Goal: Task Accomplishment & Management: Manage account settings

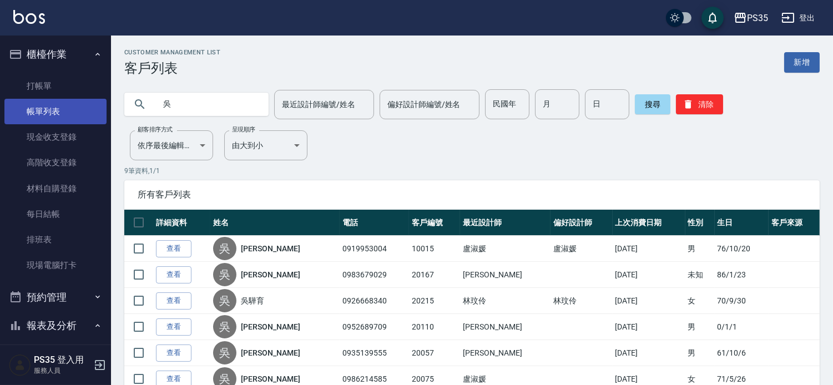
click at [28, 113] on link "帳單列表" at bounding box center [55, 112] width 102 height 26
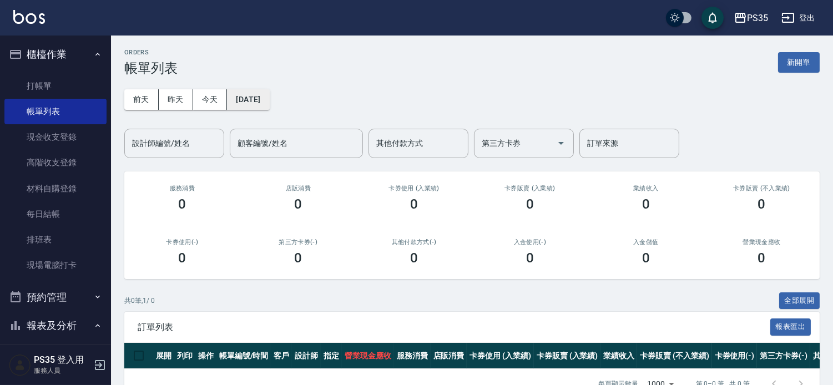
click at [258, 99] on button "[DATE]" at bounding box center [248, 99] width 42 height 21
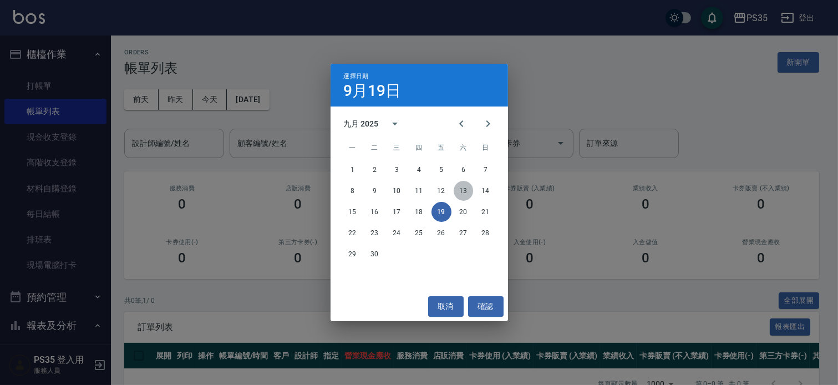
click at [467, 189] on button "13" at bounding box center [464, 191] width 20 height 20
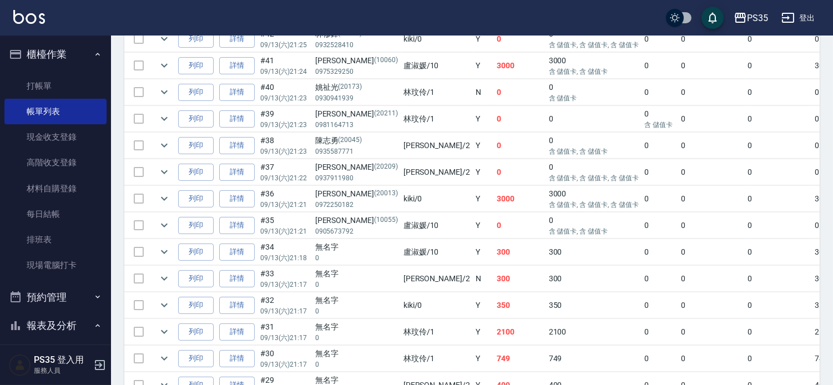
scroll to position [431, 0]
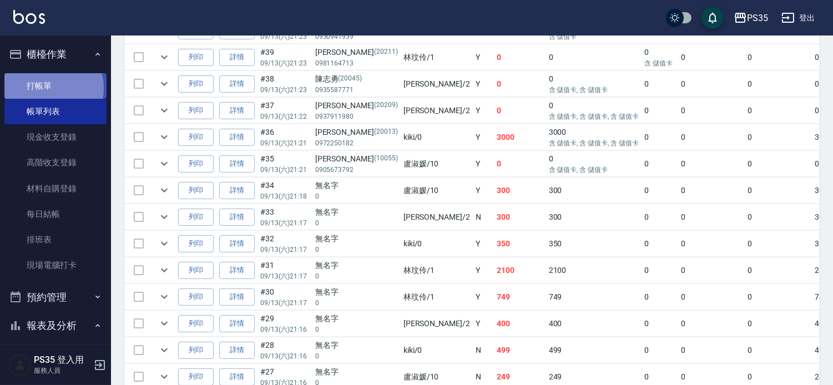
click at [49, 88] on link "打帳單" at bounding box center [55, 86] width 102 height 26
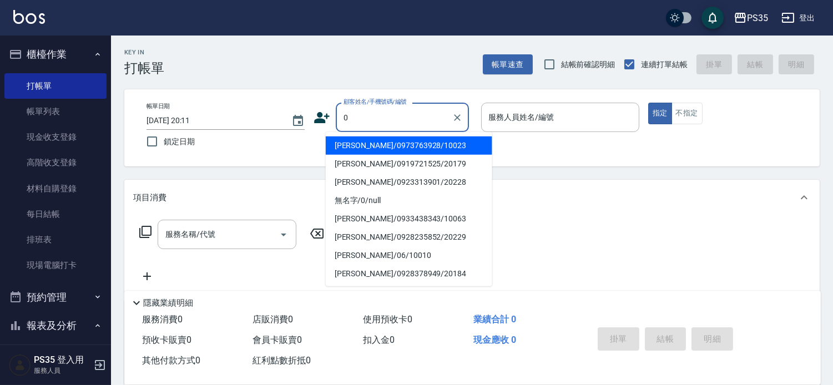
type input "0"
type input "1"
type input "黃家杰/0973763928/10023"
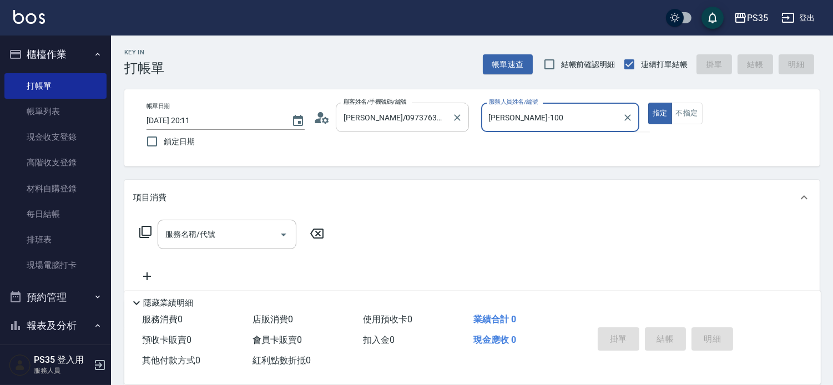
type input "盧淑媛-100"
click at [648, 103] on button "指定" at bounding box center [660, 114] width 24 height 22
type button "true"
type input "盧淑媛-10"
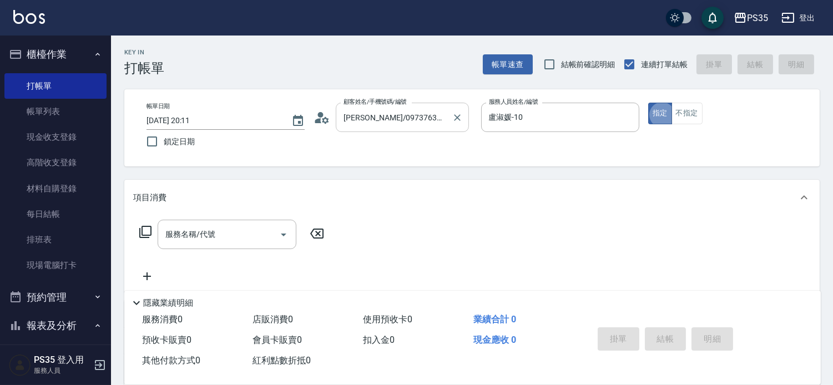
type input "無名字/0/null"
click at [173, 234] on div "服務名稱/代號 服務名稱/代號" at bounding box center [227, 234] width 139 height 29
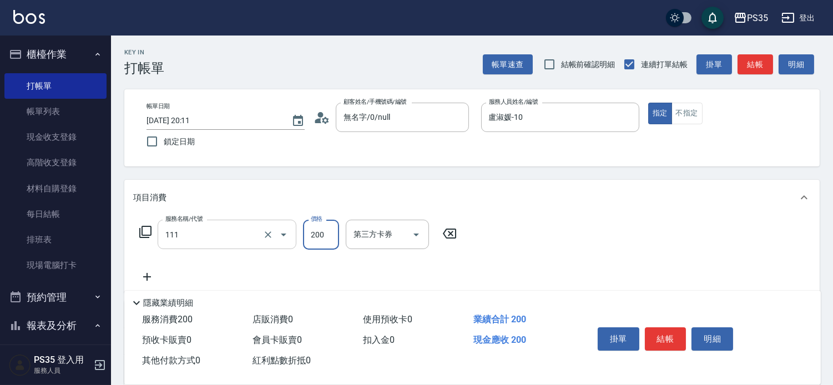
type input "200(111)"
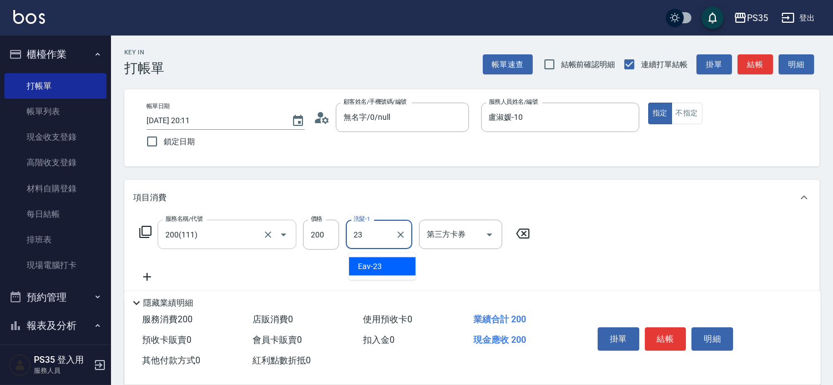
type input "Eav-23"
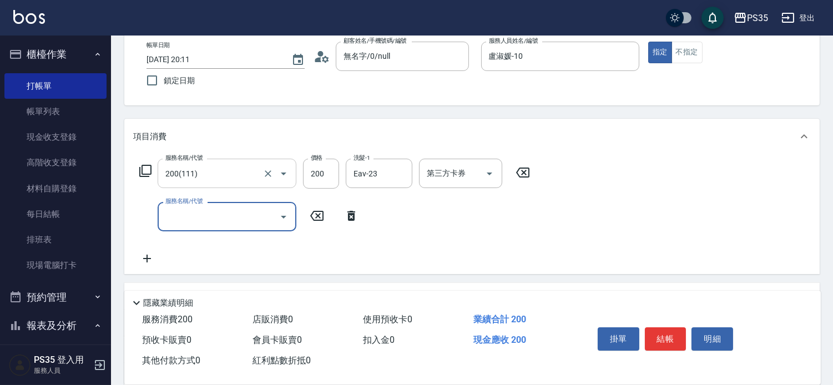
scroll to position [62, 0]
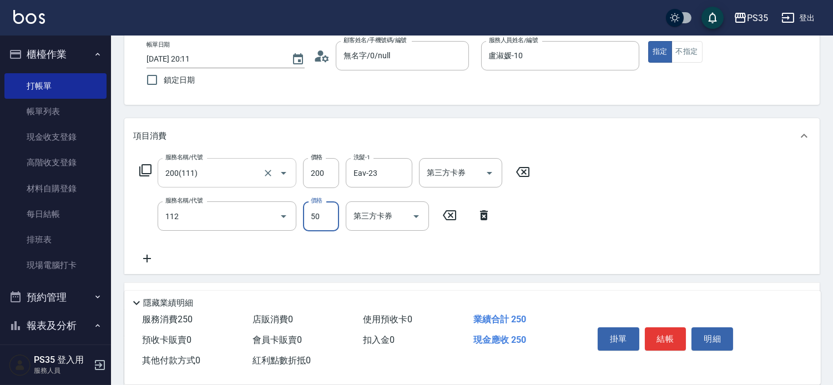
type input "精油50(112)"
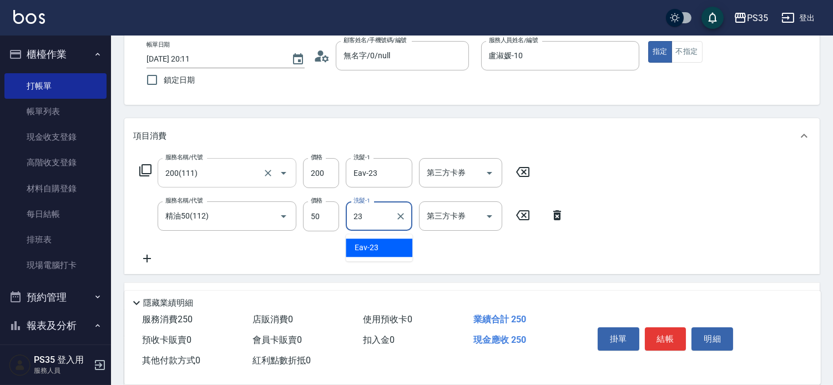
type input "Eav-23"
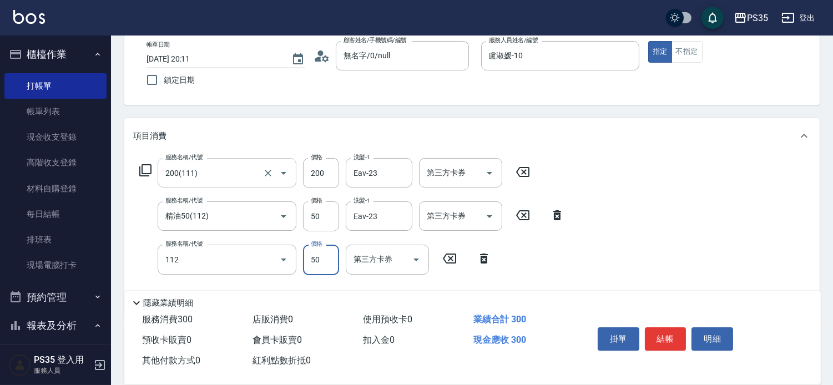
type input "精油50(112)"
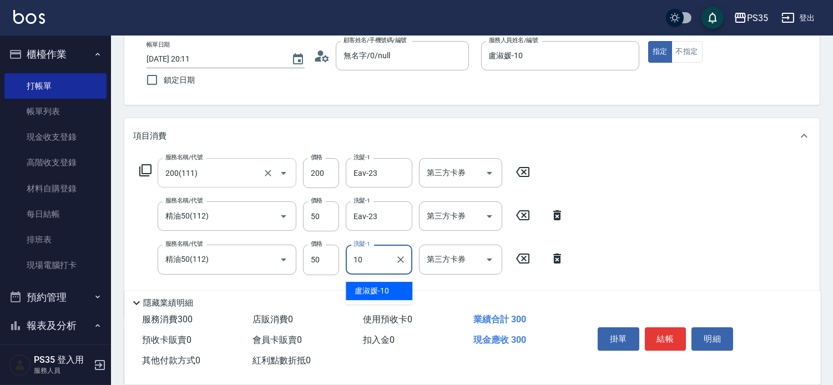
type input "盧淑媛-10"
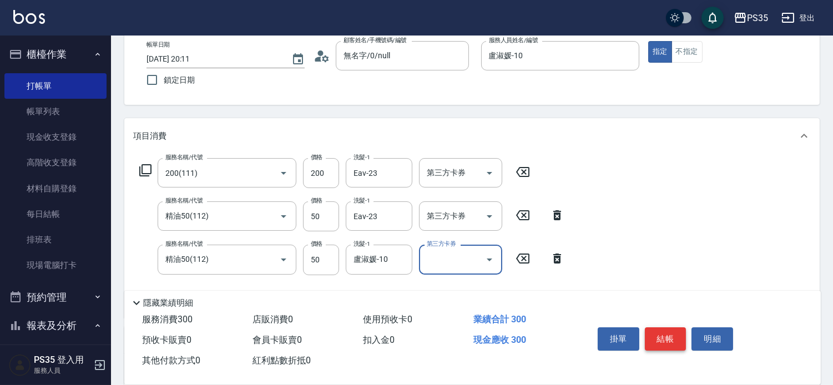
click at [670, 327] on button "結帳" at bounding box center [666, 338] width 42 height 23
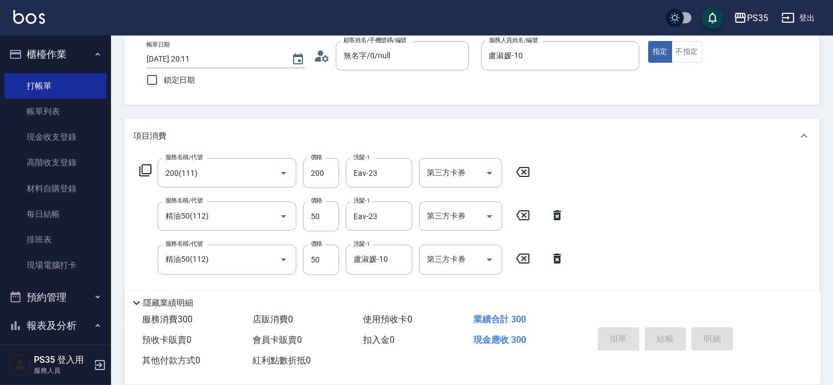
type input "2025/09/19 20:12"
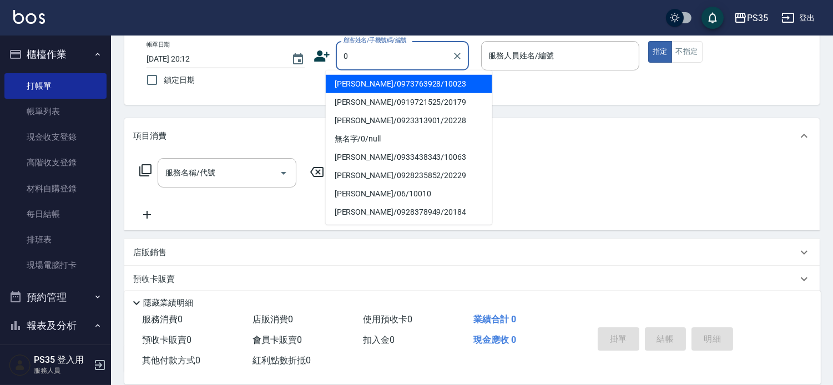
type input "0"
type input "1"
type input "黃家杰/0973763928/10023"
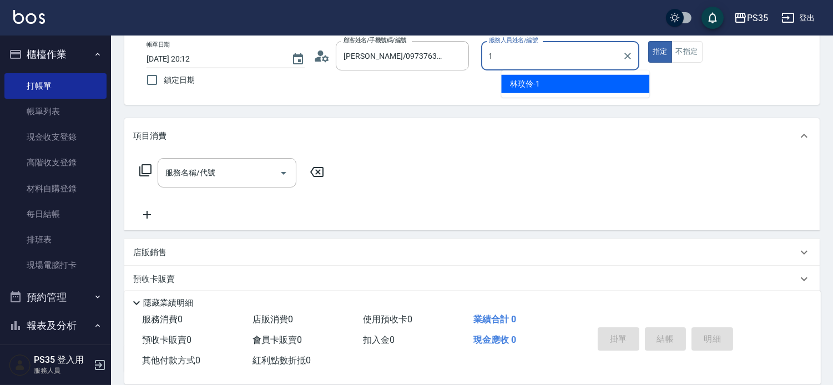
type input "盧淑媛-10"
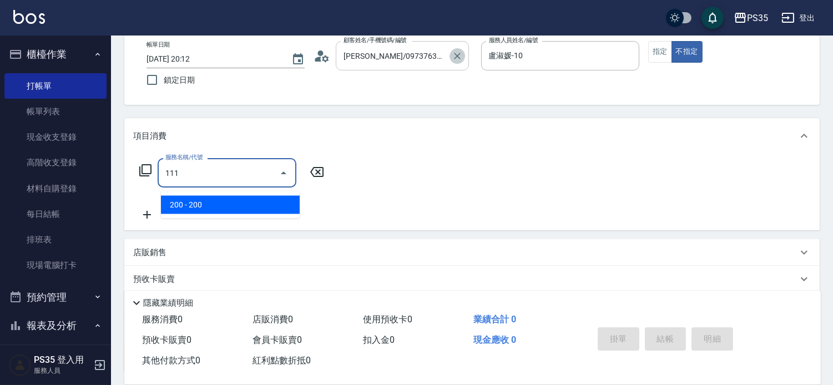
click at [463, 53] on icon "Clear" at bounding box center [457, 55] width 11 height 11
type input "111"
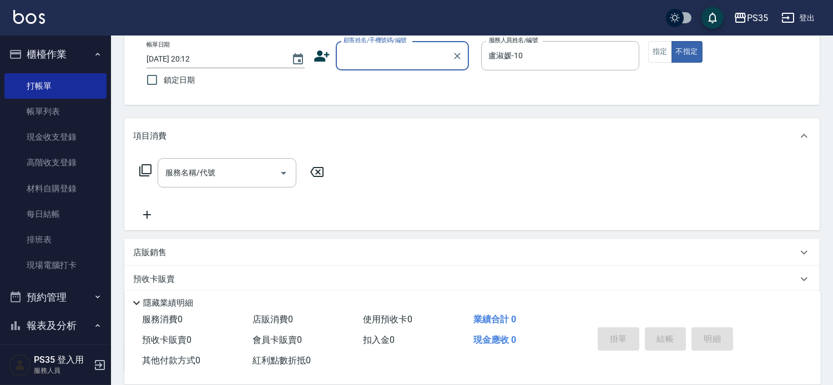
click at [365, 59] on input "顧客姓名/手機號碼/編號" at bounding box center [394, 55] width 107 height 19
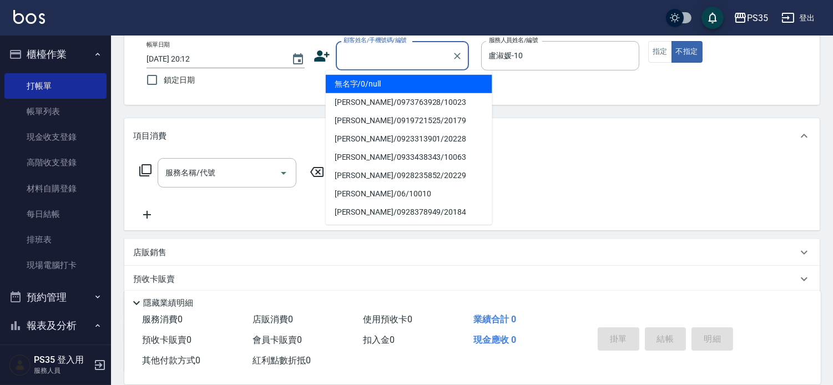
click at [357, 86] on li "無名字/0/null" at bounding box center [409, 84] width 166 height 18
type input "無名字/0/null"
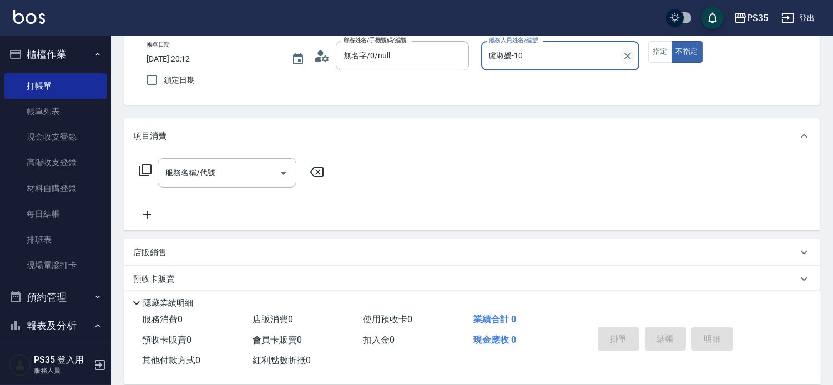
click at [633, 53] on icon "Clear" at bounding box center [627, 55] width 11 height 11
type input "林玟伶-1"
type button "false"
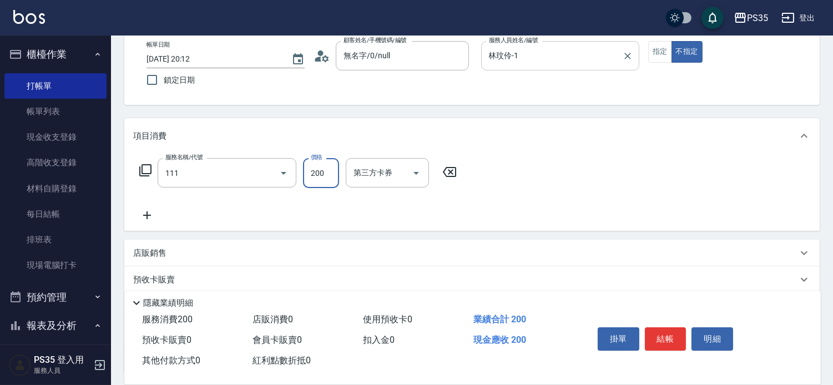
type input "200(111)"
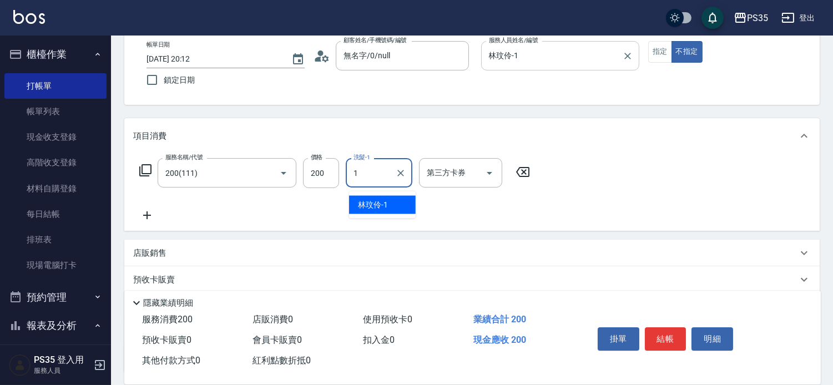
type input "林玟伶-1"
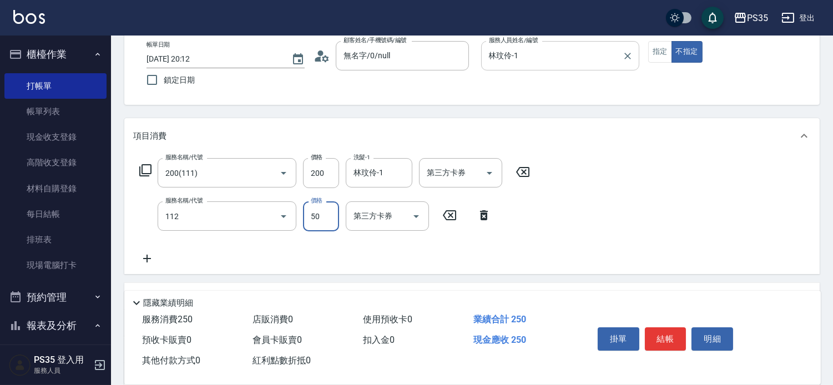
type input "精油50(112)"
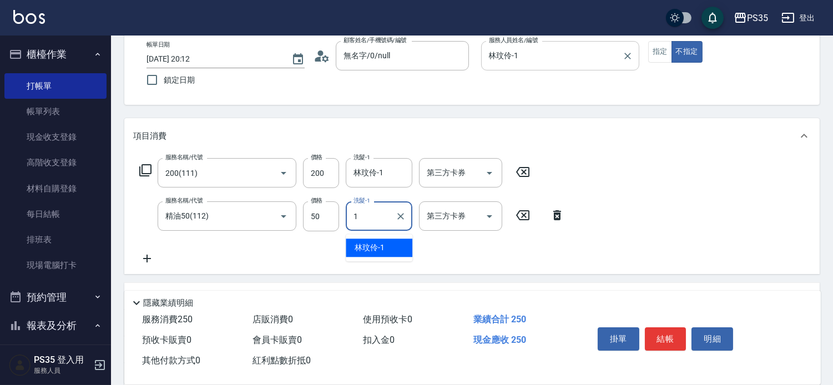
type input "林玟伶-1"
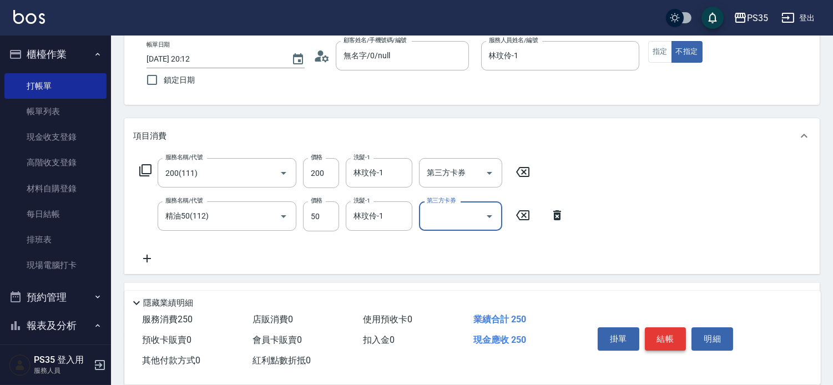
click at [677, 327] on button "結帳" at bounding box center [666, 338] width 42 height 23
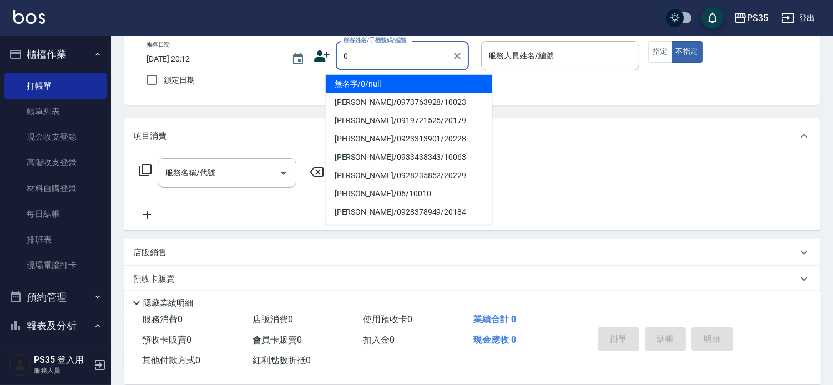
type input "0"
type input "無名字/0/null"
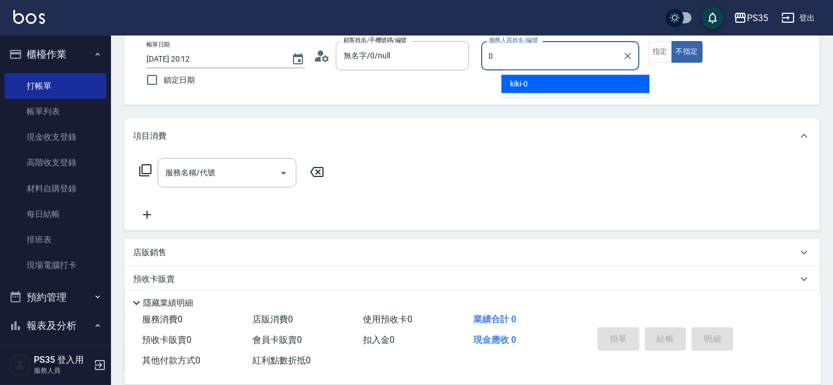
type input "kiki-0"
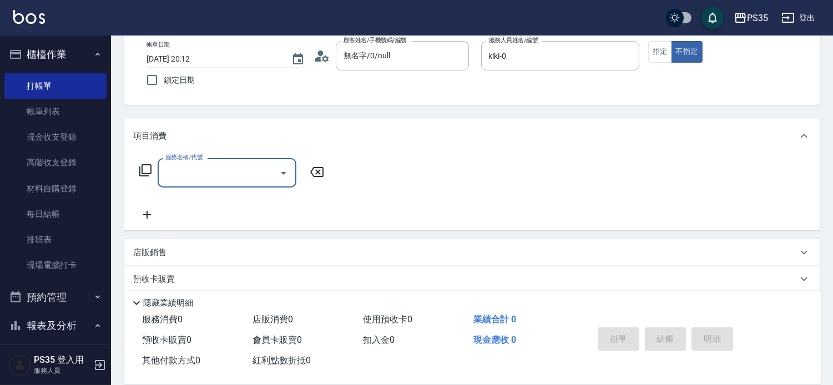
click at [221, 182] on input "服務名稱/代號" at bounding box center [219, 172] width 112 height 19
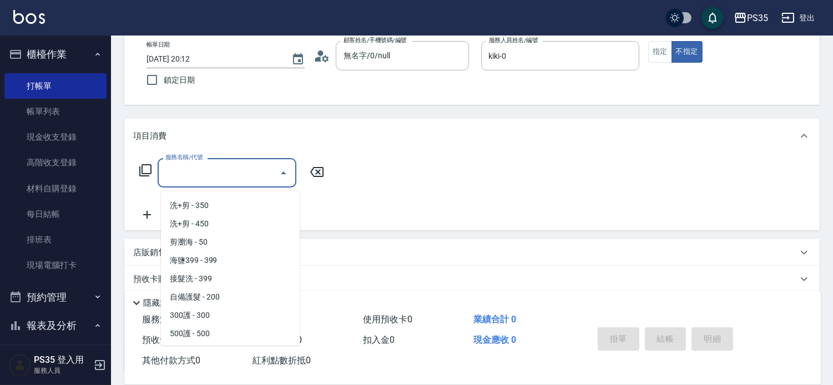
scroll to position [370, 0]
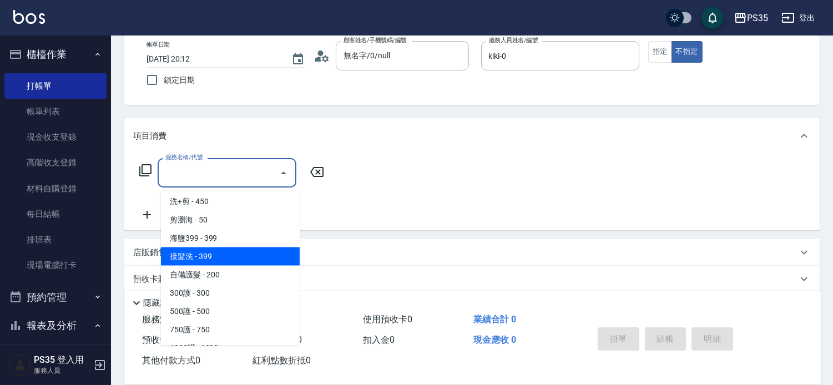
click at [220, 261] on span "接髮洗 - 399" at bounding box center [230, 256] width 139 height 18
type input "接髮洗(399)"
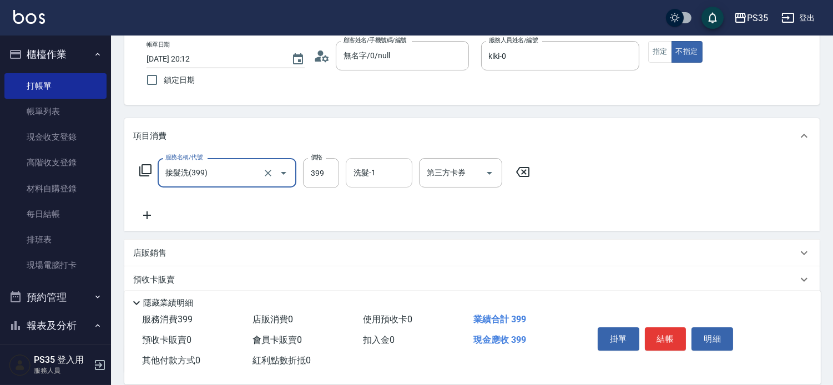
click at [386, 173] on input "洗髮-1" at bounding box center [379, 172] width 57 height 19
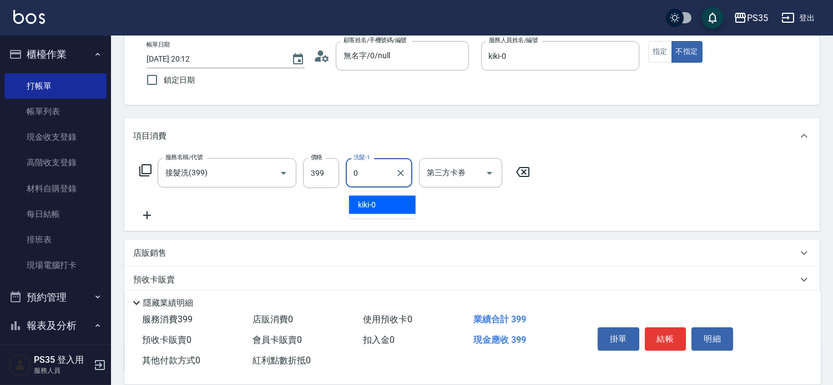
type input "kiki-0"
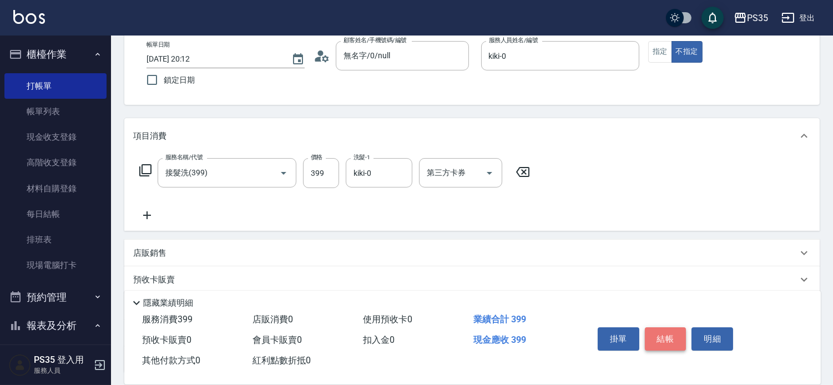
click at [679, 327] on button "結帳" at bounding box center [666, 338] width 42 height 23
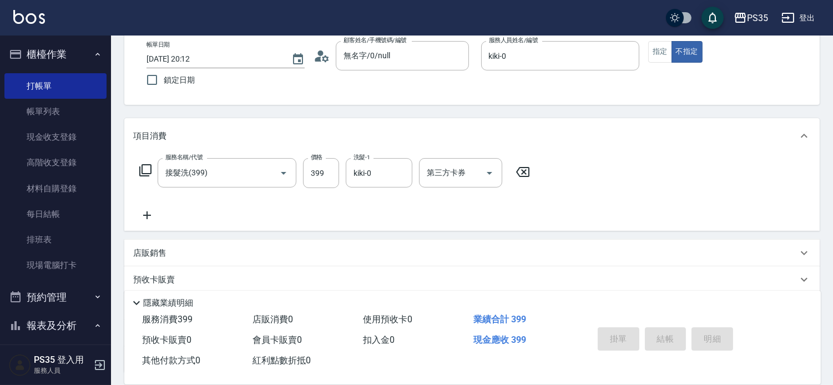
type input "2025/09/19 20:13"
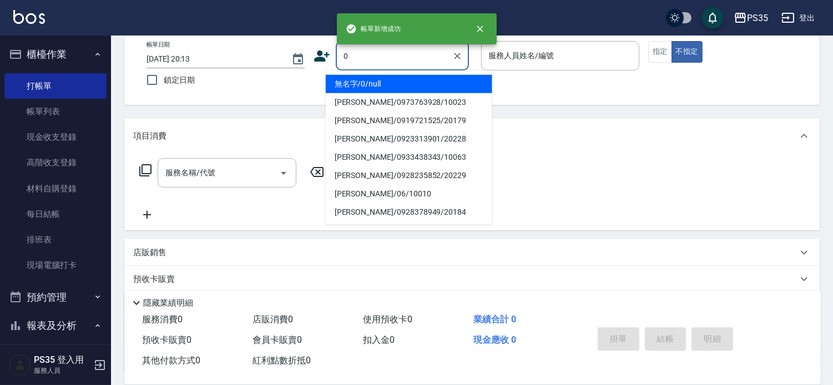
type input "無名字/0/null"
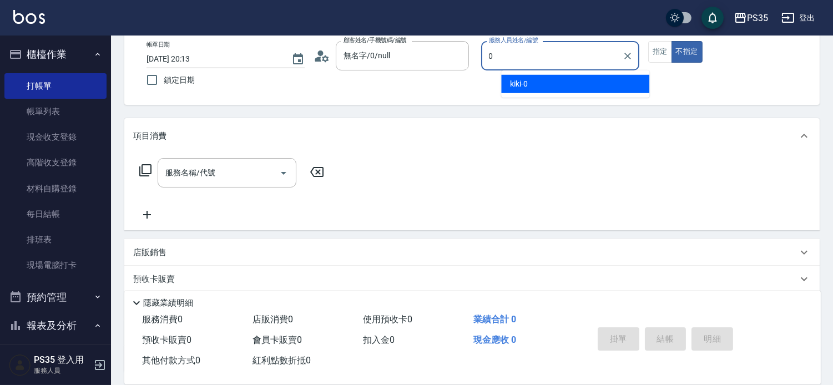
type input "kiki-0"
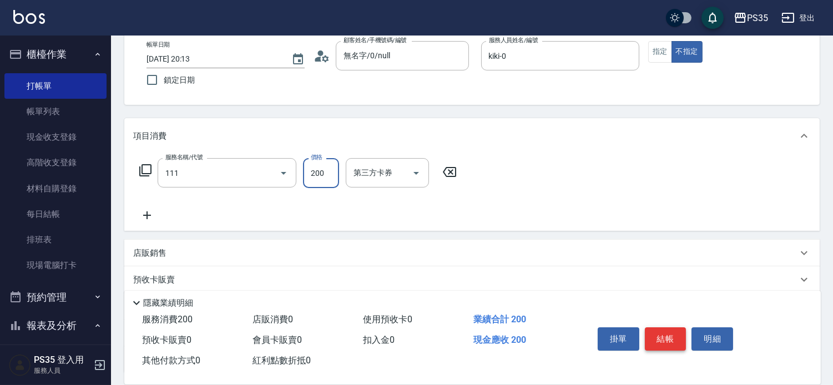
type input "200(111)"
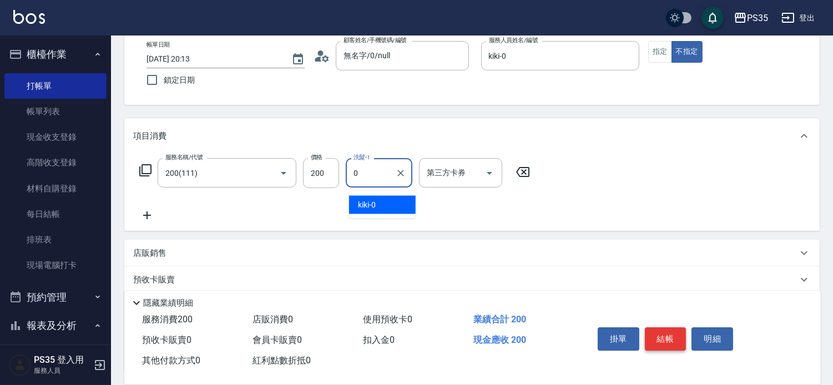
type input "kiki-0"
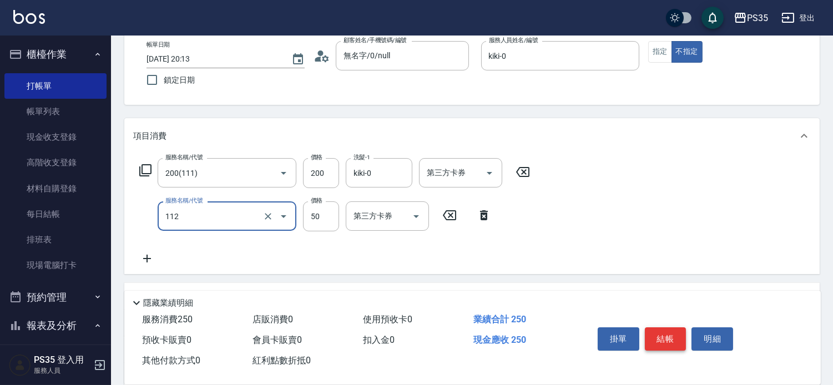
type input "精油50(112)"
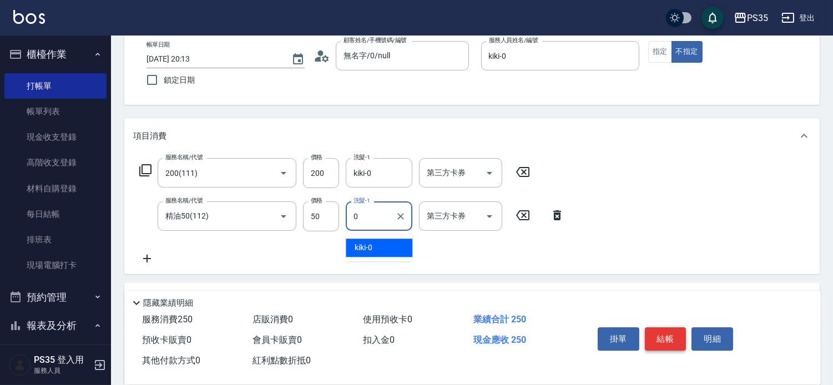
type input "kiki-0"
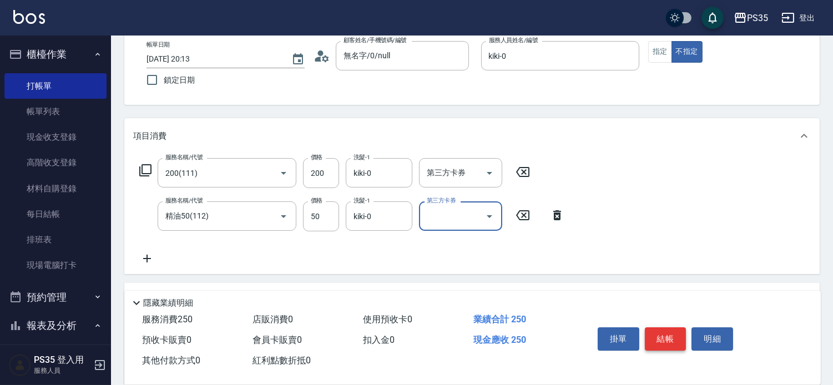
click at [679, 327] on button "結帳" at bounding box center [666, 338] width 42 height 23
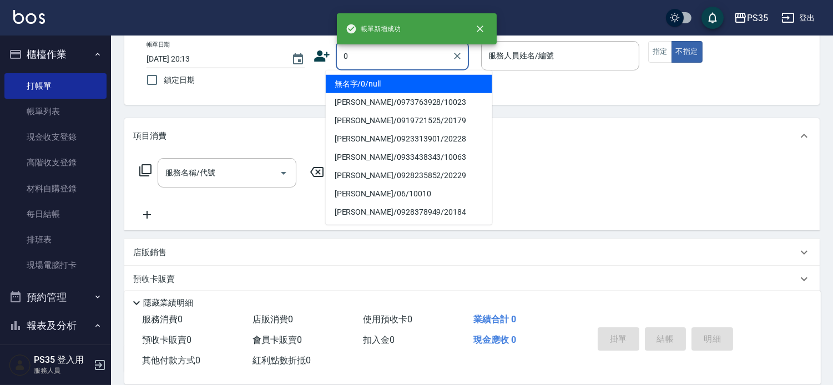
type input "0"
type input "2"
type input "無名字/0/null"
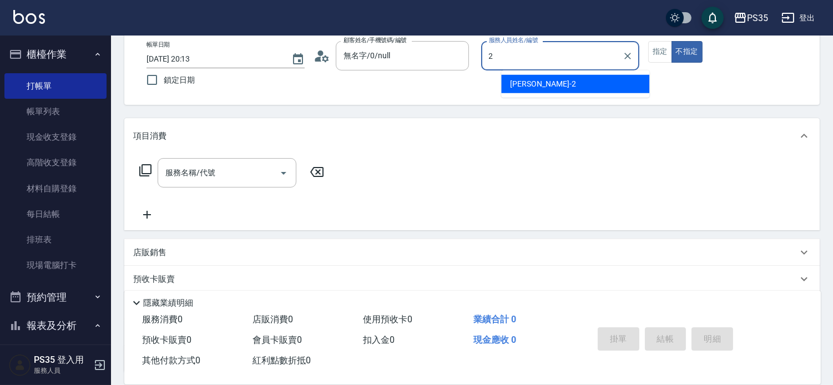
type input "栢沛怡-2"
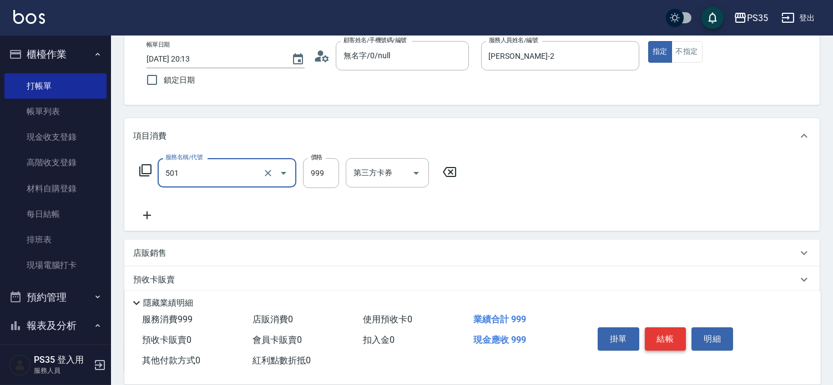
type input "染髮(501)"
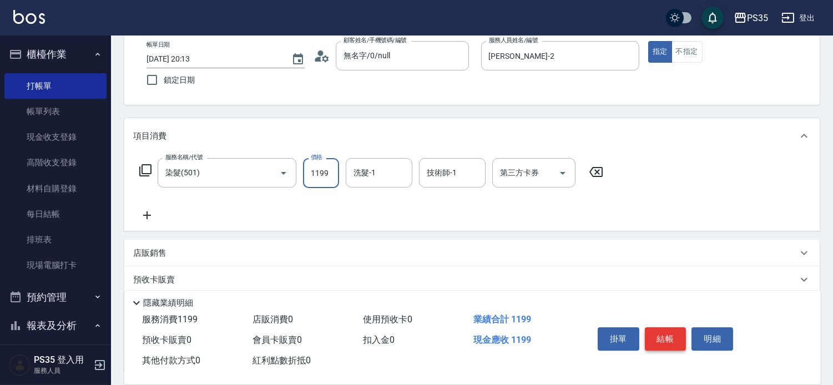
type input "1199"
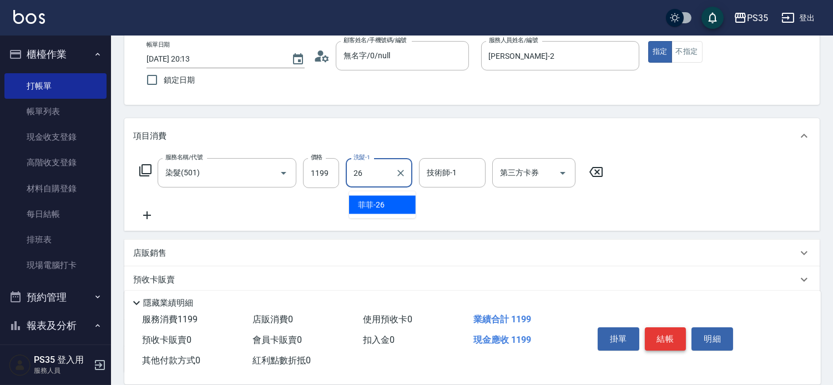
type input "菲菲-26"
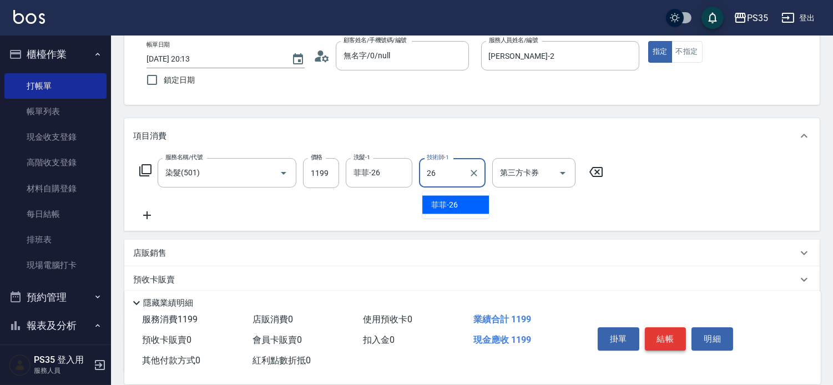
type input "菲菲-26"
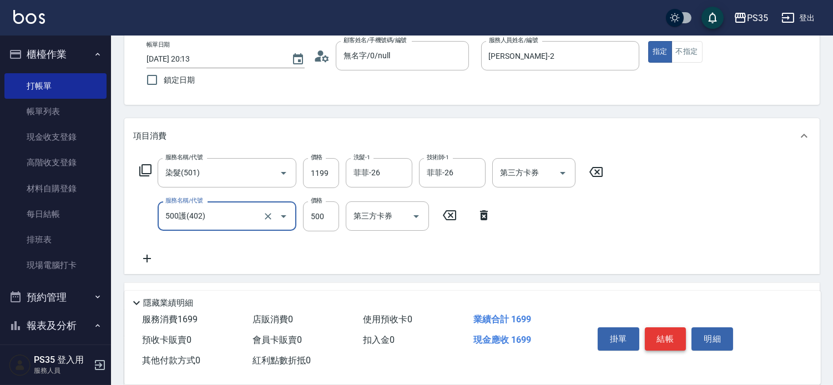
type input "500護(402)"
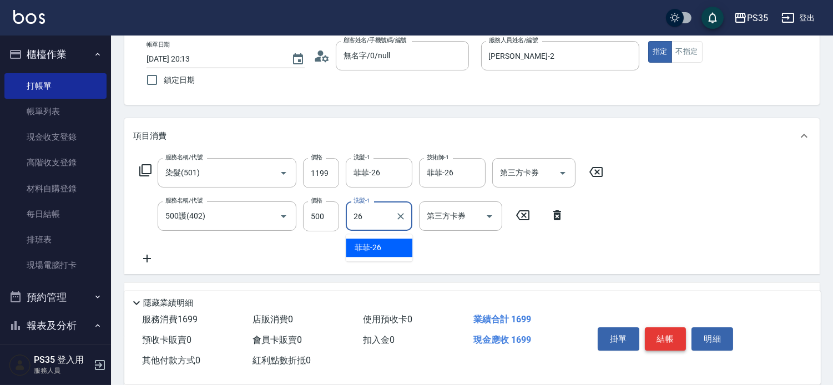
type input "菲菲-26"
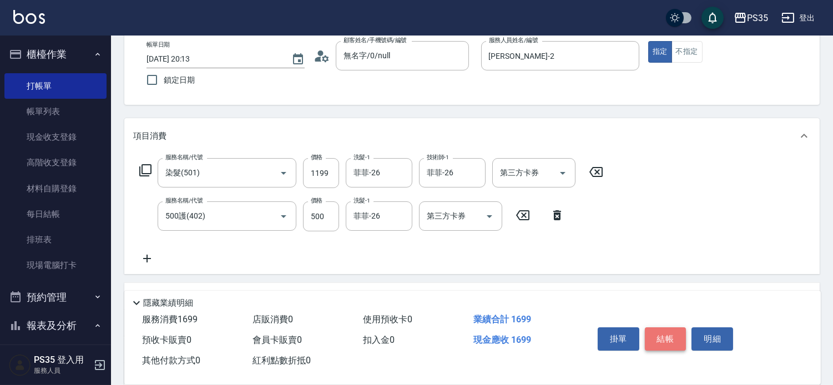
click at [679, 327] on button "結帳" at bounding box center [666, 338] width 42 height 23
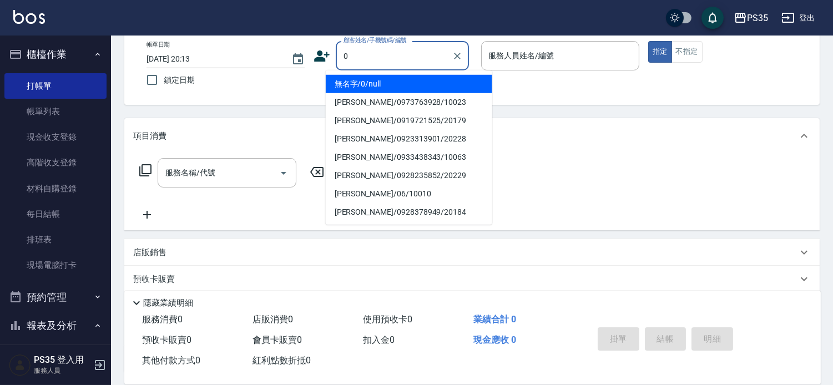
type input "0"
type input "1"
type input "無名字/0/null"
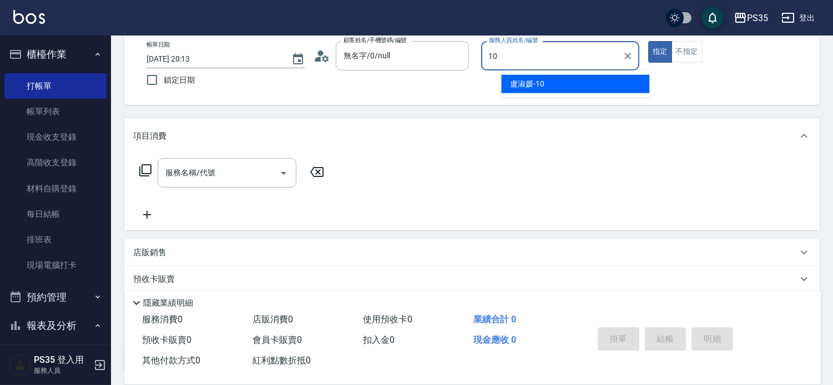
type input "盧淑媛-10"
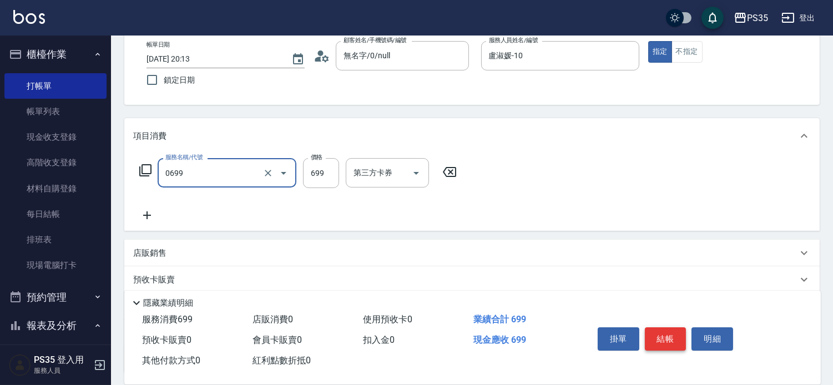
type input "精油SPA(0699)"
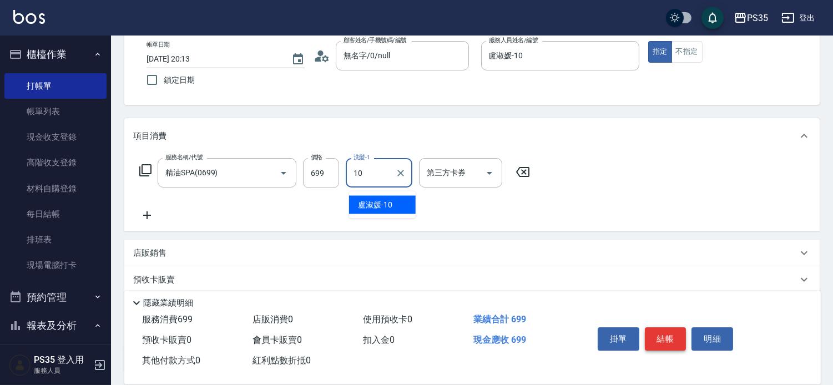
type input "盧淑媛-10"
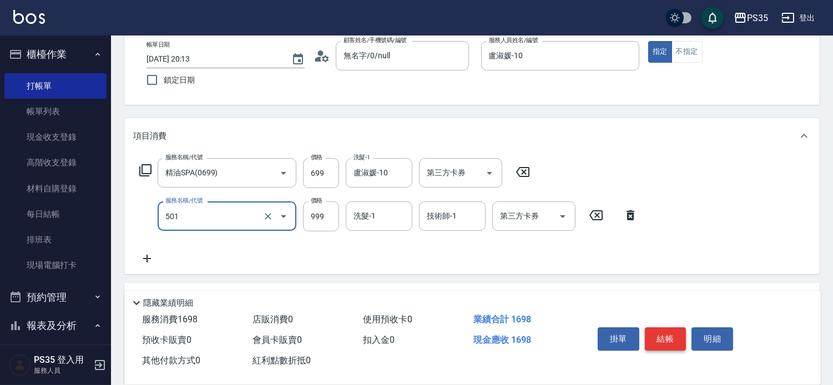
type input "染髮(501)"
type input "1000"
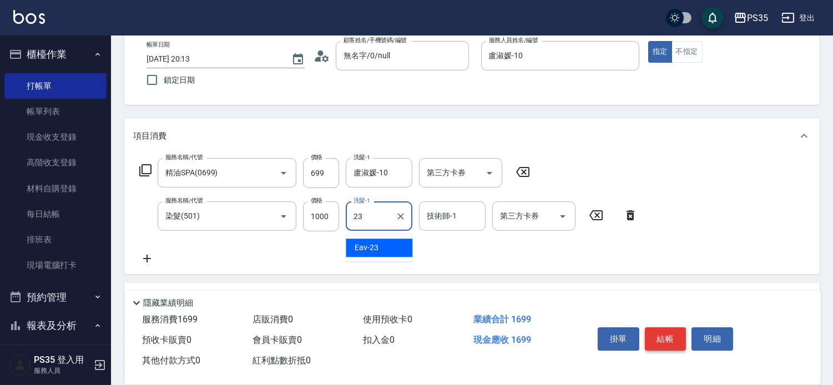
type input "Eav-23"
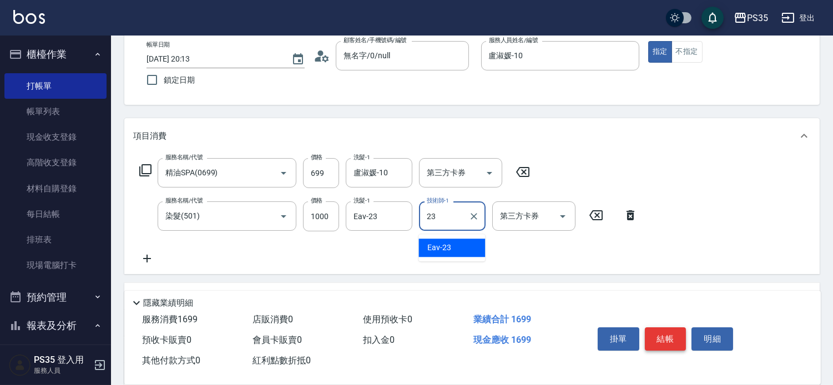
type input "Eav-23"
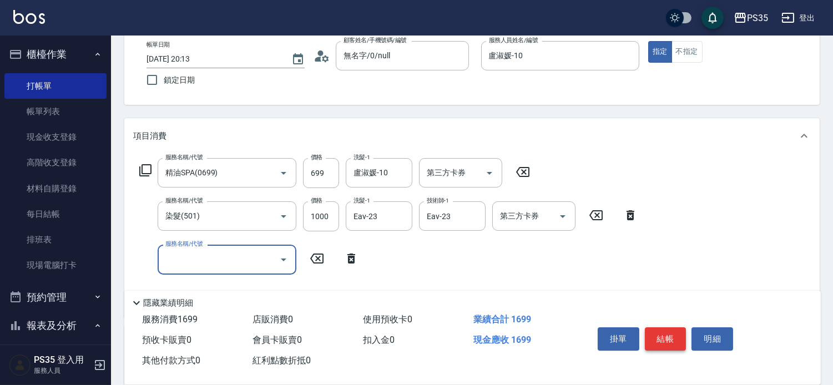
click at [679, 327] on button "結帳" at bounding box center [666, 338] width 42 height 23
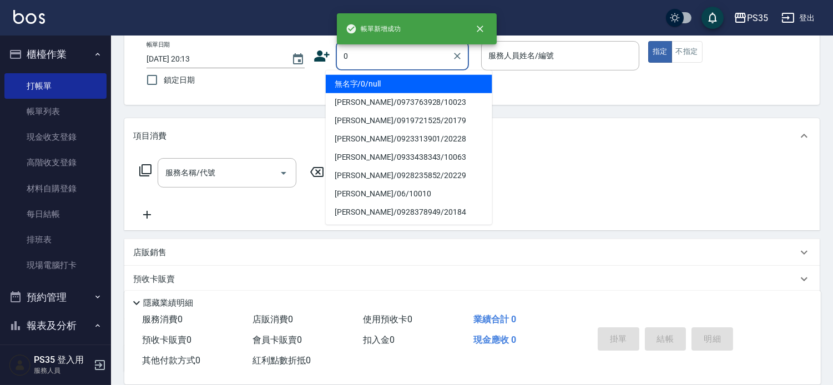
type input "無名字/0/null"
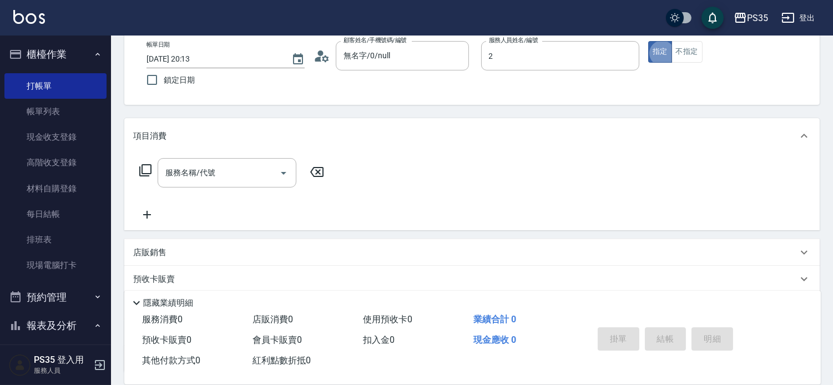
type input "栢沛怡-2"
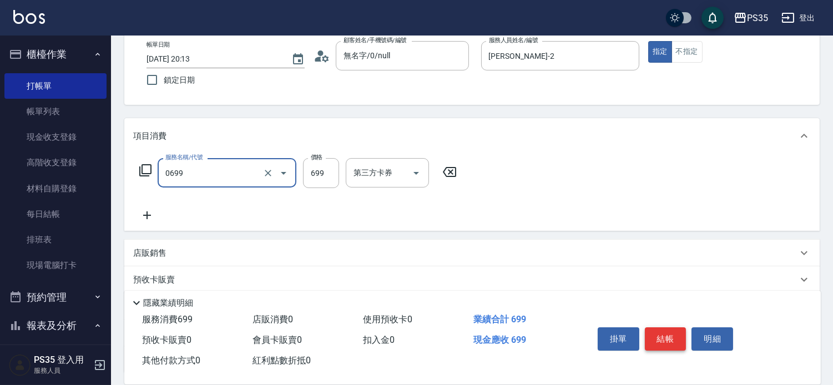
type input "精油SPA(0699)"
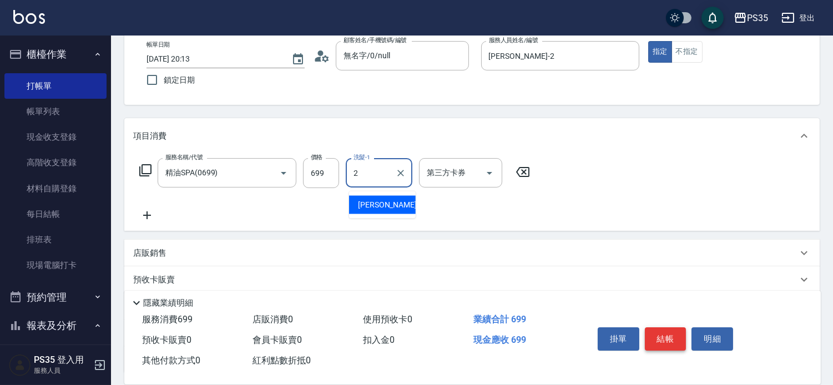
type input "栢沛怡-2"
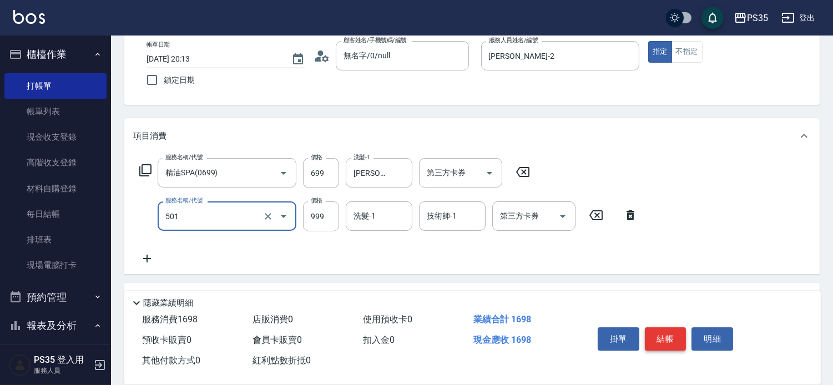
type input "染髮(501)"
type input "1200"
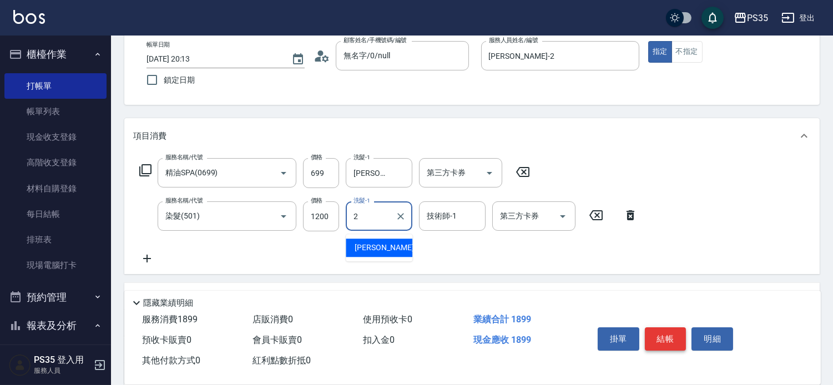
type input "栢沛怡-2"
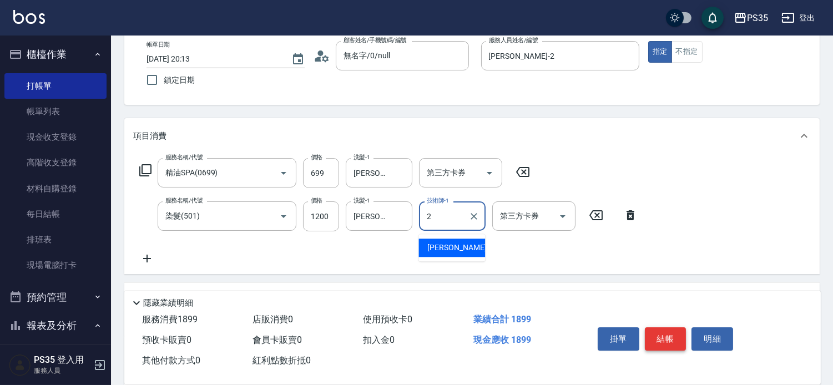
type input "栢沛怡-2"
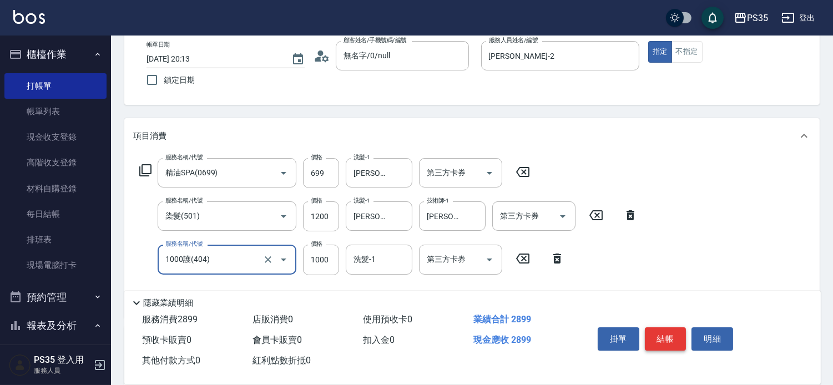
type input "1000護(404)"
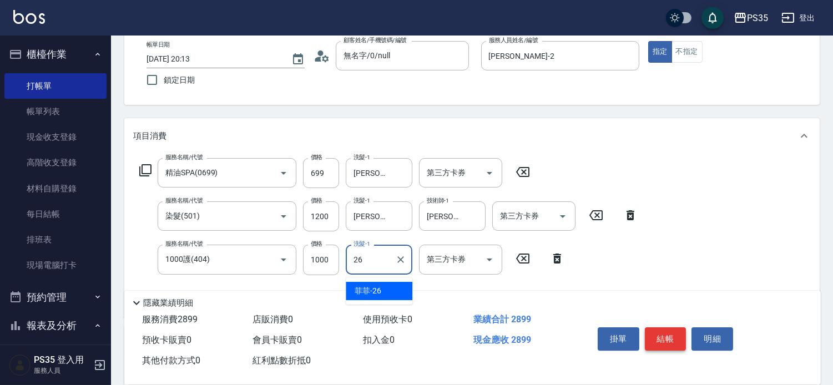
type input "菲菲-26"
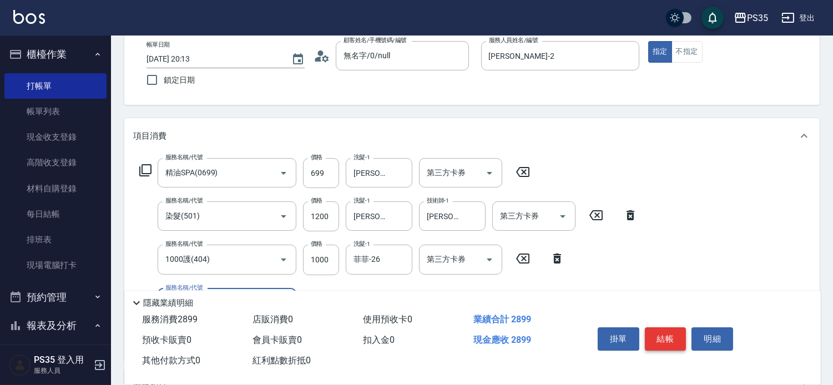
click at [679, 327] on button "結帳" at bounding box center [666, 338] width 42 height 23
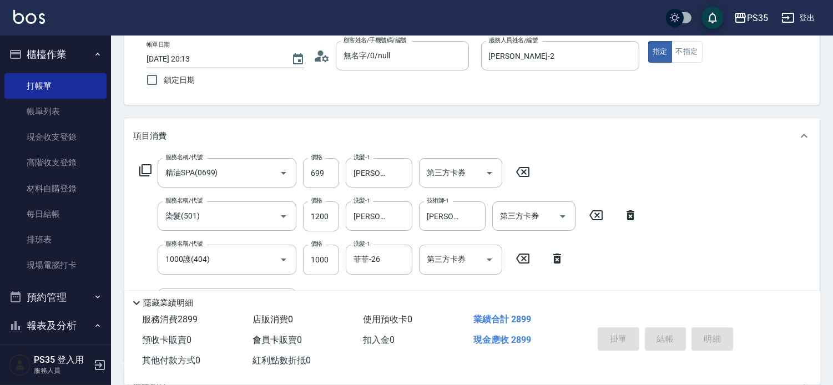
type input "2025/09/19 20:14"
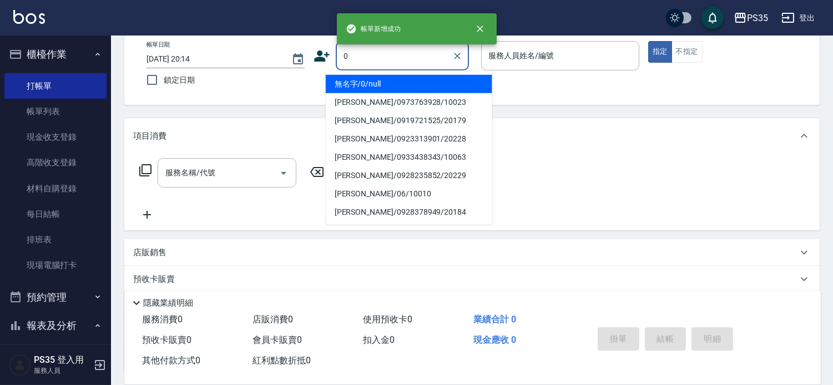
type input "0"
type input "2"
type input "無名字/0/null"
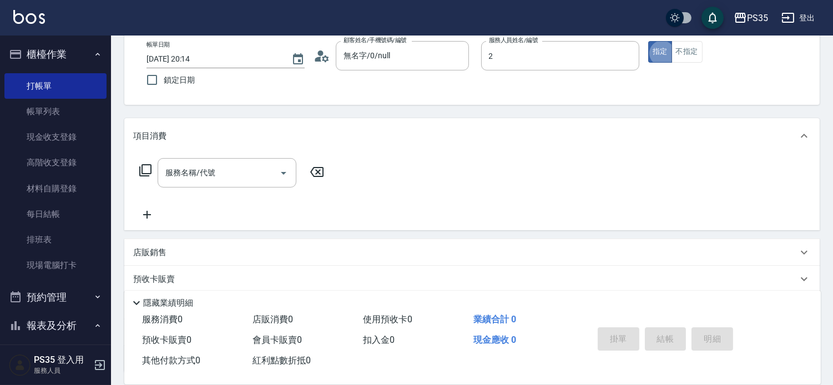
type input "栢沛怡-2"
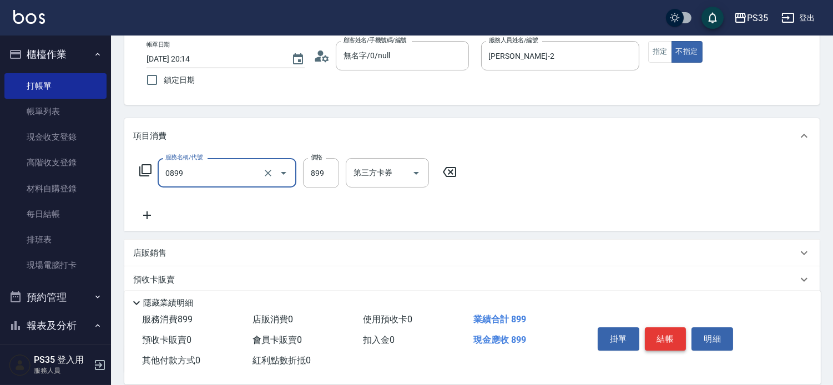
type input "排毒SPA(0899)"
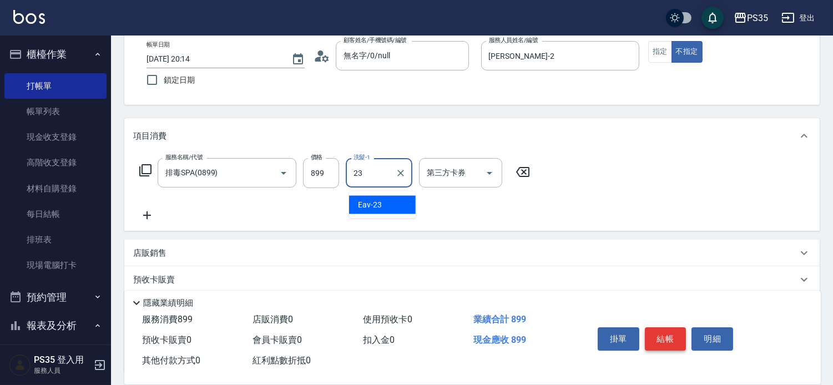
type input "Eav-23"
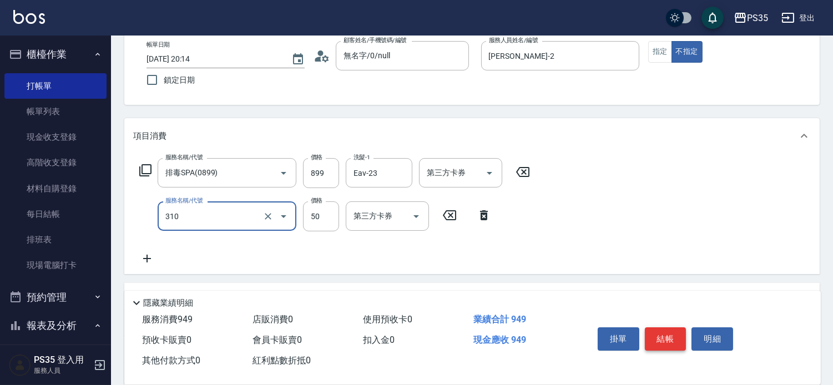
type input "剪瀏海(310)"
click at [679, 327] on button "結帳" at bounding box center [666, 338] width 42 height 23
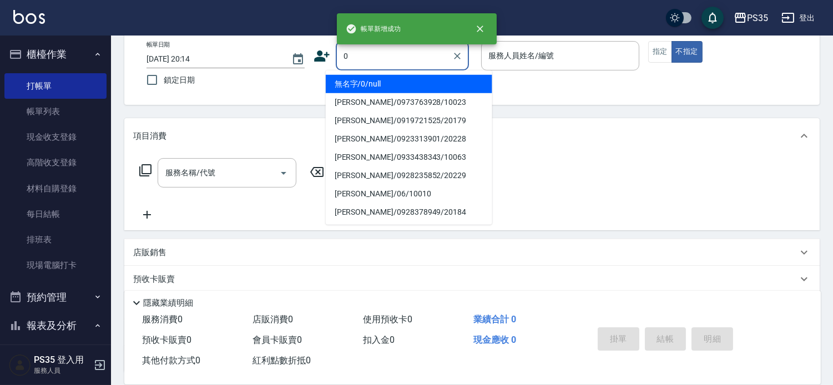
type input "無名字/0/null"
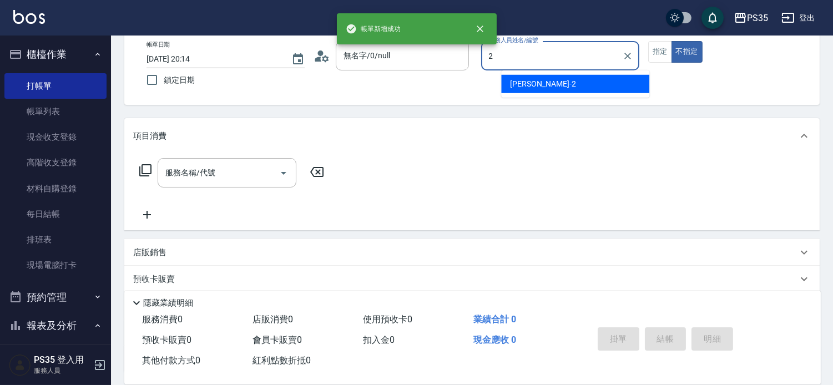
type input "栢沛怡-2"
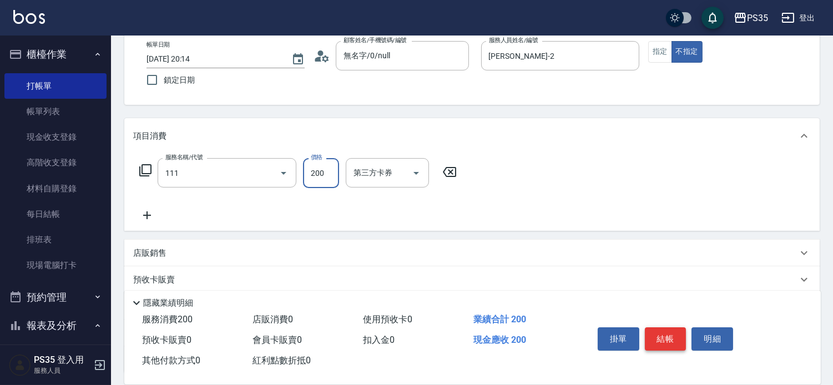
type input "200(111)"
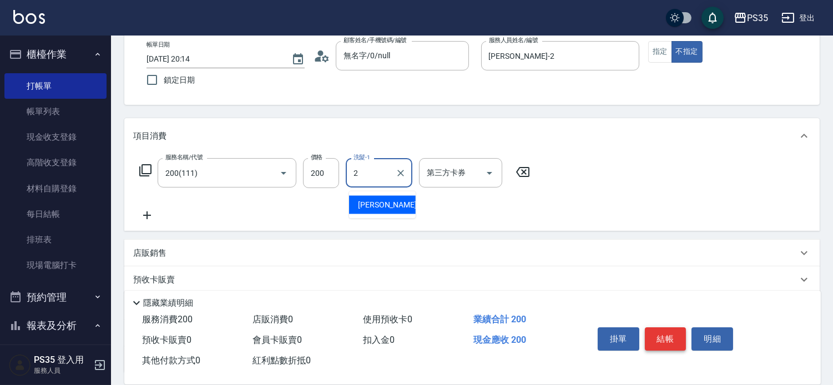
type input "2"
type input "栢沛怡-2"
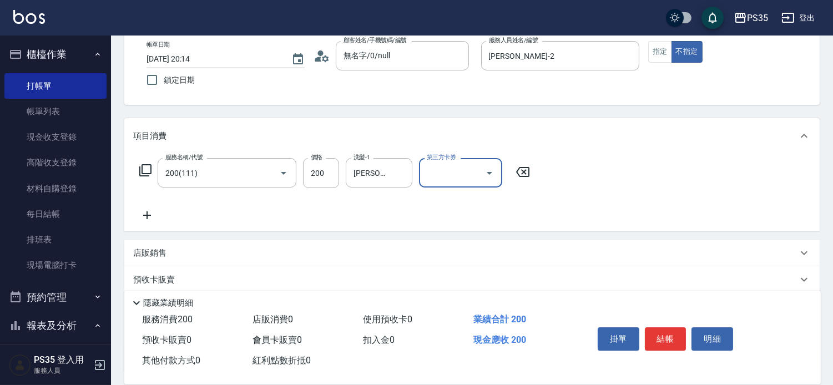
click at [451, 176] on input "第三方卡券" at bounding box center [452, 172] width 57 height 19
click at [403, 169] on icon "Clear" at bounding box center [400, 173] width 11 height 11
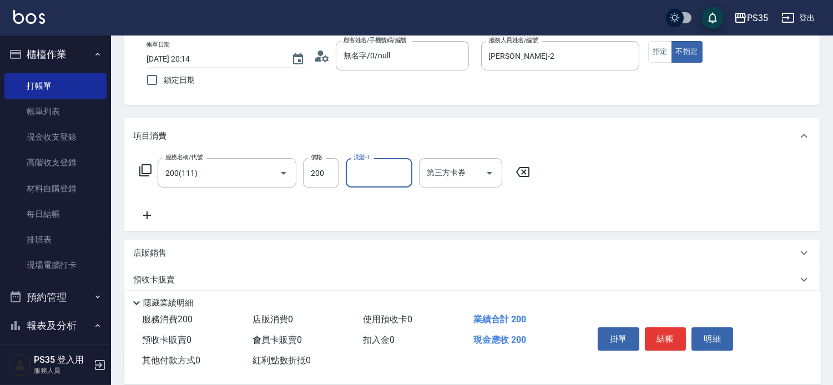
click at [376, 179] on input "洗髮-1" at bounding box center [379, 172] width 57 height 19
type input "Eav-23"
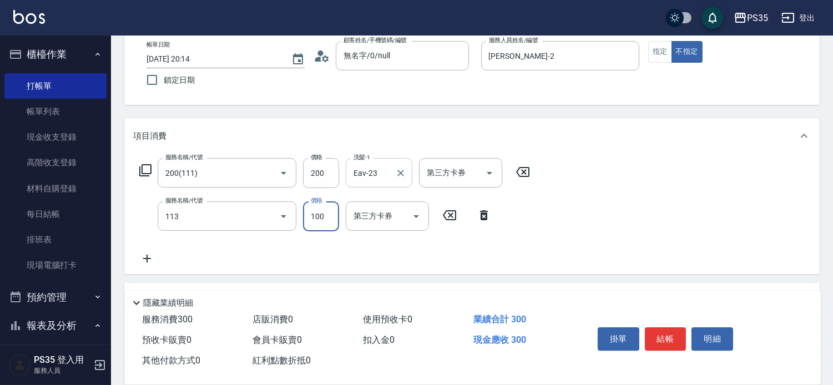
type input "瞬護100(113)"
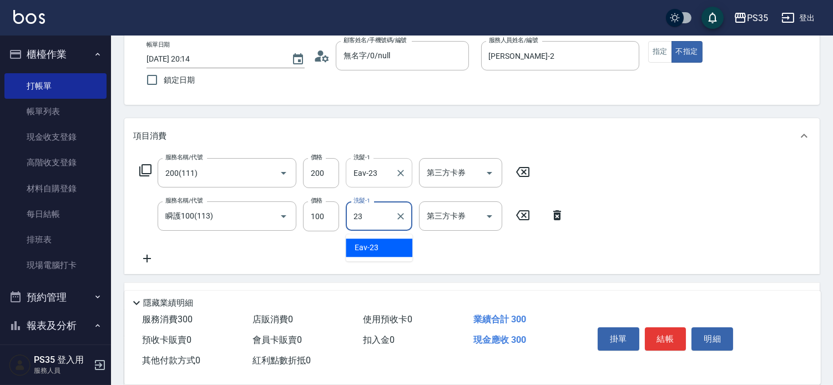
type input "Eav-23"
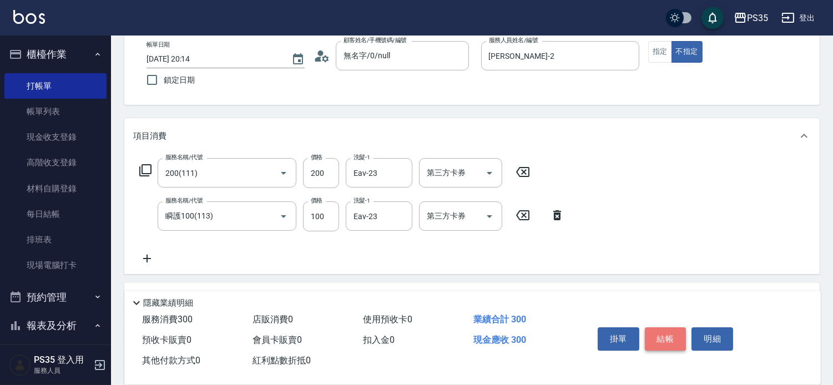
click at [671, 327] on button "結帳" at bounding box center [666, 338] width 42 height 23
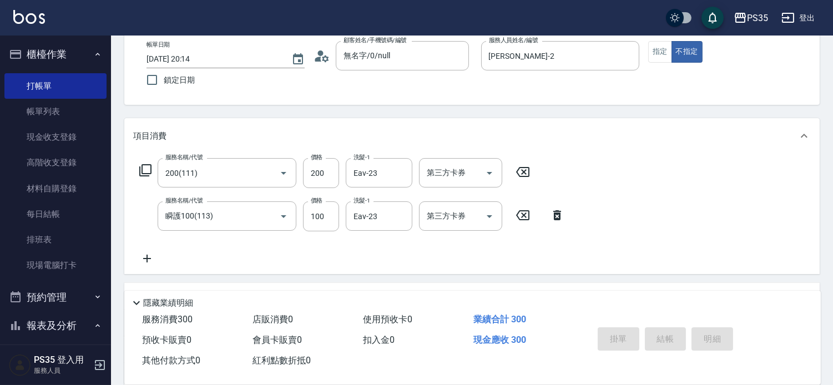
type input "2025/09/19 20:15"
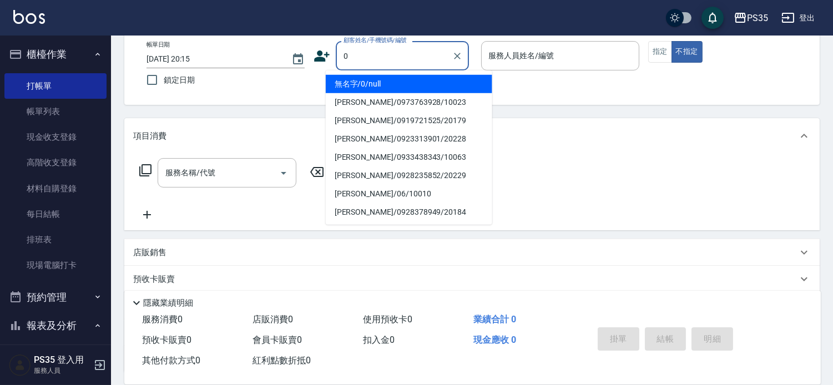
type input "無名字/0/null"
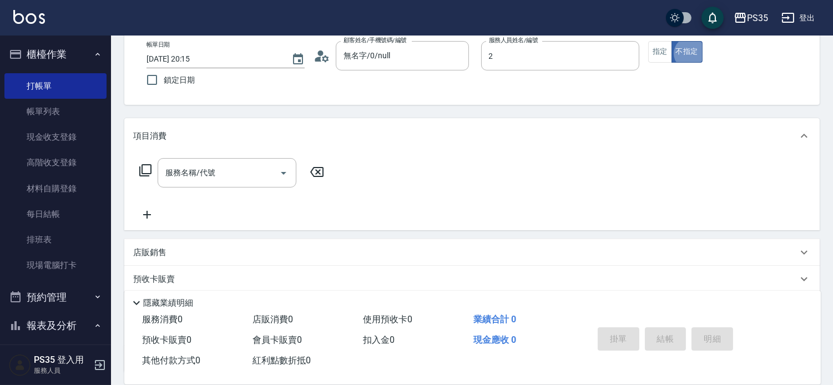
type input "栢沛怡-2"
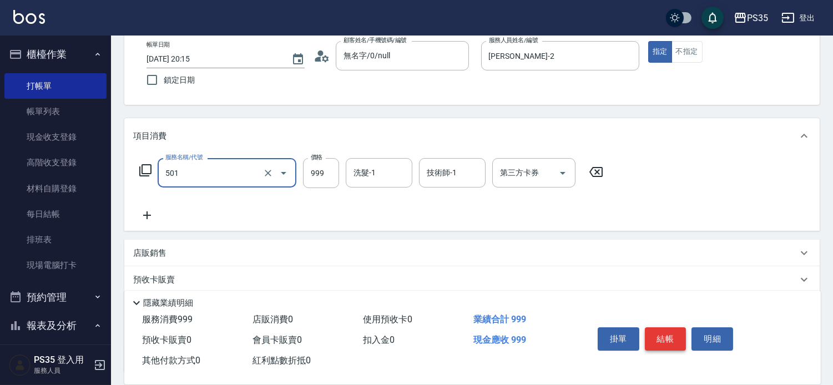
type input "染髮(501)"
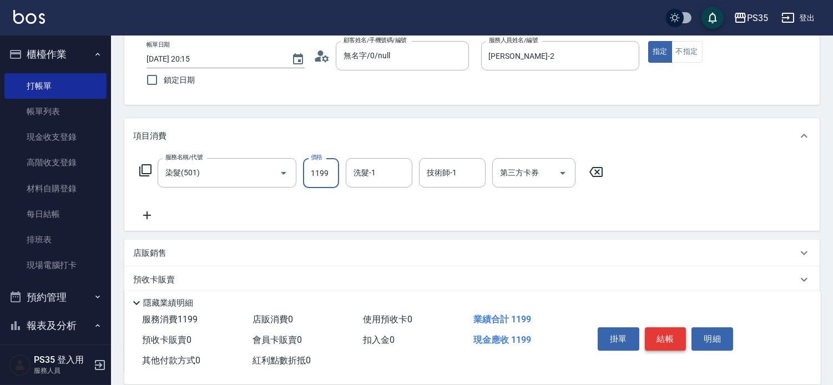
type input "1199"
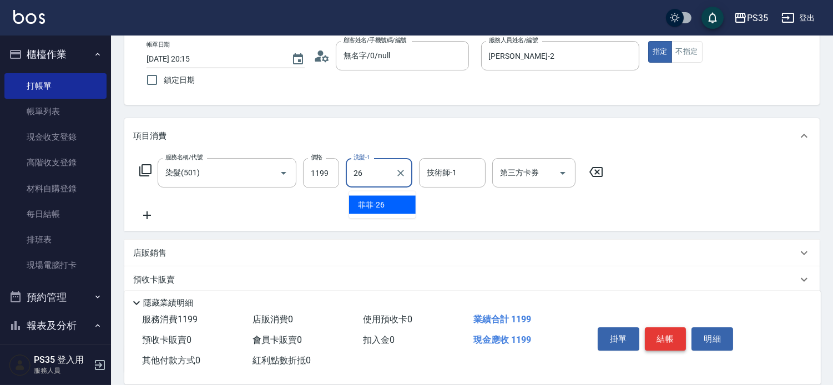
type input "菲菲-26"
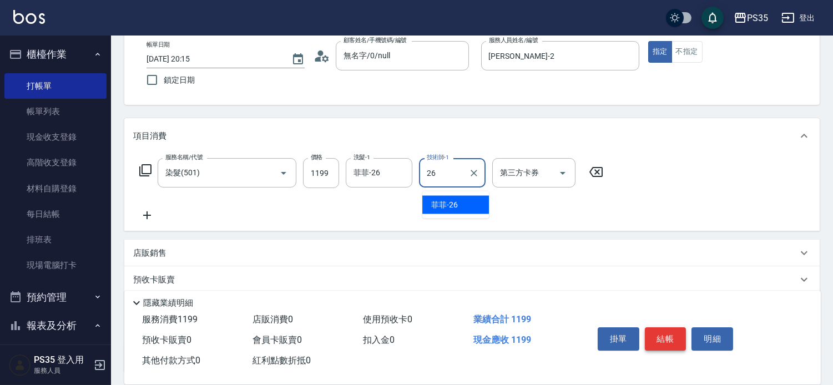
type input "菲菲-26"
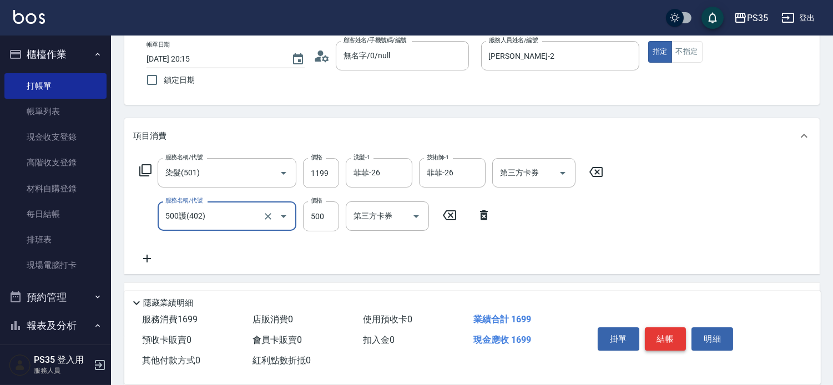
type input "500護(402)"
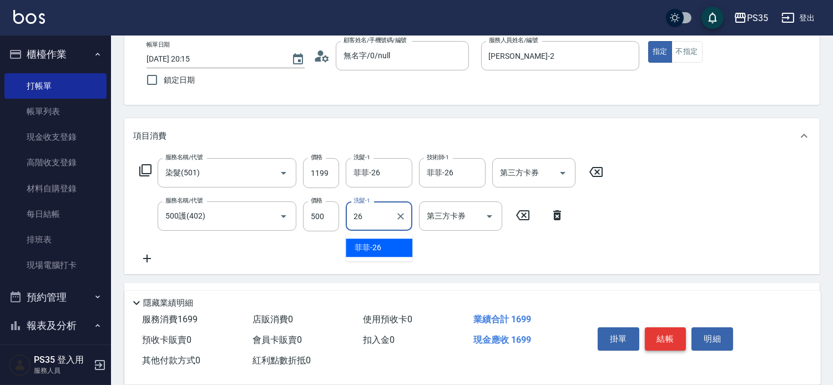
type input "菲菲-26"
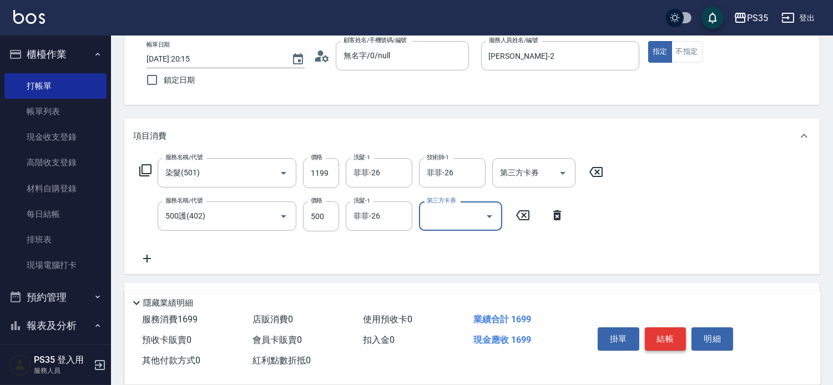
click at [671, 327] on button "結帳" at bounding box center [666, 338] width 42 height 23
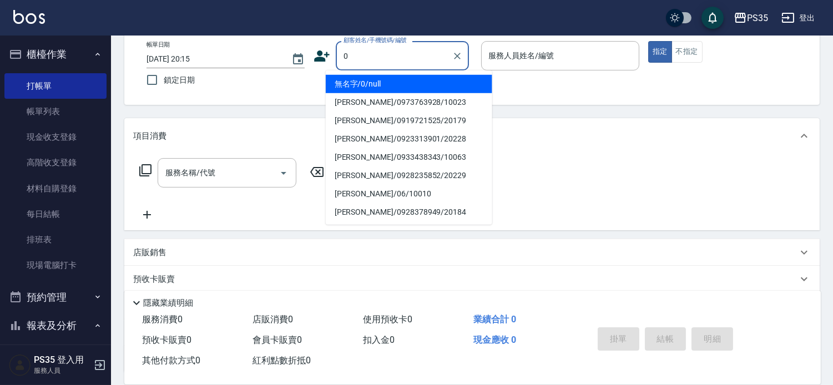
type input "0"
type input "1"
type input "無名字/0/null"
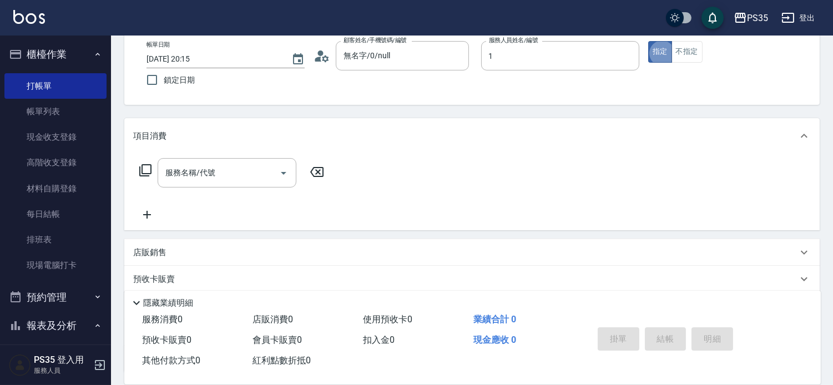
type input "林玟伶-1"
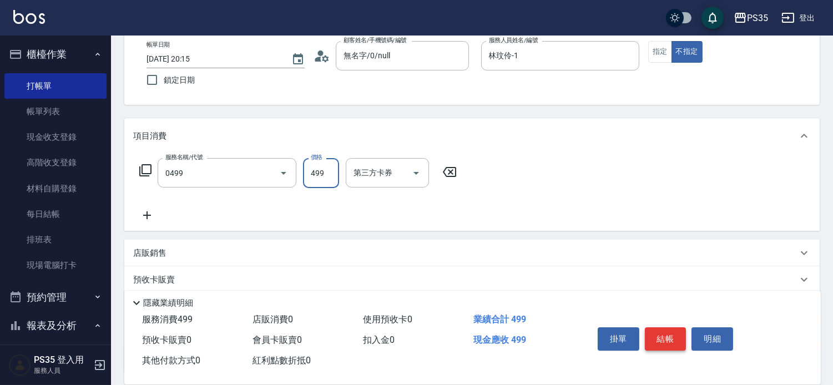
type input "伊黛莉499(0499)"
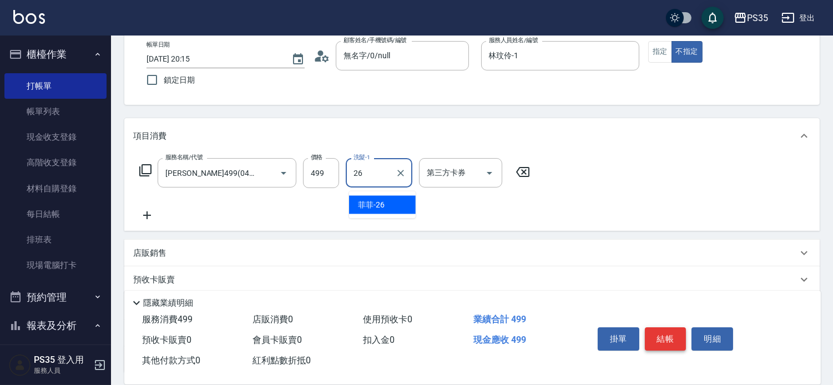
type input "菲菲-26"
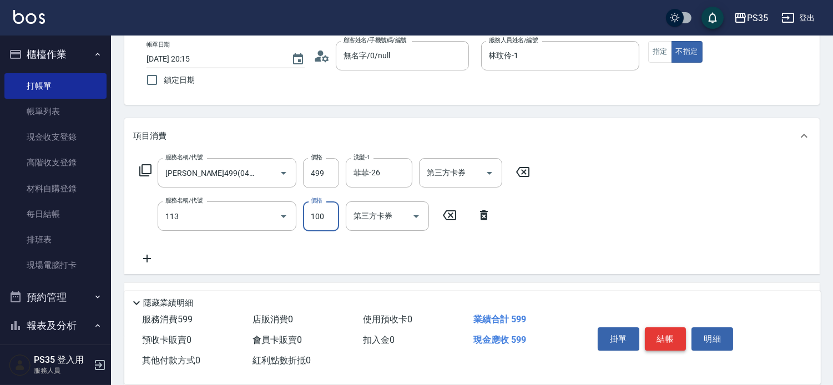
type input "瞬護100(113)"
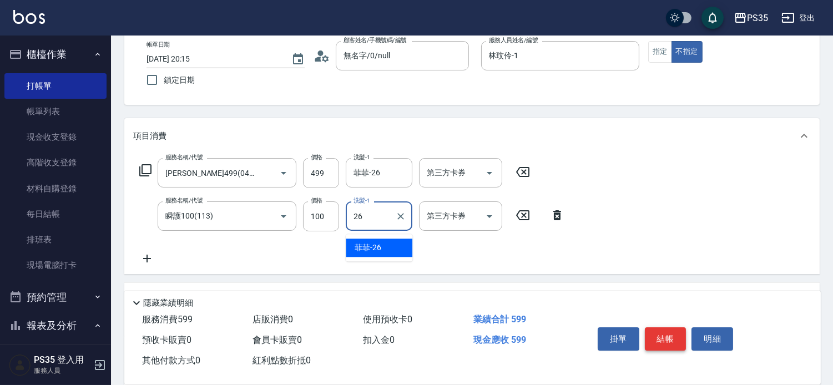
type input "菲菲-26"
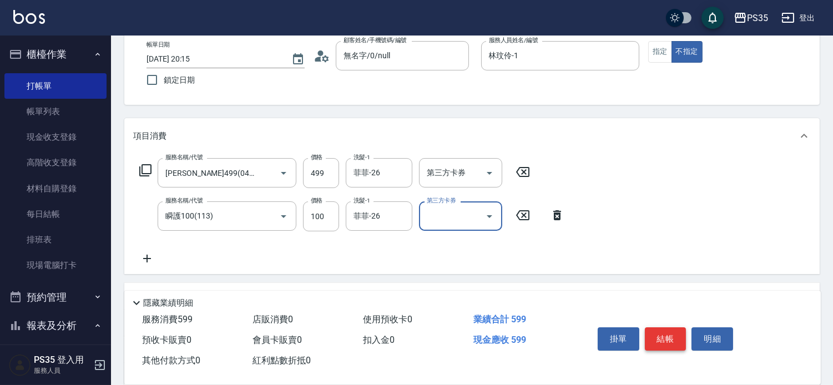
click at [671, 327] on button "結帳" at bounding box center [666, 338] width 42 height 23
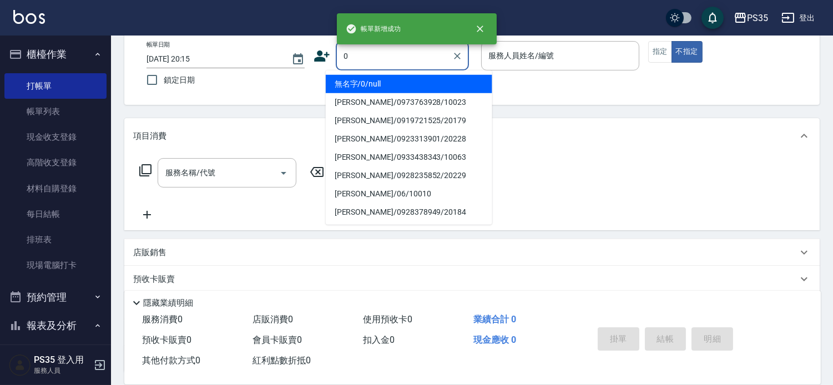
type input "0"
type input "2"
type input "無名字/0/null"
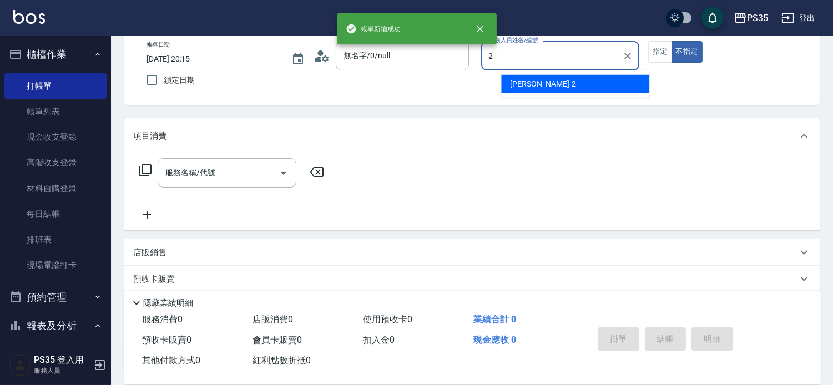
type input "栢沛怡-2"
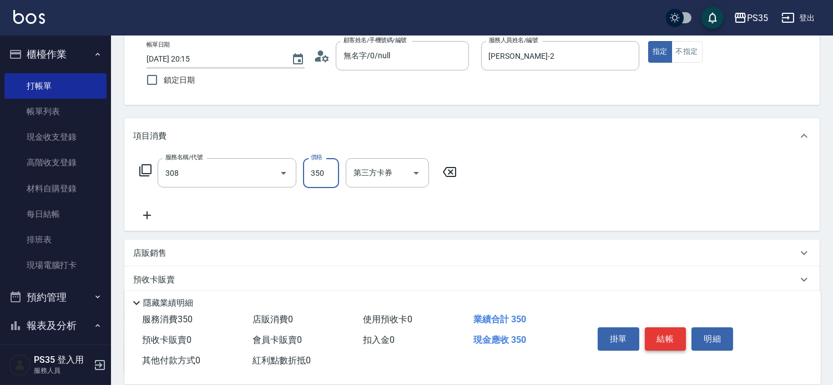
type input "洗+剪(308)"
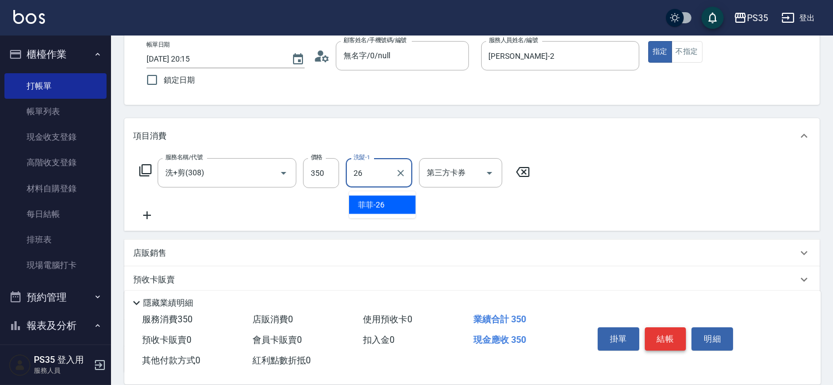
type input "菲菲-26"
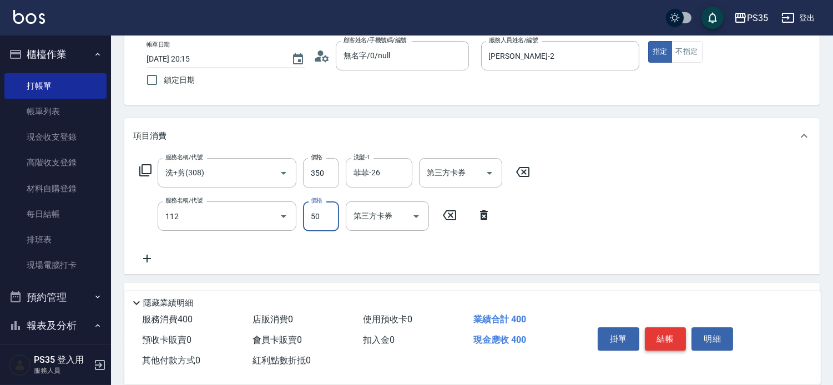
type input "精油50(112)"
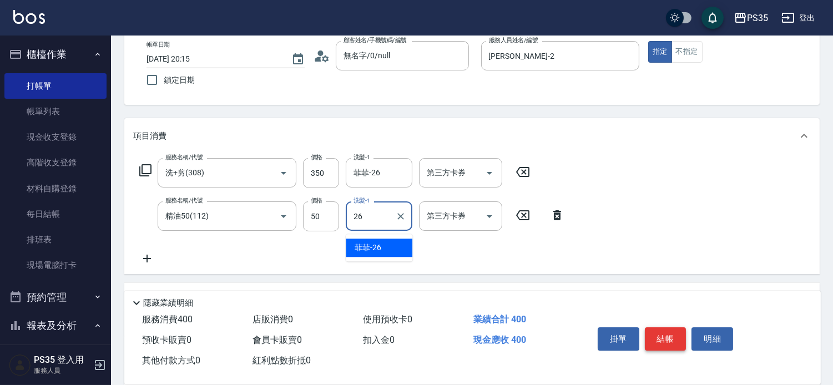
type input "菲菲-26"
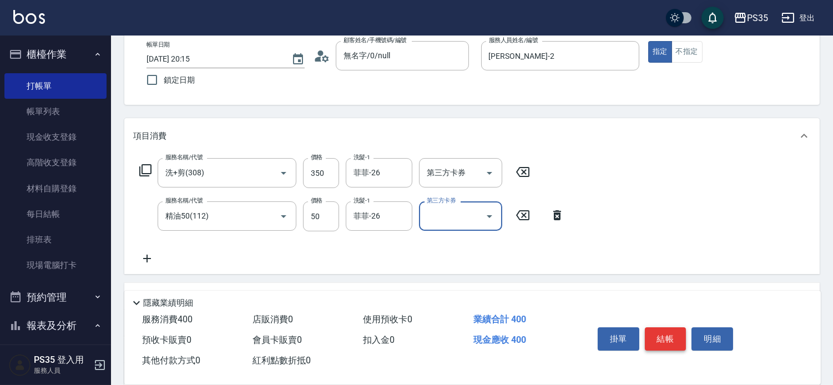
click at [671, 327] on button "結帳" at bounding box center [666, 338] width 42 height 23
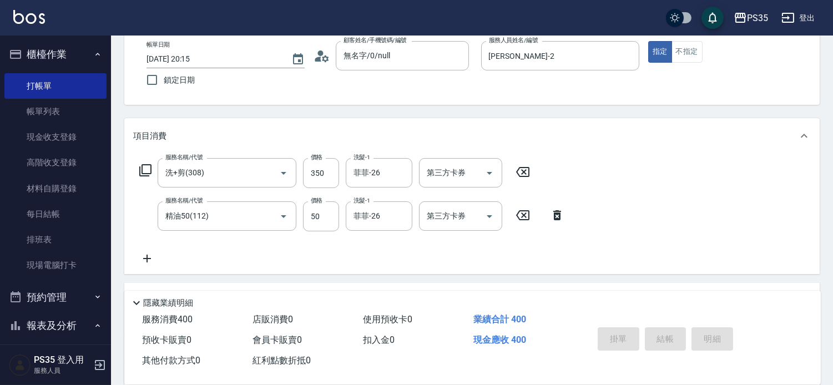
type input "2025/09/19 20:16"
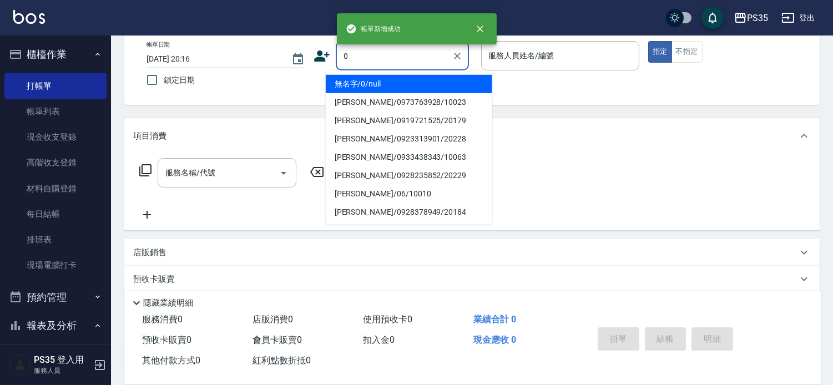
type input "0"
type input "1"
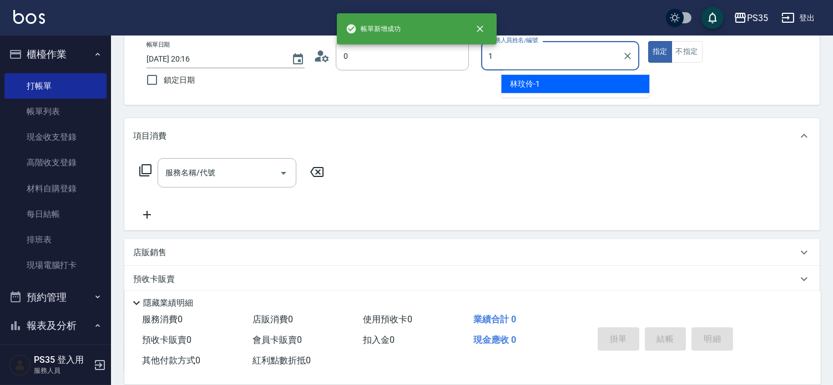
type input "無名字/0/null"
type input "林玟伶-1"
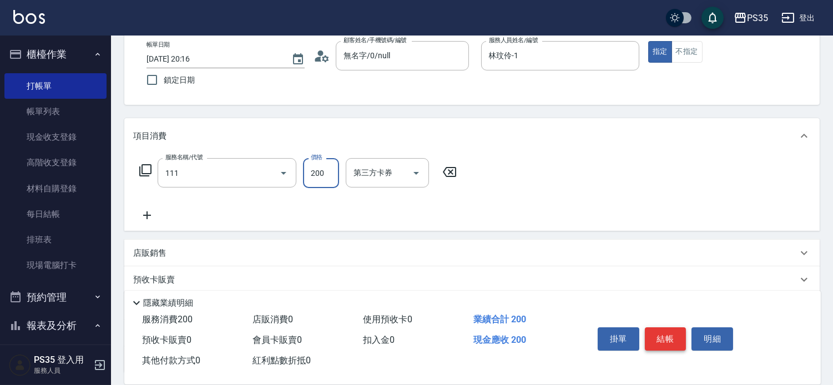
type input "200(111)"
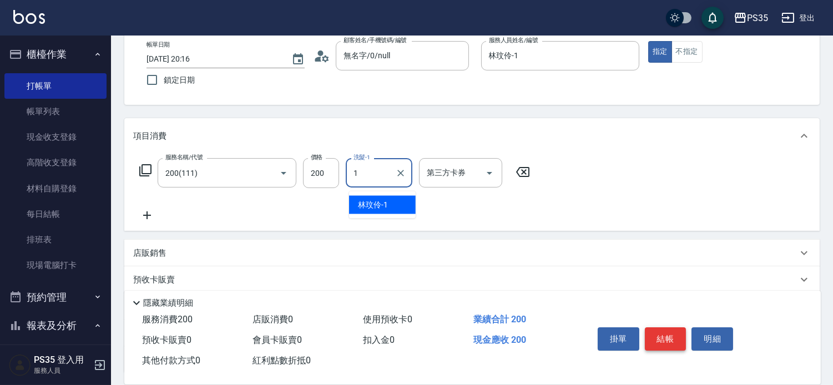
type input "林玟伶-1"
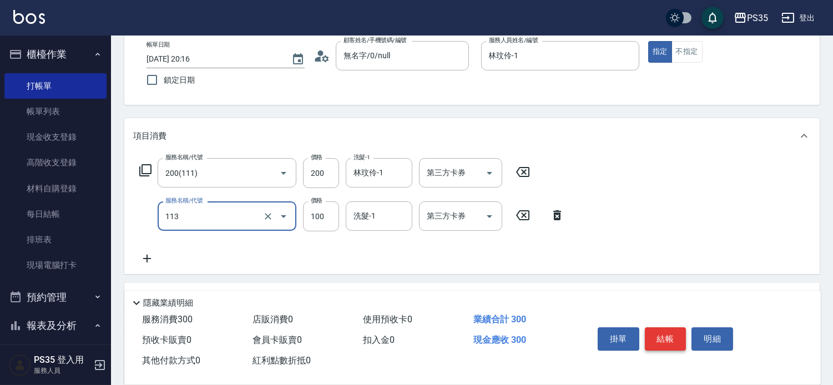
type input "瞬護100(113)"
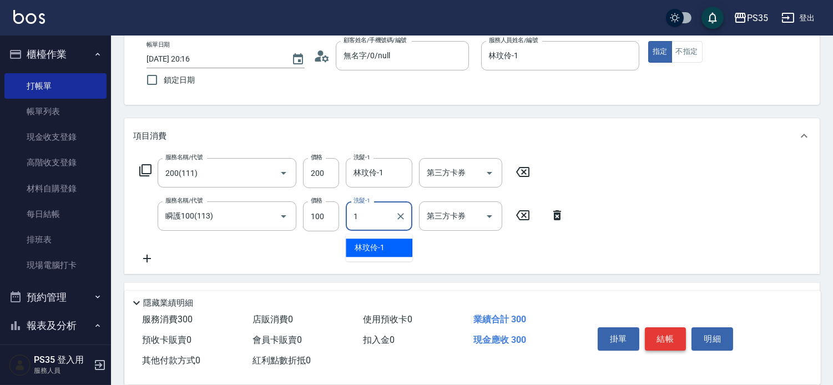
type input "林玟伶-1"
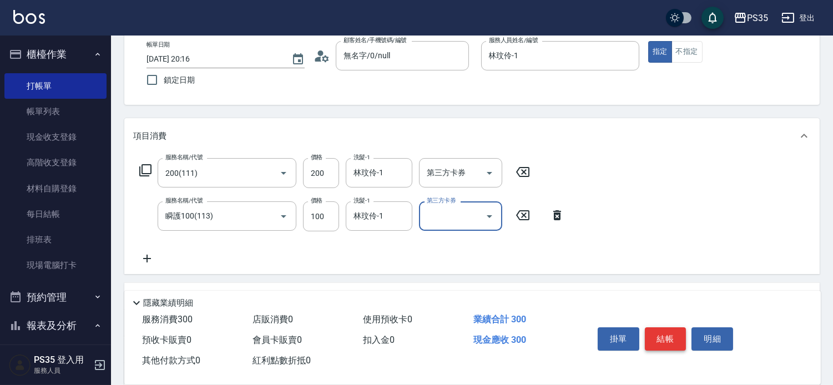
click at [671, 327] on button "結帳" at bounding box center [666, 338] width 42 height 23
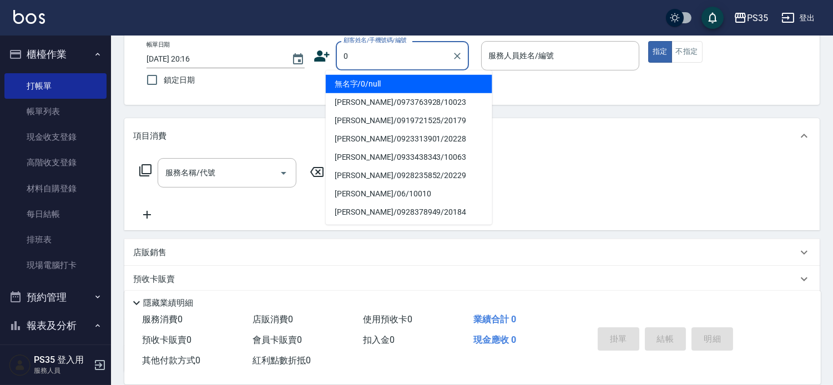
type input "0"
type input "1"
type input "無名字/0/null"
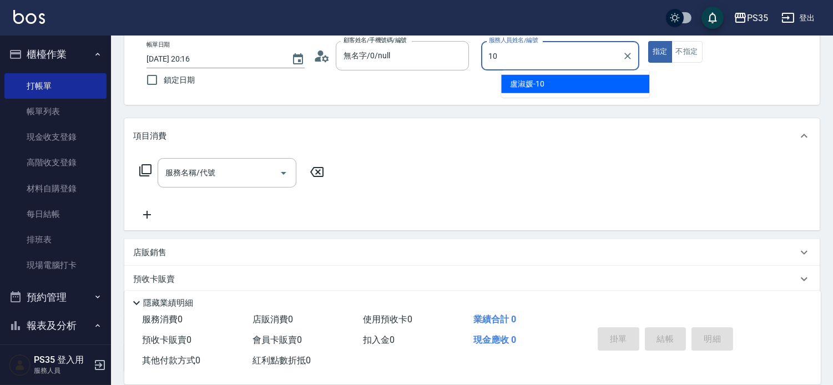
type input "盧淑媛-10"
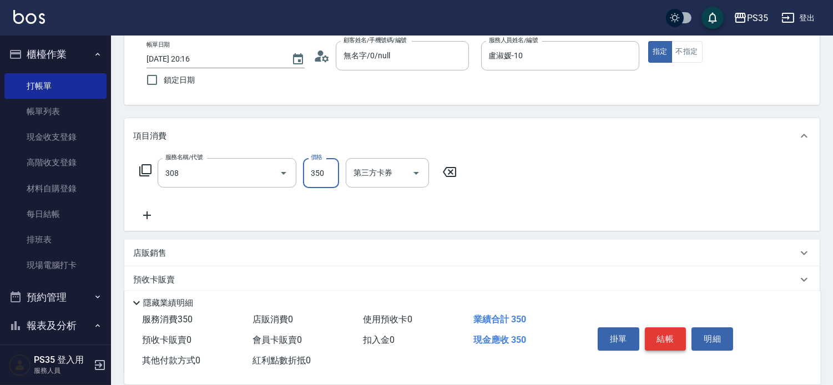
type input "洗+剪(308)"
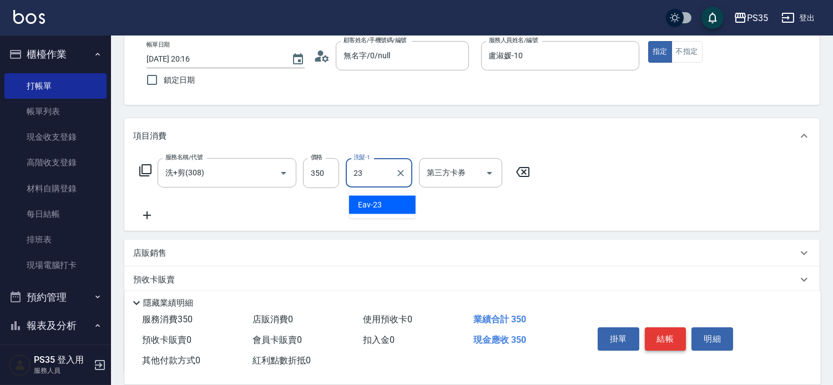
type input "Eav-23"
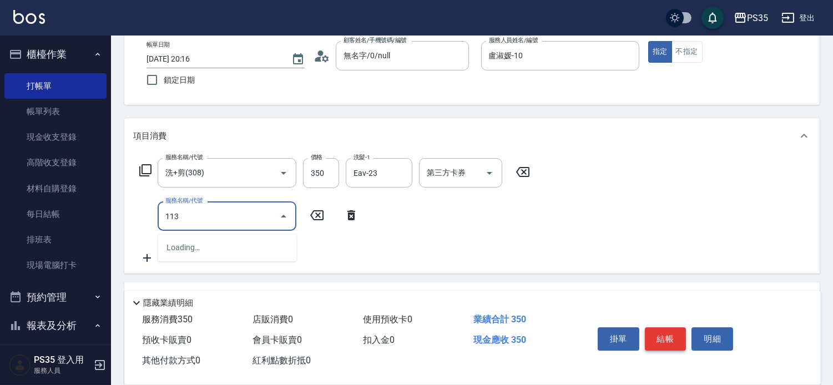
type input "瞬護100(113)"
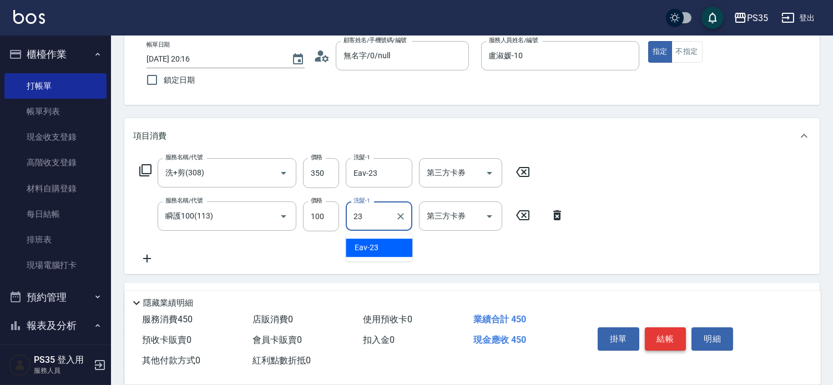
type input "Eav-23"
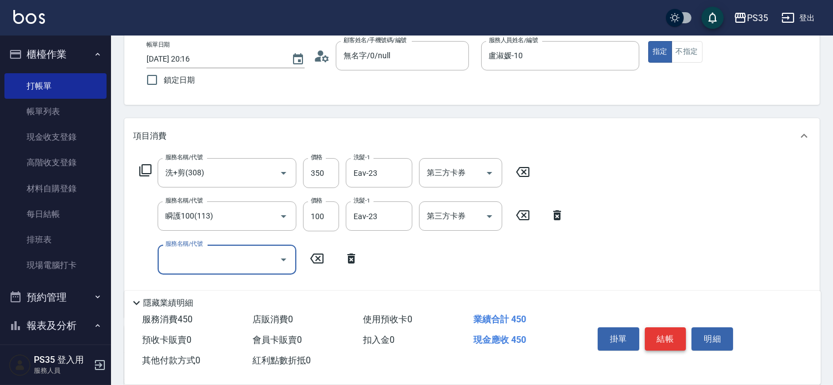
click at [671, 327] on button "結帳" at bounding box center [666, 338] width 42 height 23
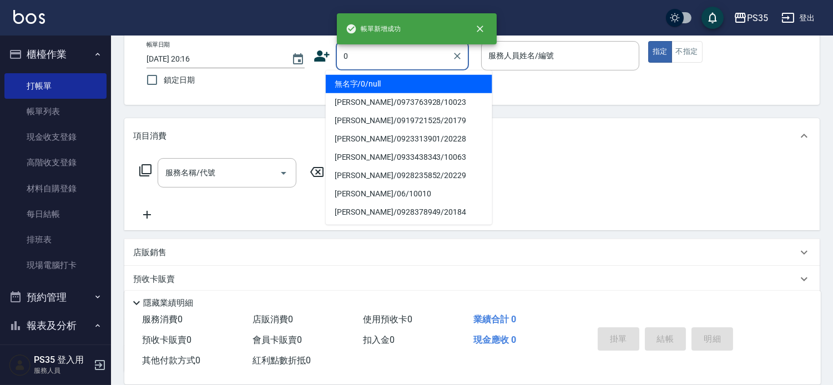
type input "0"
type input "2"
type input "無名字/0/null"
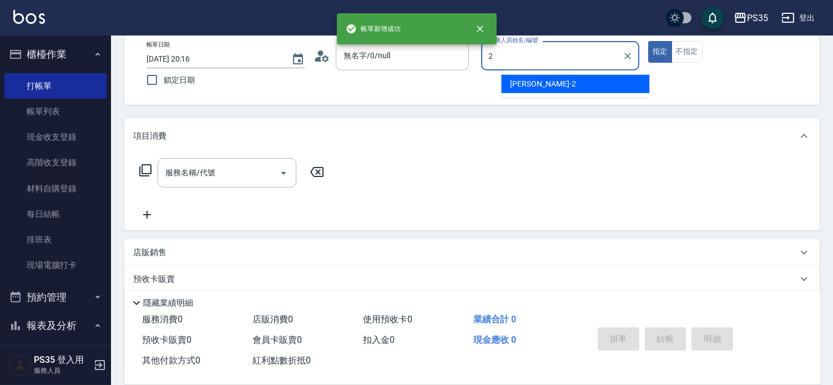
type input "栢沛怡-2"
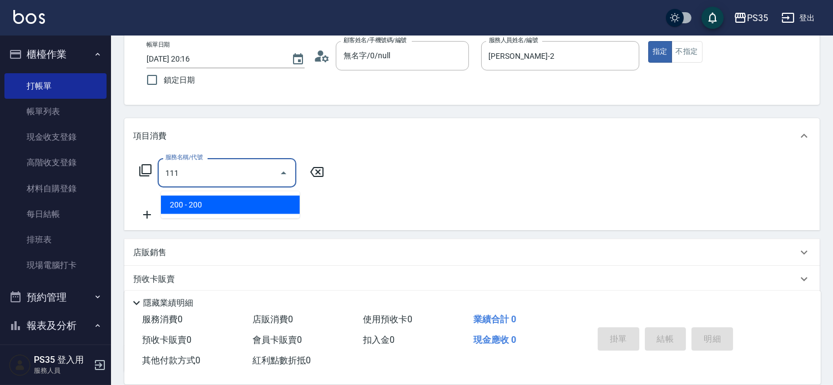
type input "200(111)"
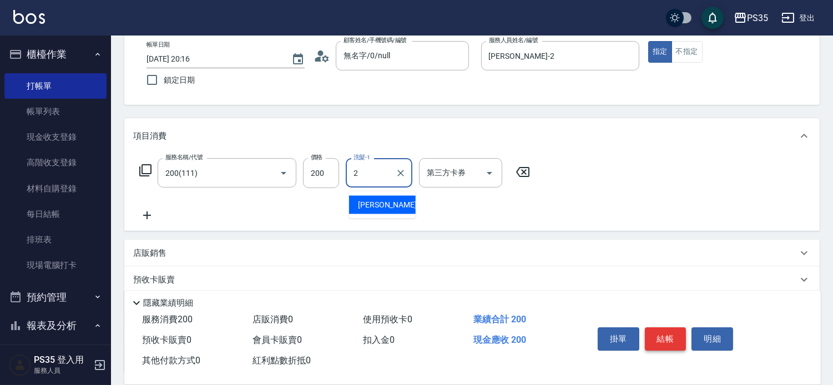
type input "栢沛怡-2"
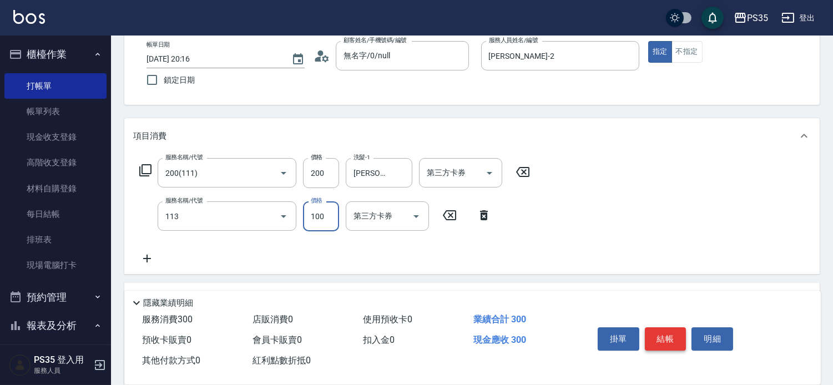
type input "瞬護100(113)"
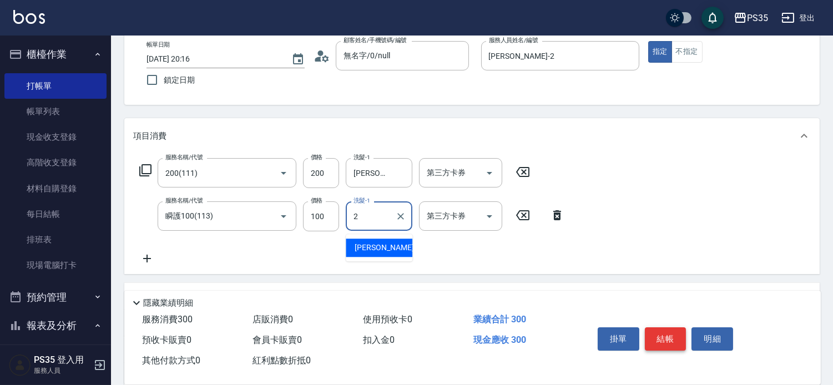
type input "栢沛怡-2"
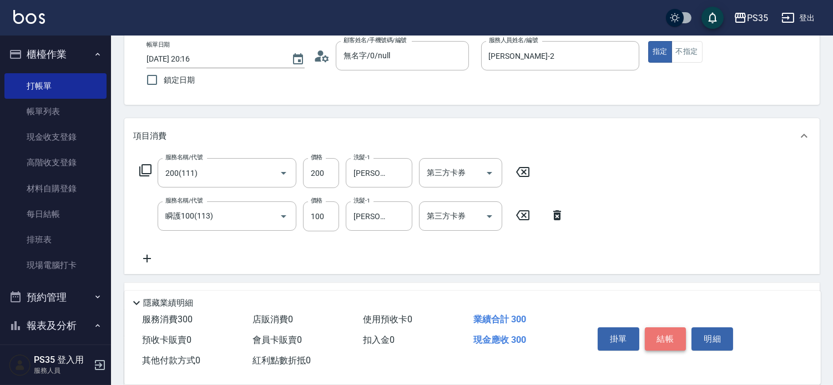
click at [671, 327] on button "結帳" at bounding box center [666, 338] width 42 height 23
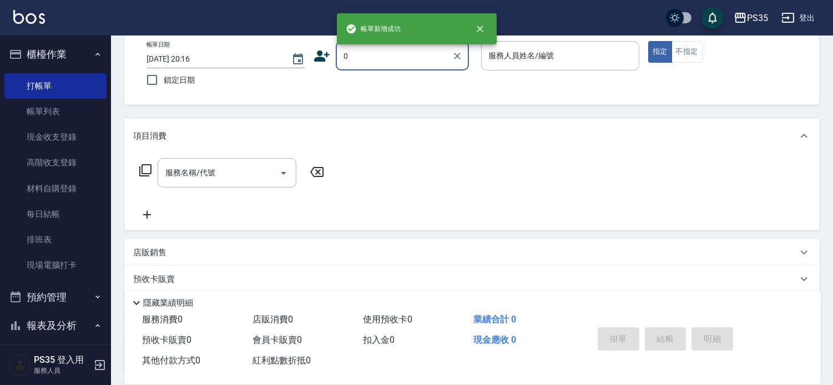
type input "0"
type input "1"
type input "無名字/0/null"
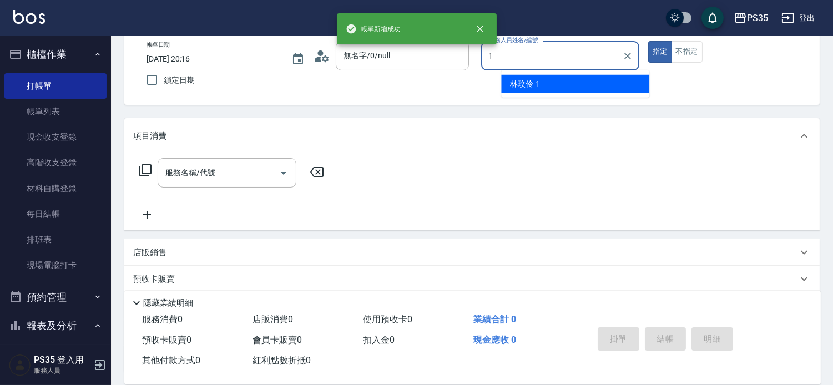
type input "林玟伶-1"
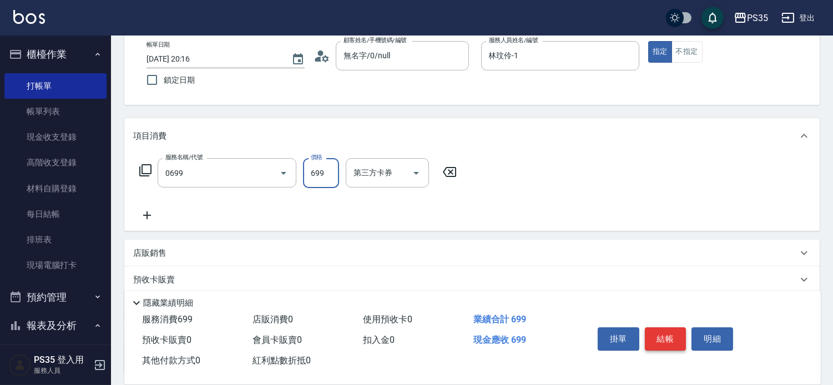
type input "精油SPA(0699)"
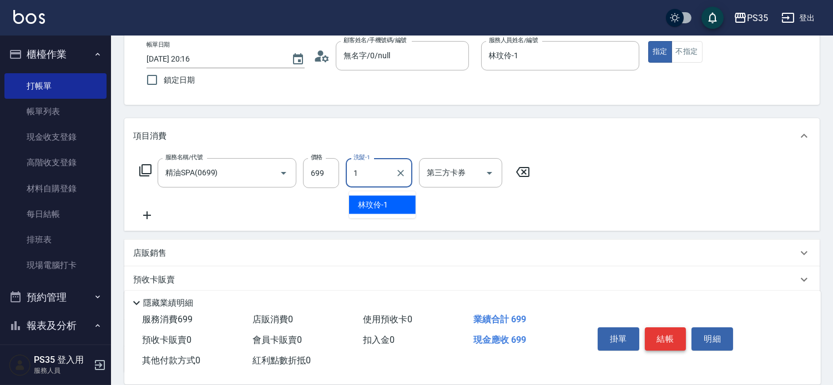
type input "林玟伶-1"
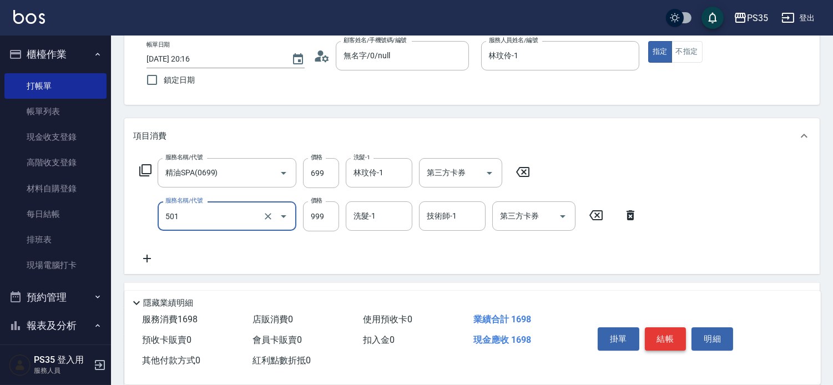
type input "染髮(501)"
type input "1100"
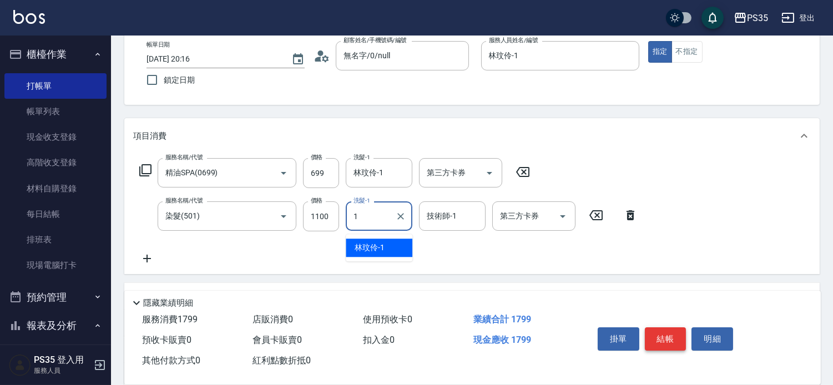
type input "林玟伶-1"
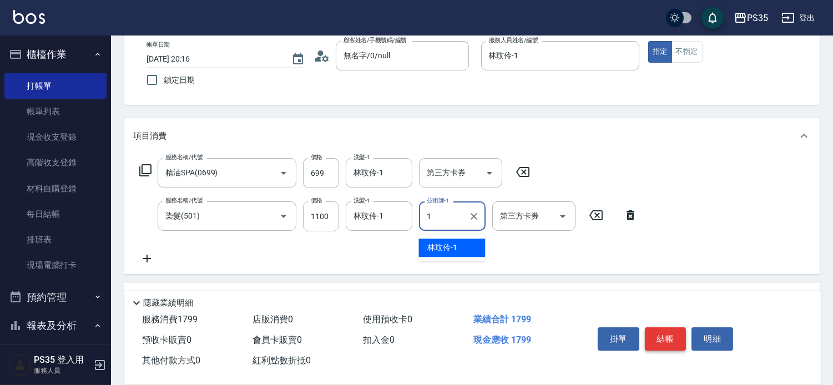
type input "林玟伶-1"
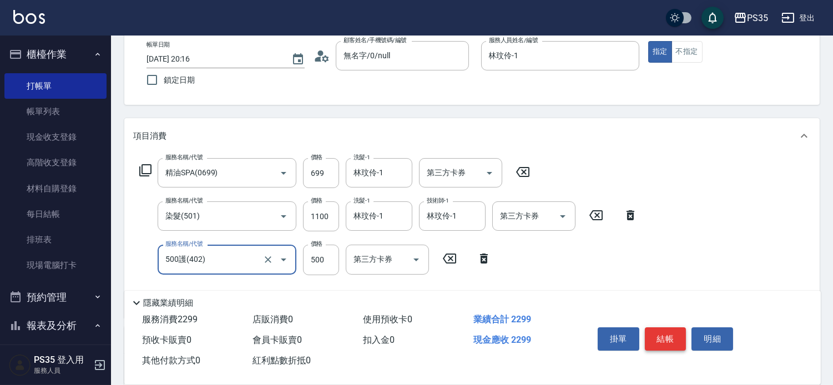
type input "500護(402)"
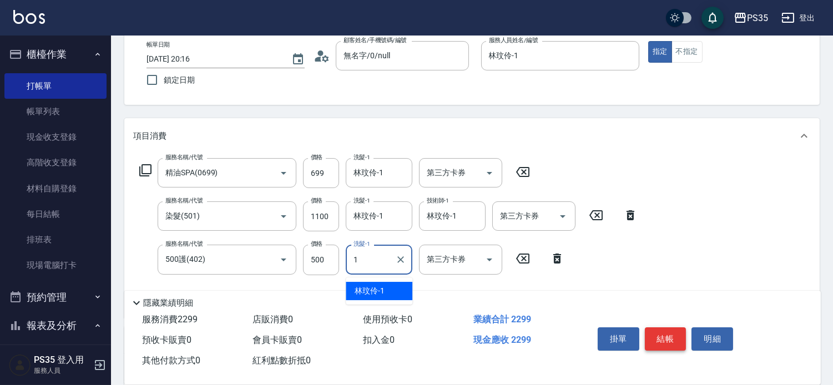
type input "林玟伶-1"
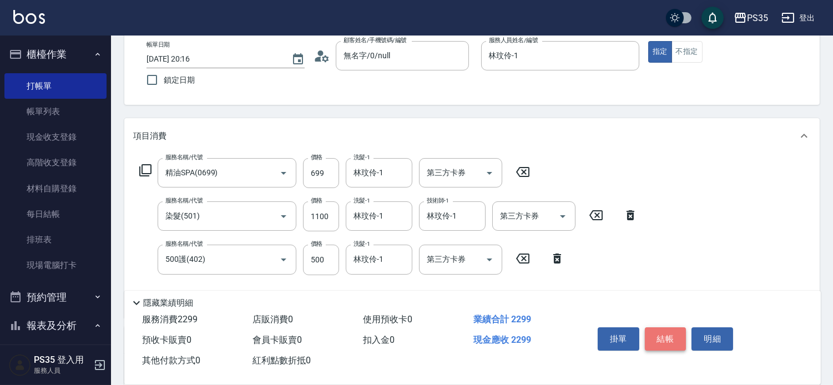
click at [671, 327] on button "結帳" at bounding box center [666, 338] width 42 height 23
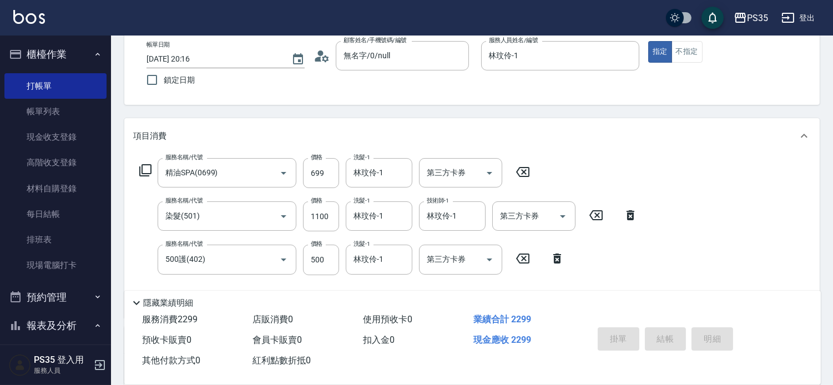
type input "2025/09/19 20:17"
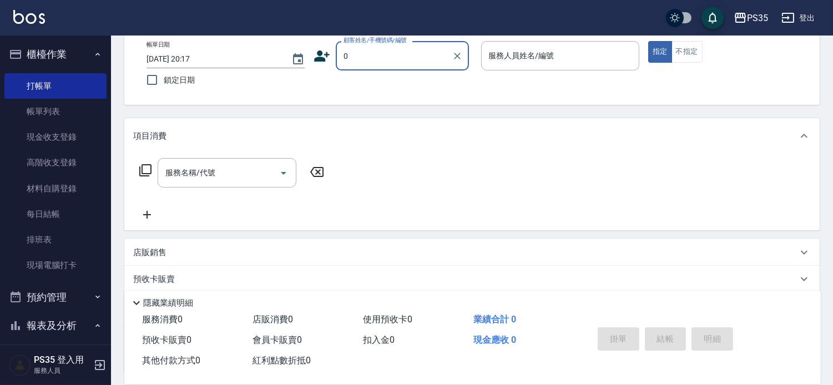
type input "0"
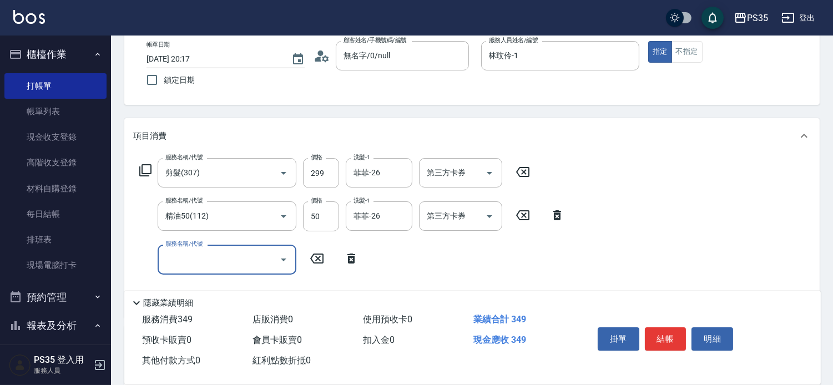
click at [559, 220] on icon at bounding box center [557, 215] width 28 height 13
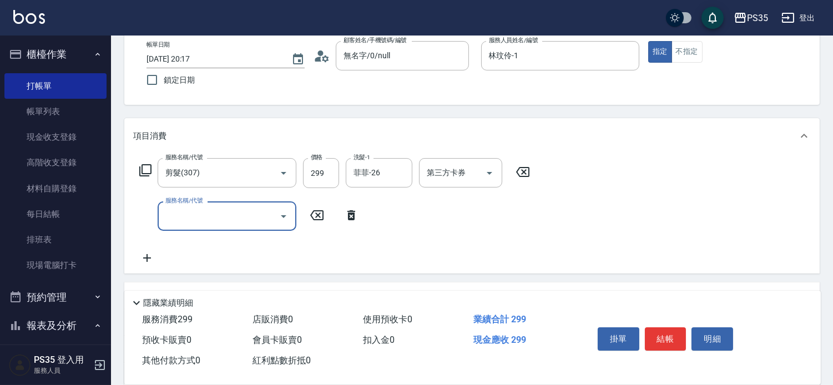
click at [525, 175] on icon at bounding box center [522, 172] width 13 height 10
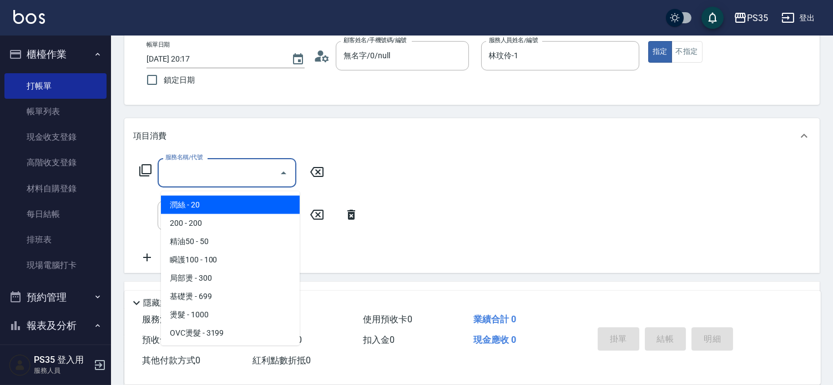
click at [208, 175] on input "服務名稱/代號" at bounding box center [219, 172] width 112 height 19
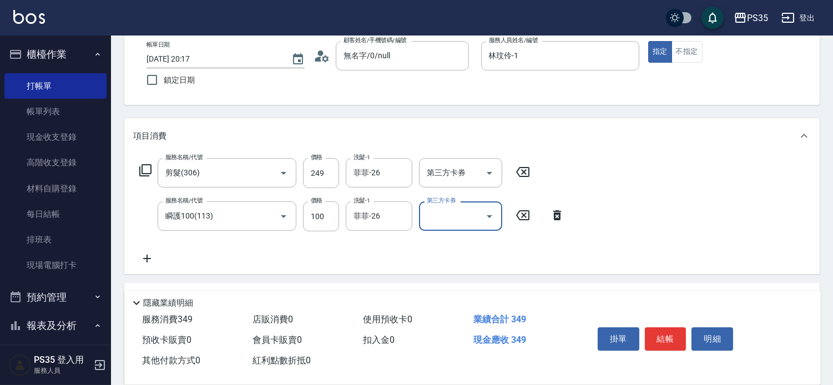
click at [670, 327] on button "結帳" at bounding box center [666, 338] width 42 height 23
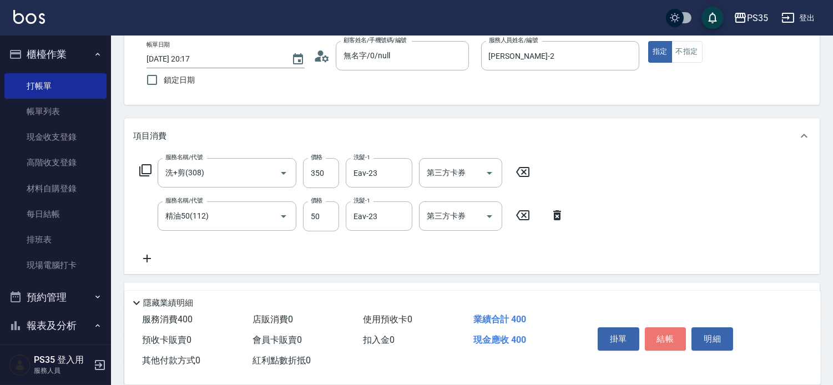
click at [670, 327] on button "結帳" at bounding box center [666, 338] width 42 height 23
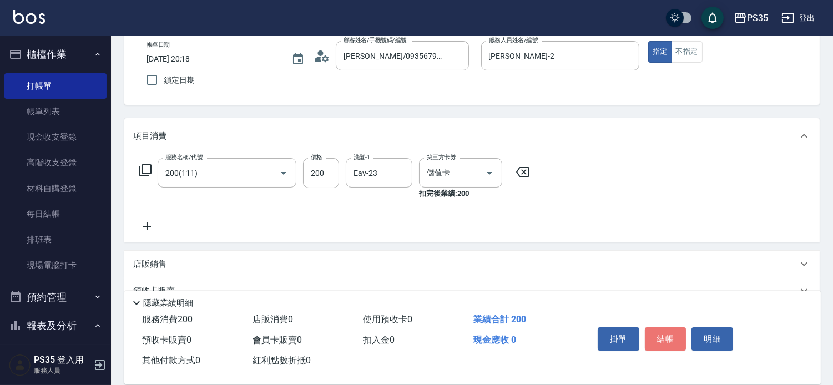
click at [670, 327] on button "結帳" at bounding box center [666, 338] width 42 height 23
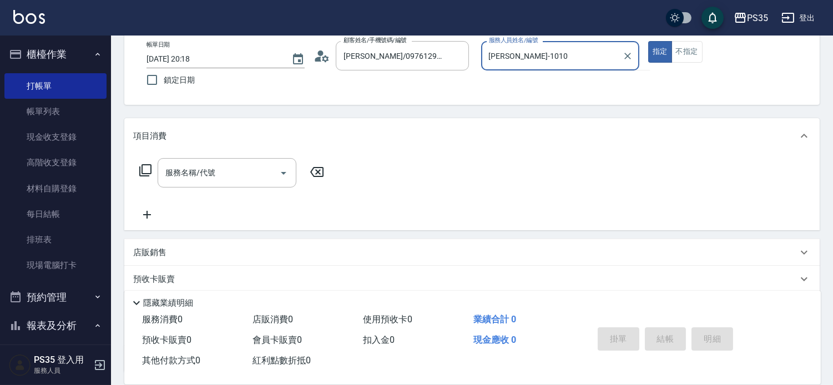
click at [648, 41] on button "指定" at bounding box center [660, 52] width 24 height 22
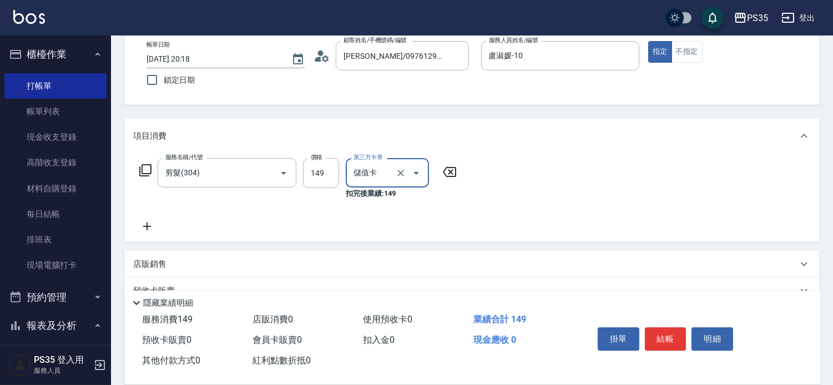
click at [670, 327] on button "結帳" at bounding box center [666, 338] width 42 height 23
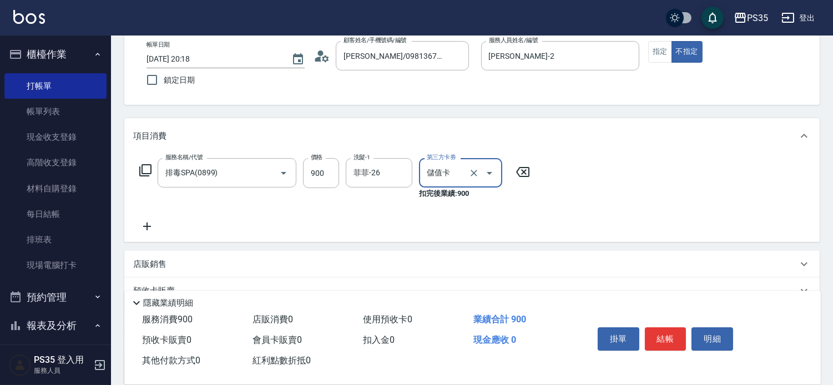
click at [670, 327] on button "結帳" at bounding box center [666, 338] width 42 height 23
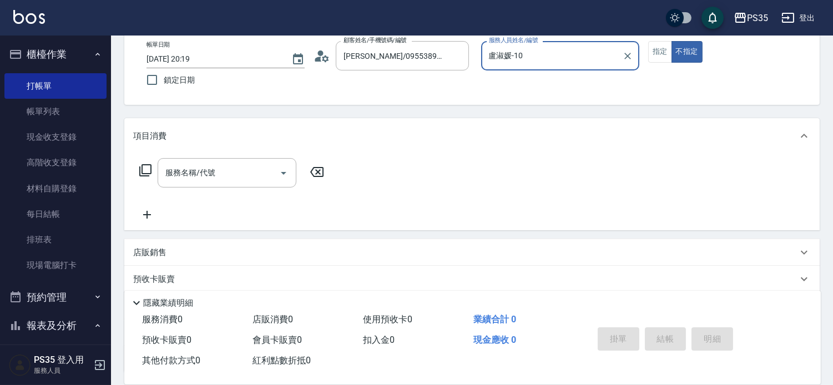
click at [671, 41] on button "不指定" at bounding box center [686, 52] width 31 height 22
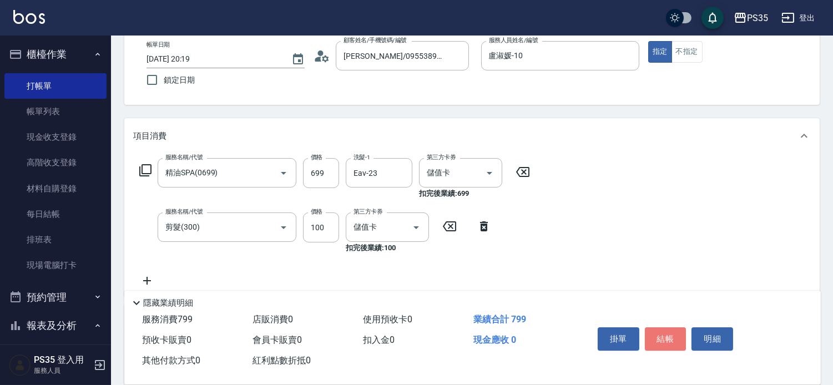
click at [670, 327] on button "結帳" at bounding box center [666, 338] width 42 height 23
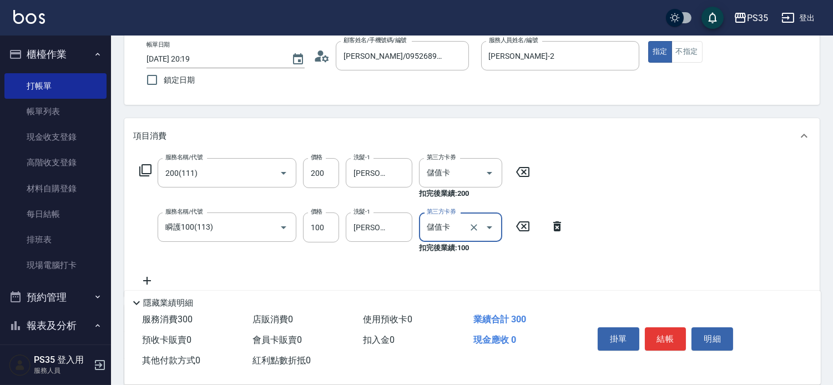
click at [670, 327] on button "結帳" at bounding box center [666, 338] width 42 height 23
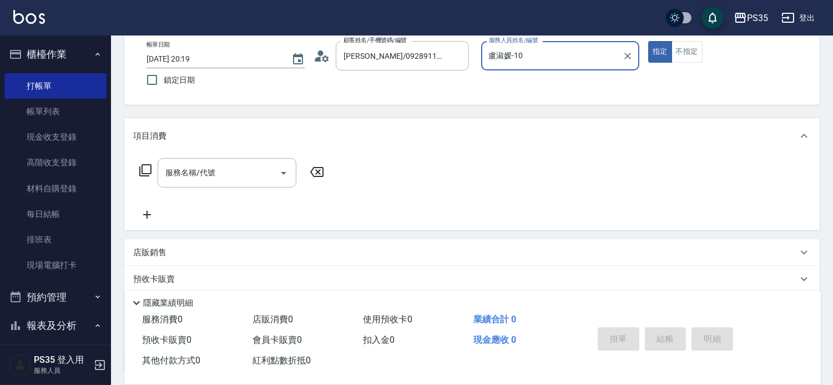
click at [648, 41] on button "指定" at bounding box center [660, 52] width 24 height 22
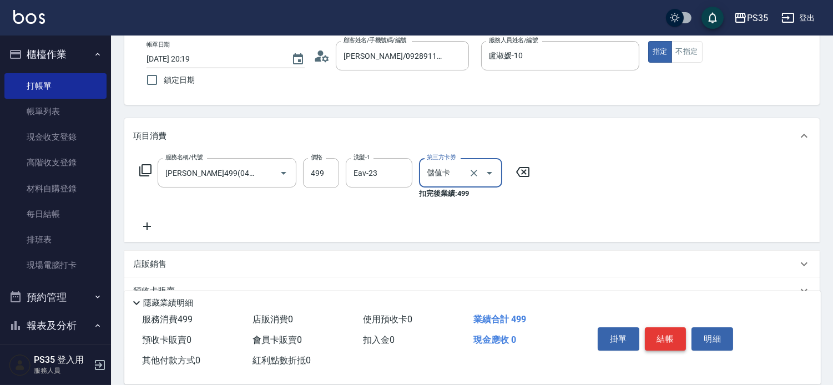
click at [684, 327] on button "結帳" at bounding box center [666, 338] width 42 height 23
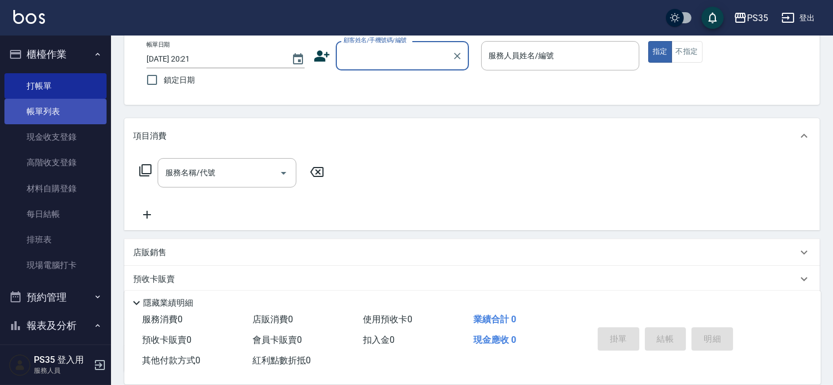
click at [36, 112] on link "帳單列表" at bounding box center [55, 112] width 102 height 26
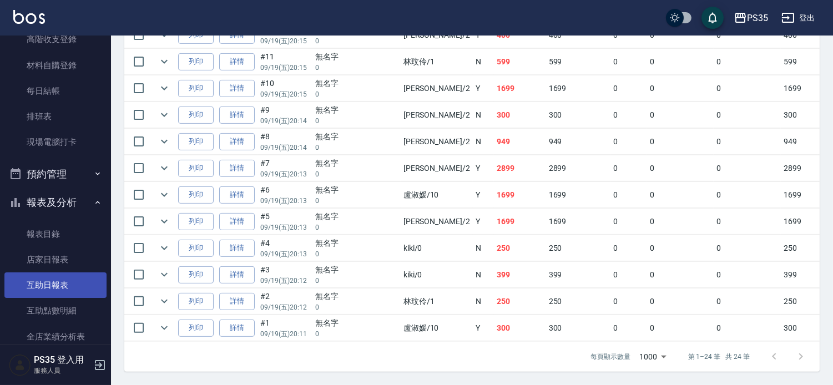
scroll to position [246, 0]
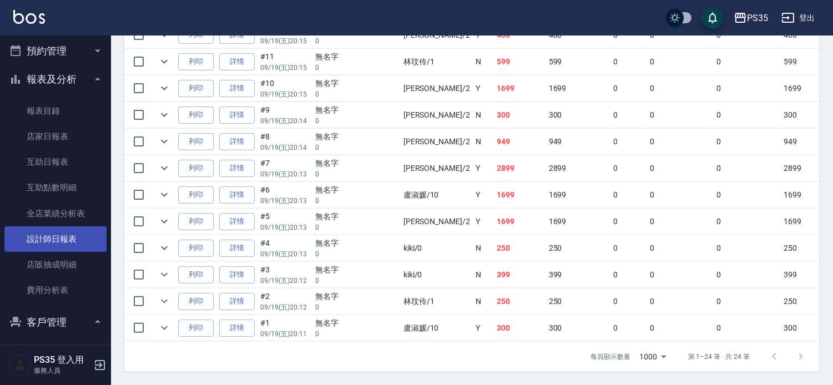
click at [67, 241] on link "設計師日報表" at bounding box center [55, 239] width 102 height 26
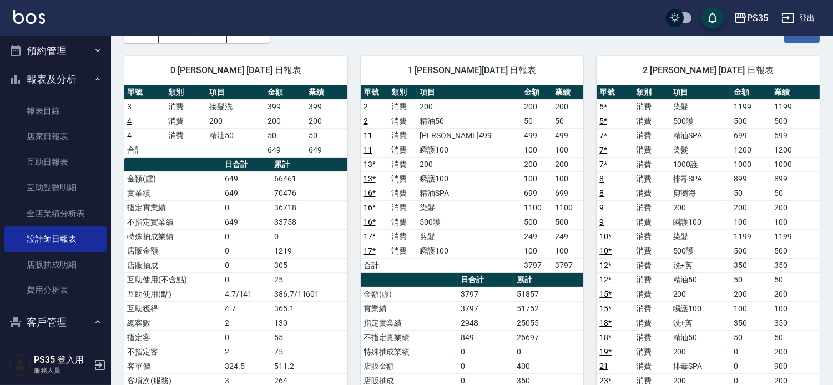
scroll to position [185, 0]
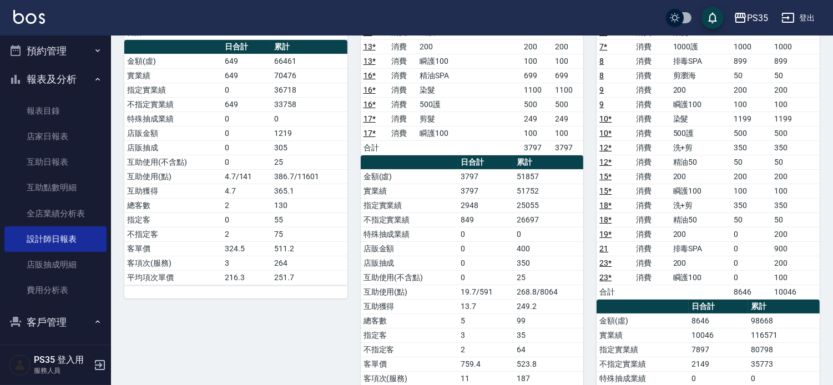
click at [738, 130] on td "500" at bounding box center [751, 133] width 41 height 14
click at [54, 158] on link "互助日報表" at bounding box center [55, 162] width 102 height 26
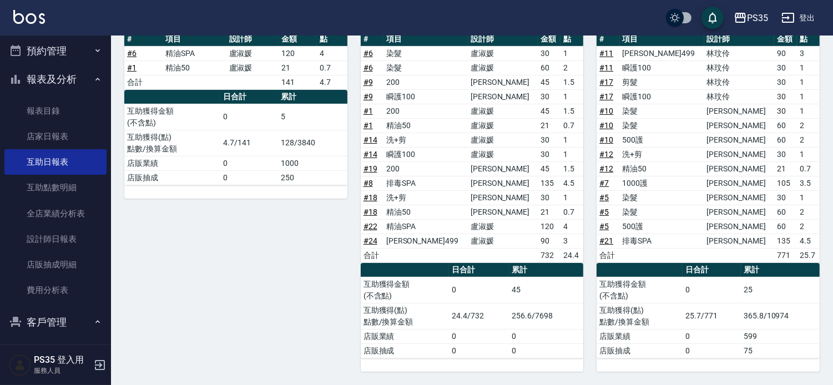
scroll to position [458, 0]
click at [62, 133] on link "店家日報表" at bounding box center [55, 137] width 102 height 26
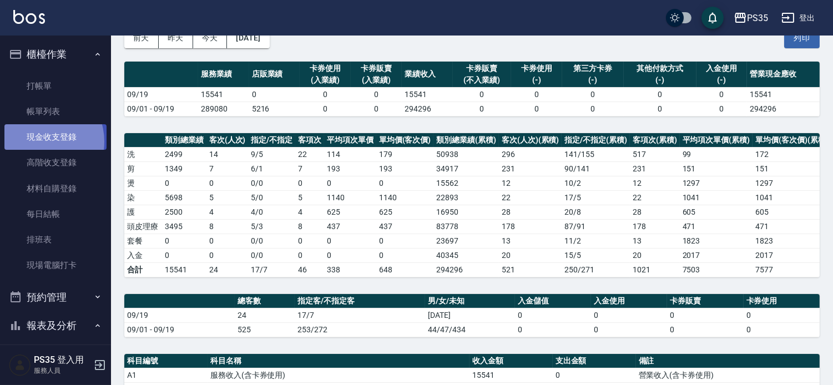
click at [41, 141] on link "現金收支登錄" at bounding box center [55, 137] width 102 height 26
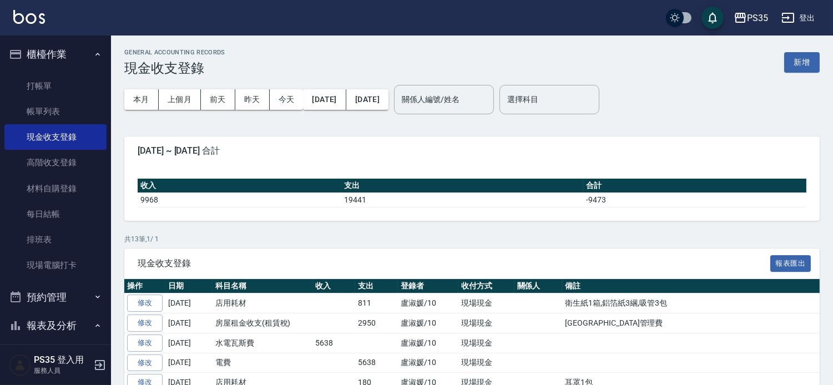
click at [796, 60] on button "新增" at bounding box center [802, 62] width 36 height 21
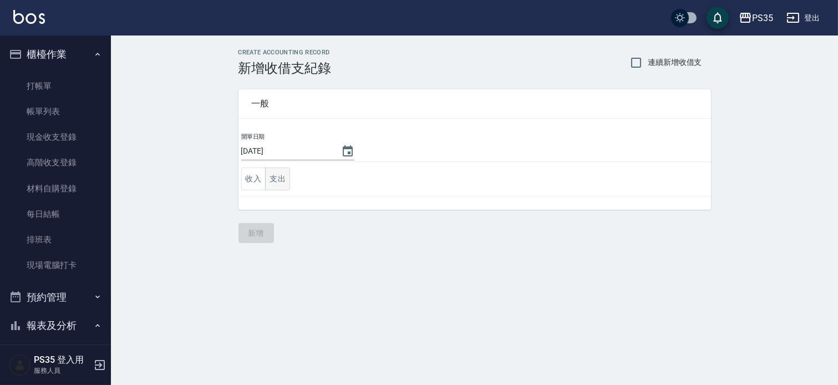
click at [282, 178] on button "支出" at bounding box center [277, 179] width 25 height 23
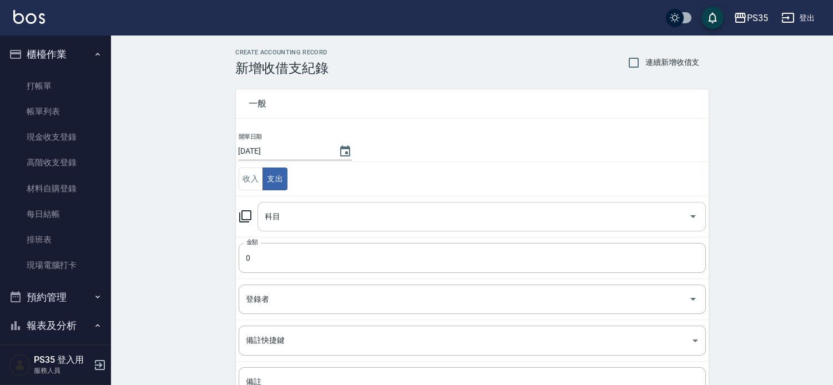
click at [274, 221] on input "科目" at bounding box center [473, 216] width 422 height 19
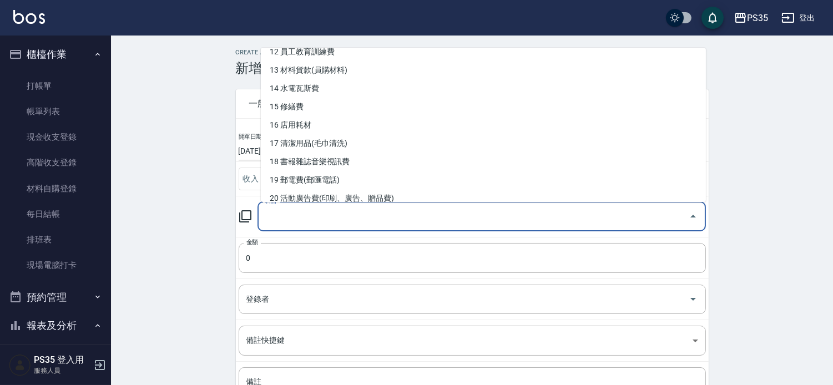
scroll to position [246, 0]
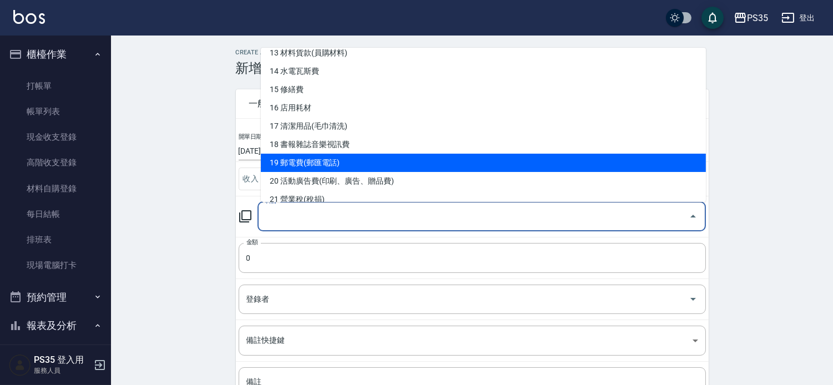
click at [167, 158] on div "CREATE ACCOUNTING RECORD 新增收借支紀錄 連續新增收借支 一般 開單日期 2025/09/19 收入 支出 科目 科目 金額 0 金額…" at bounding box center [472, 263] width 722 height 454
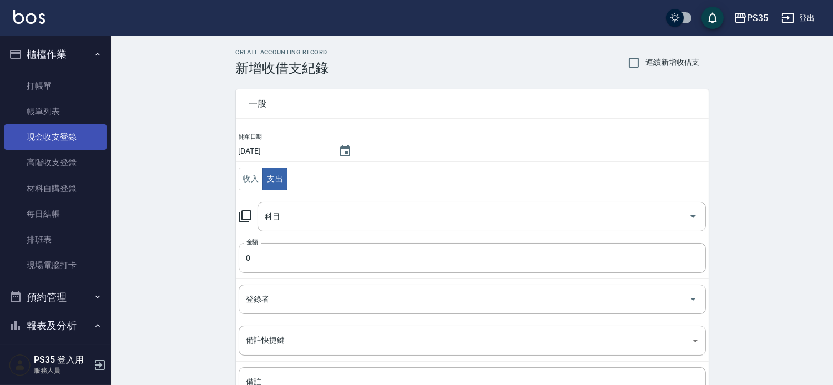
click at [57, 137] on link "現金收支登錄" at bounding box center [55, 137] width 102 height 26
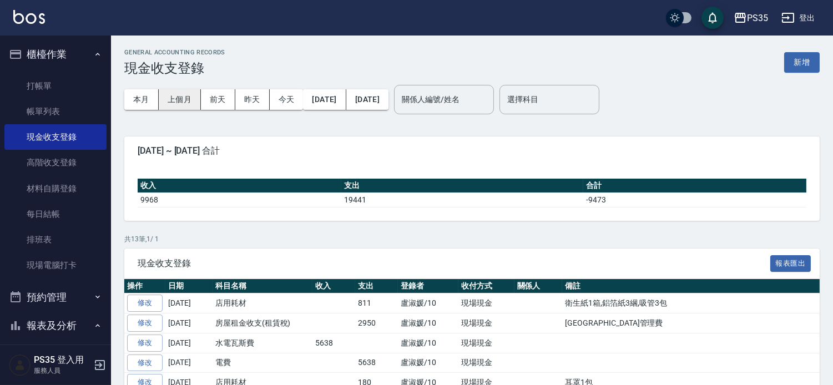
click at [182, 97] on button "上個月" at bounding box center [180, 99] width 42 height 21
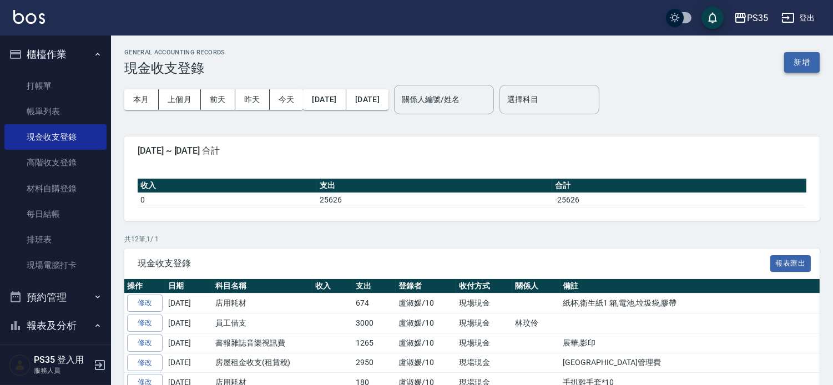
click at [801, 59] on button "新增" at bounding box center [802, 62] width 36 height 21
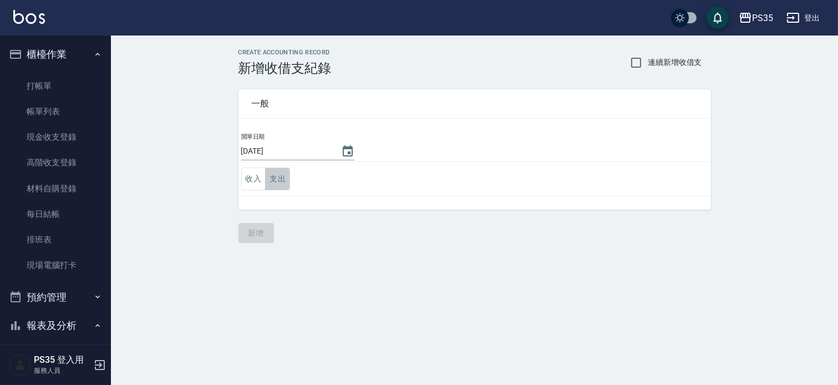
click at [272, 179] on button "支出" at bounding box center [277, 179] width 25 height 23
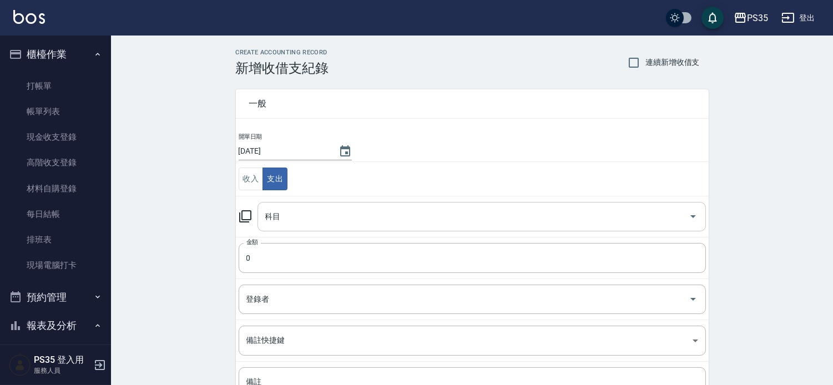
click at [269, 214] on div "科目 科目" at bounding box center [481, 216] width 448 height 29
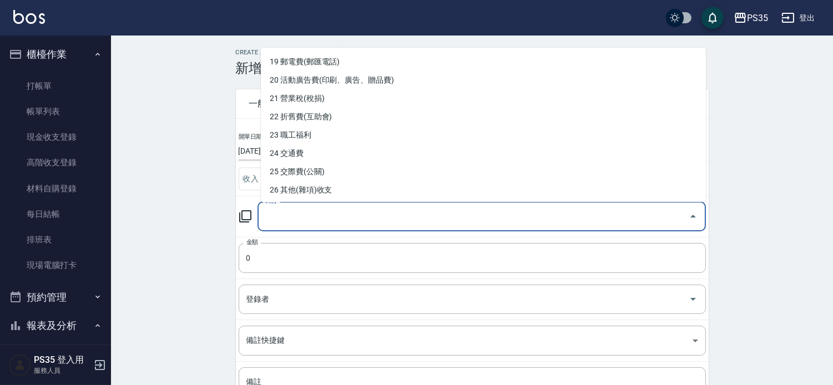
scroll to position [370, 0]
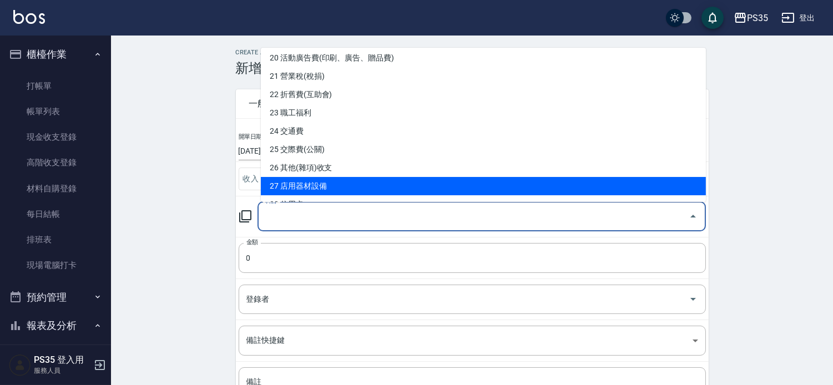
click at [314, 184] on li "27 店用器材設備" at bounding box center [483, 186] width 445 height 18
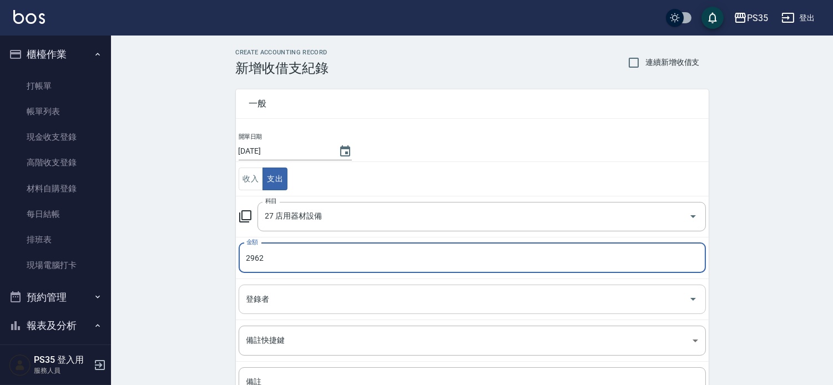
click at [256, 304] on div "登錄者 登錄者" at bounding box center [472, 299] width 467 height 29
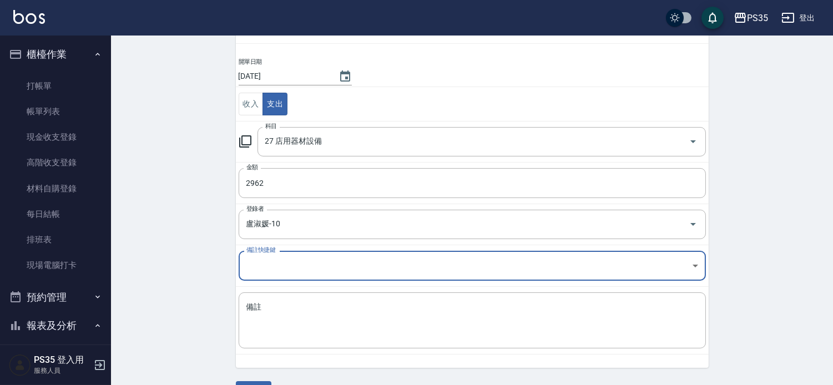
scroll to position [104, 0]
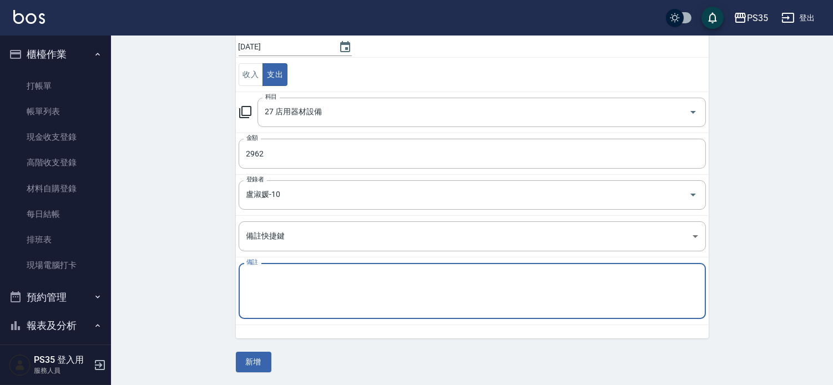
click at [277, 301] on textarea "備註" at bounding box center [472, 291] width 452 height 38
click at [245, 365] on button "新增" at bounding box center [254, 362] width 36 height 21
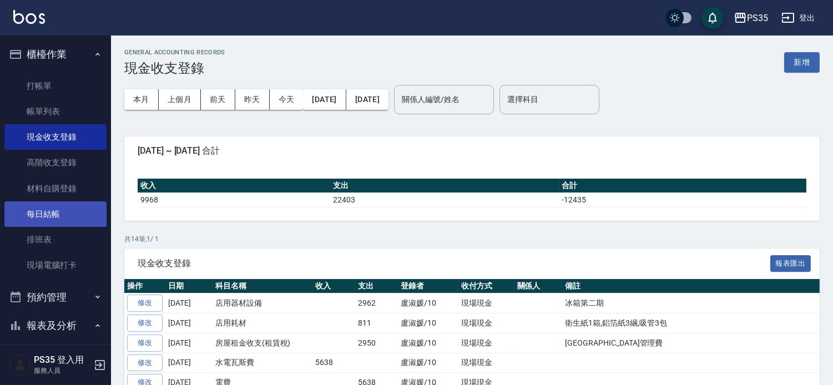
click at [50, 209] on link "每日結帳" at bounding box center [55, 214] width 102 height 26
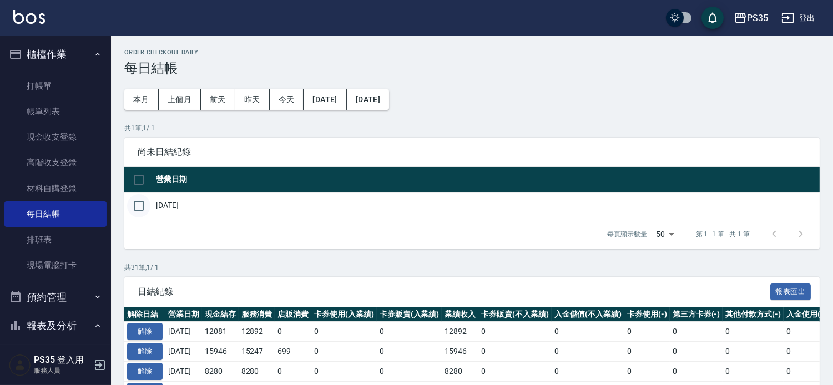
click at [132, 209] on input "checkbox" at bounding box center [138, 205] width 23 height 23
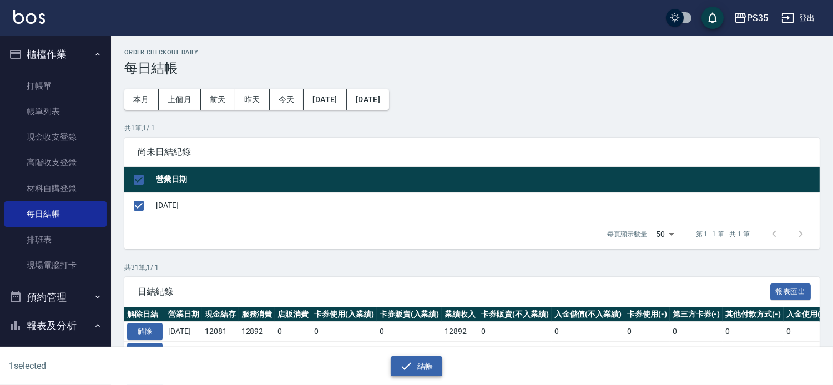
click at [412, 360] on icon "button" at bounding box center [406, 366] width 13 height 13
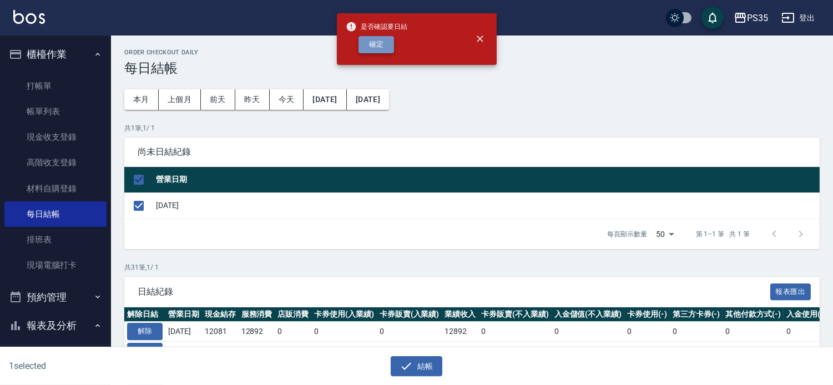
click at [372, 52] on button "確定" at bounding box center [376, 44] width 36 height 17
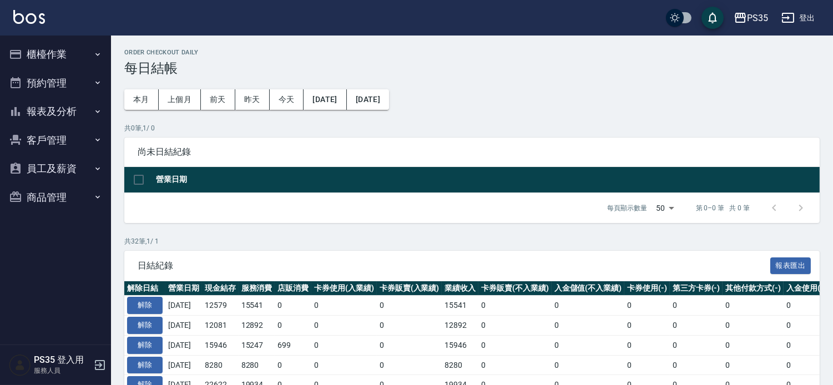
click at [59, 104] on button "報表及分析" at bounding box center [55, 111] width 102 height 29
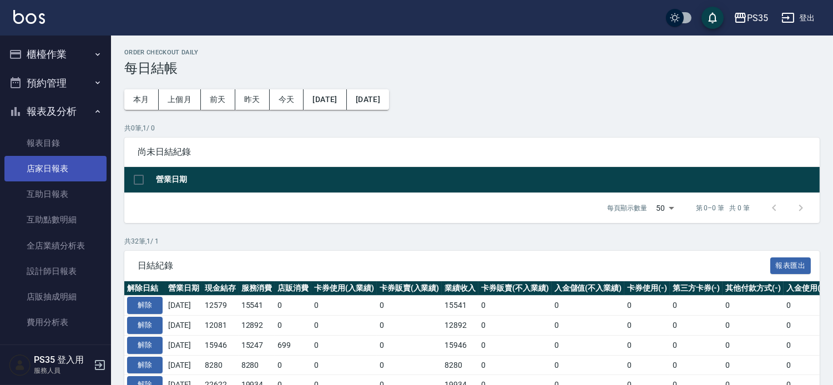
click at [60, 174] on link "店家日報表" at bounding box center [55, 169] width 102 height 26
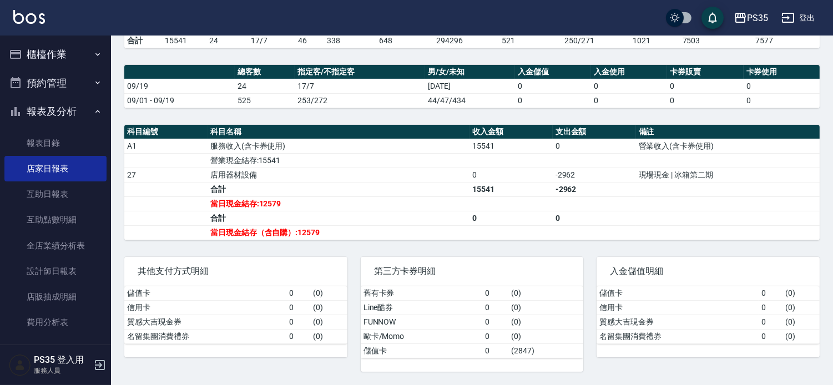
scroll to position [302, 0]
click at [54, 62] on button "櫃檯作業" at bounding box center [55, 54] width 102 height 29
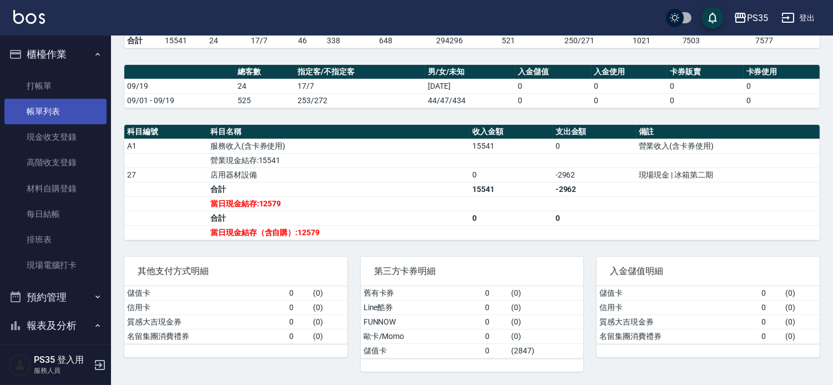
click at [43, 107] on link "帳單列表" at bounding box center [55, 112] width 102 height 26
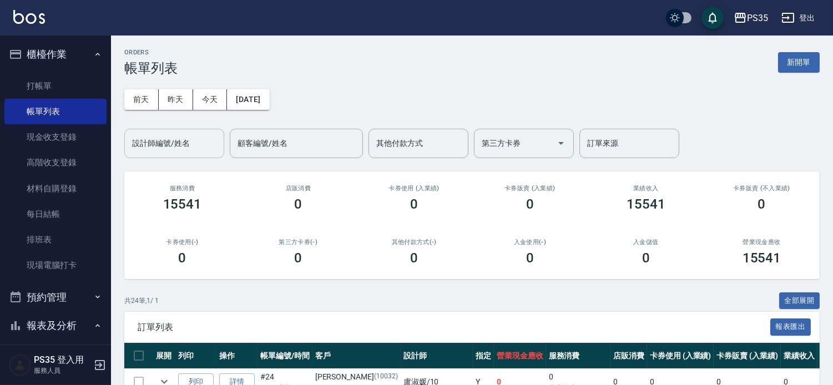
click at [176, 145] on div "設計師編號/姓名 設計師編號/姓名" at bounding box center [174, 143] width 100 height 29
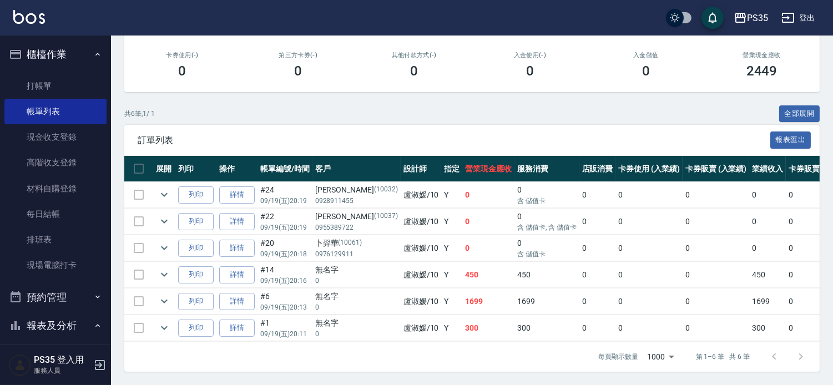
scroll to position [230, 0]
type input "盧淑媛-10"
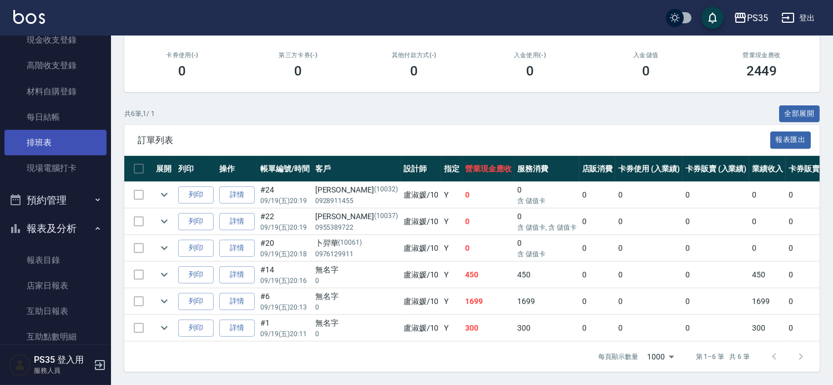
scroll to position [246, 0]
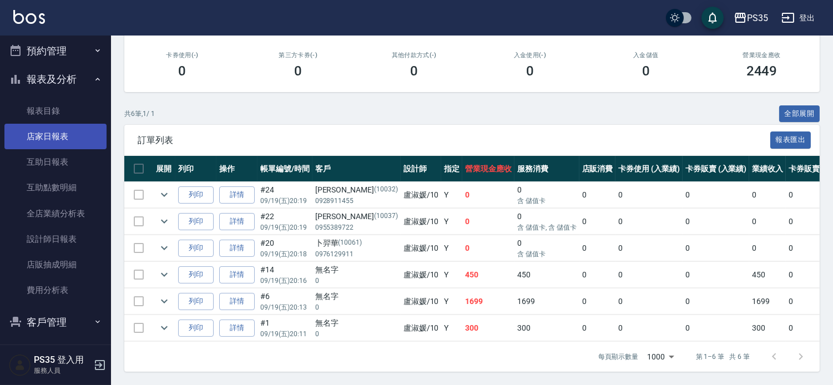
click at [47, 130] on link "店家日報表" at bounding box center [55, 137] width 102 height 26
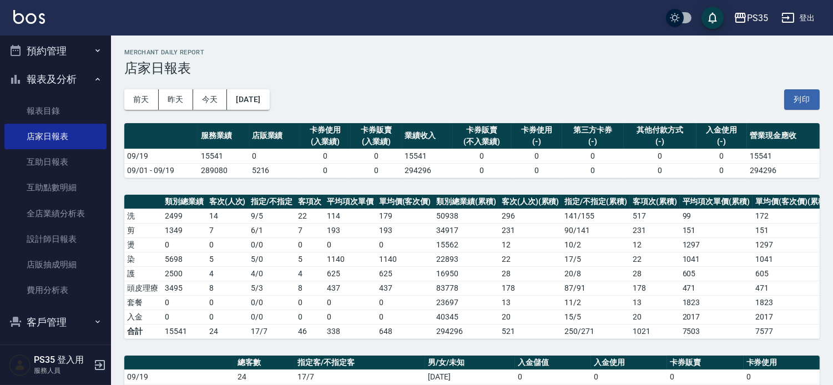
click at [89, 71] on button "報表及分析" at bounding box center [55, 79] width 102 height 29
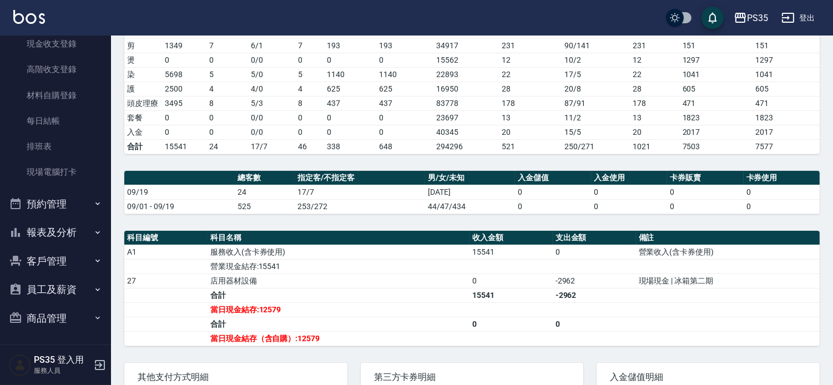
scroll to position [302, 0]
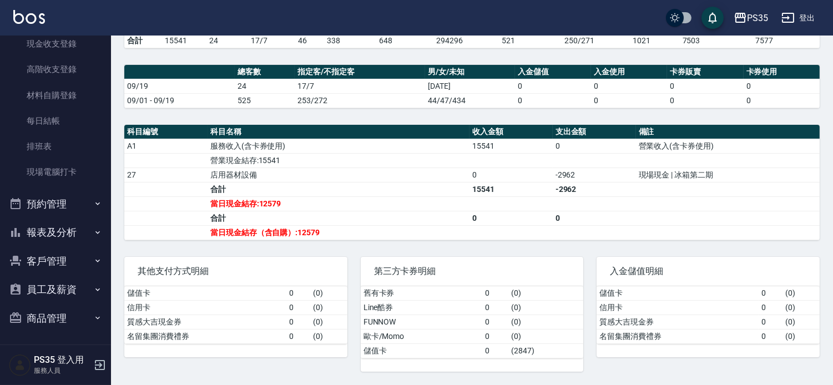
drag, startPoint x: 835, startPoint y: 250, endPoint x: 65, endPoint y: 229, distance: 769.9
click at [65, 229] on button "報表及分析" at bounding box center [55, 232] width 102 height 29
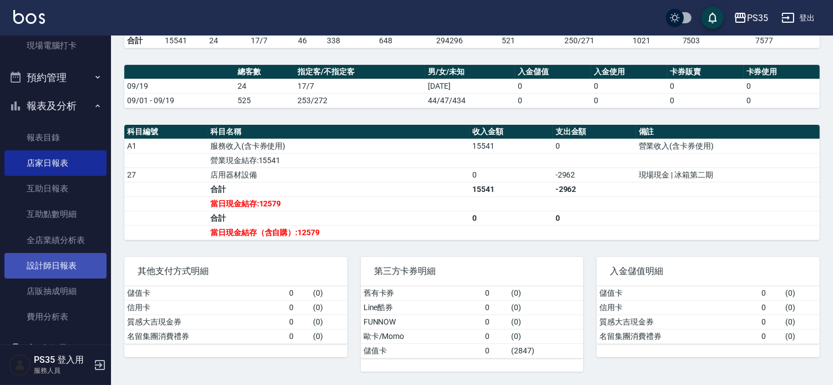
scroll to position [246, 0]
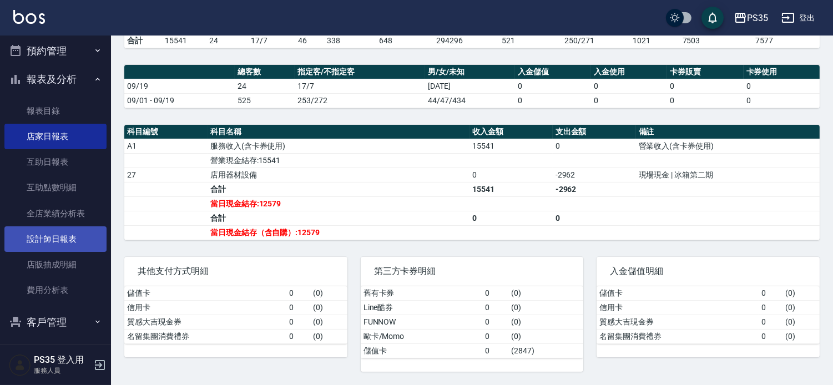
click at [61, 234] on link "設計師日報表" at bounding box center [55, 239] width 102 height 26
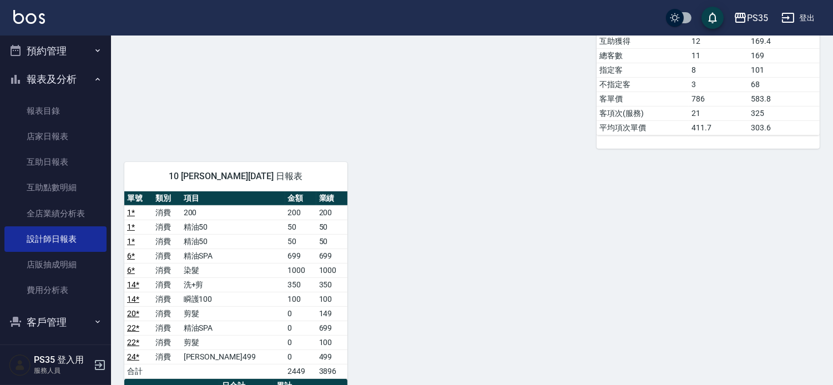
scroll to position [616, 0]
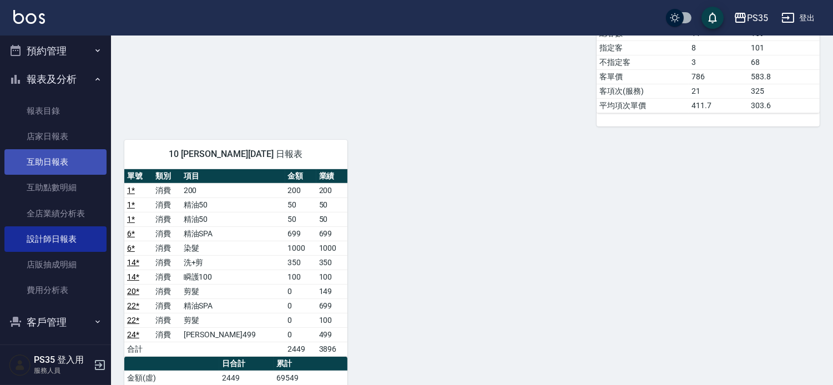
click at [76, 167] on link "互助日報表" at bounding box center [55, 162] width 102 height 26
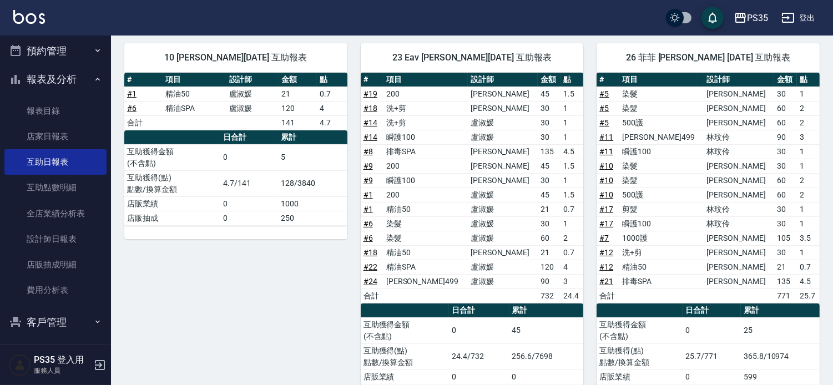
scroll to position [431, 0]
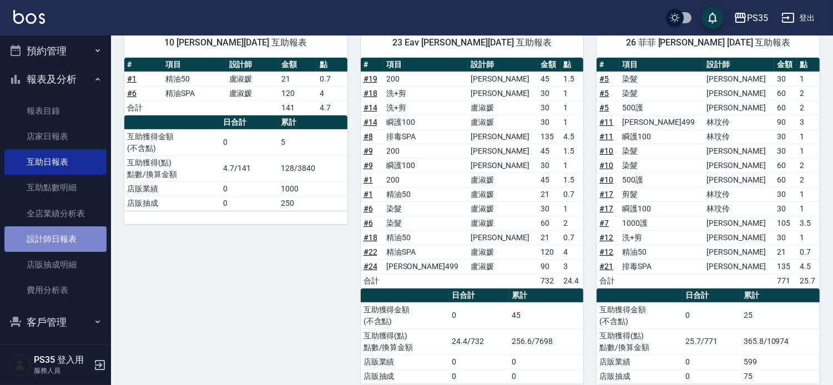
click at [69, 239] on link "設計師日報表" at bounding box center [55, 239] width 102 height 26
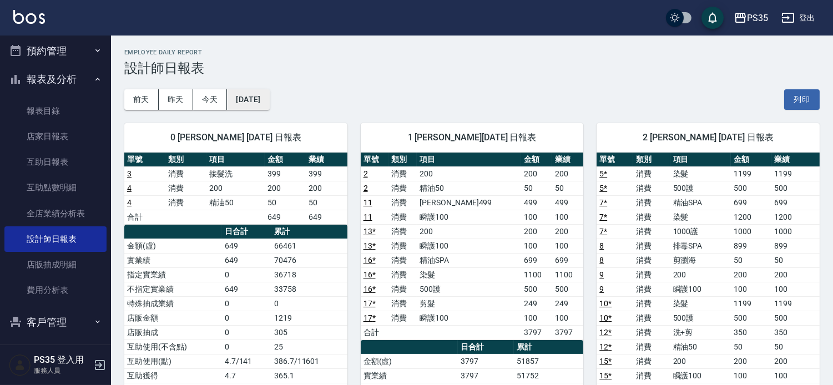
click at [250, 97] on button "[DATE]" at bounding box center [248, 99] width 42 height 21
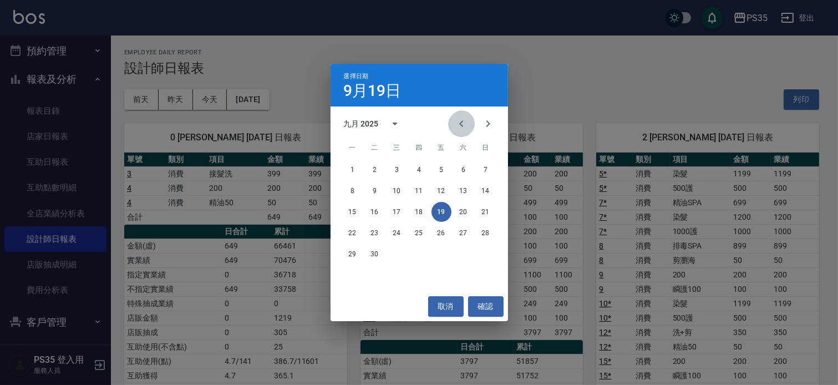
click at [463, 126] on icon "Previous month" at bounding box center [461, 123] width 13 height 13
click at [373, 235] on button "19" at bounding box center [375, 233] width 20 height 20
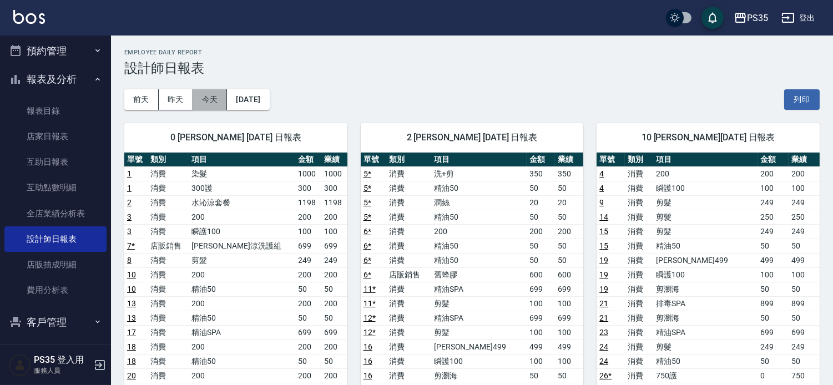
click at [193, 99] on button "今天" at bounding box center [210, 99] width 34 height 21
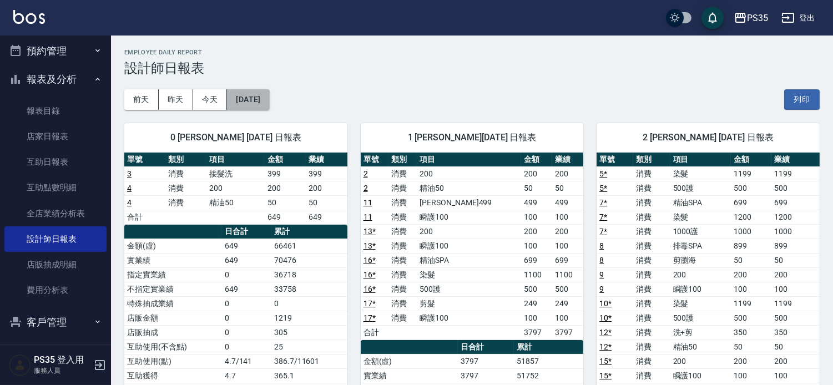
click at [260, 104] on button "[DATE]" at bounding box center [248, 99] width 42 height 21
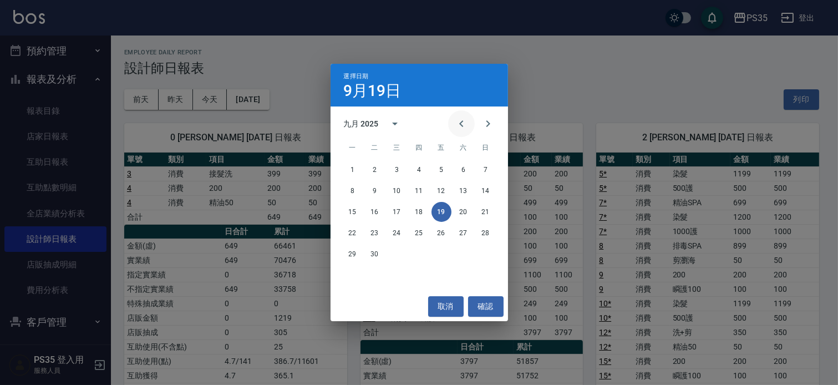
click at [455, 119] on icon "Previous month" at bounding box center [461, 123] width 13 height 13
click at [378, 226] on button "19" at bounding box center [375, 233] width 20 height 20
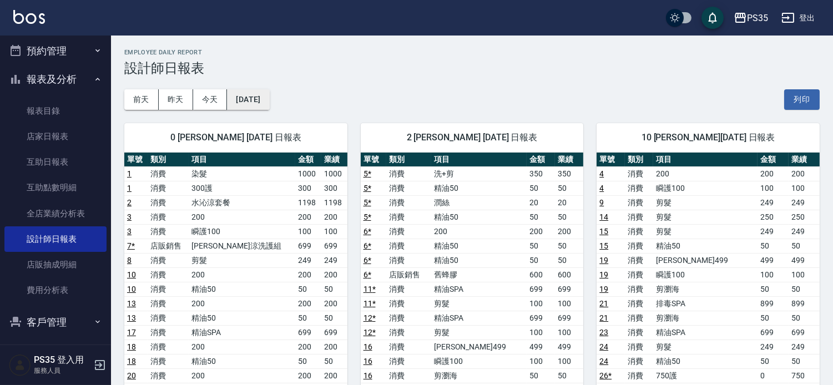
click at [269, 102] on button "[DATE]" at bounding box center [248, 99] width 42 height 21
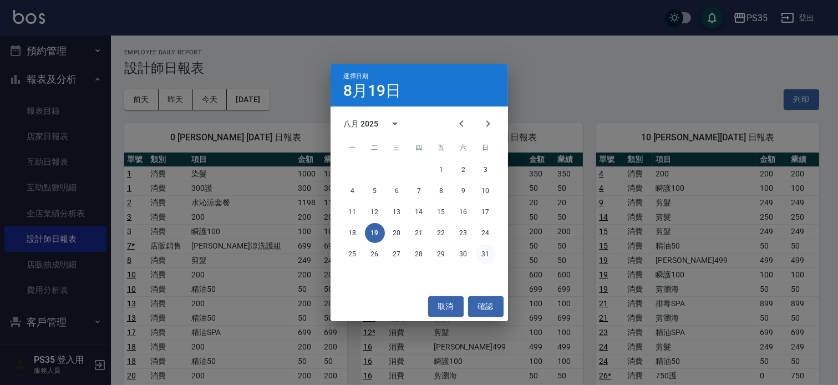
click at [482, 252] on button "31" at bounding box center [486, 254] width 20 height 20
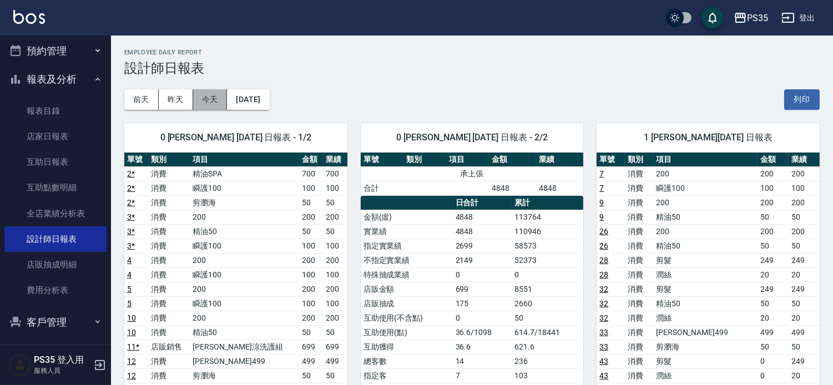
click at [206, 101] on button "今天" at bounding box center [210, 99] width 34 height 21
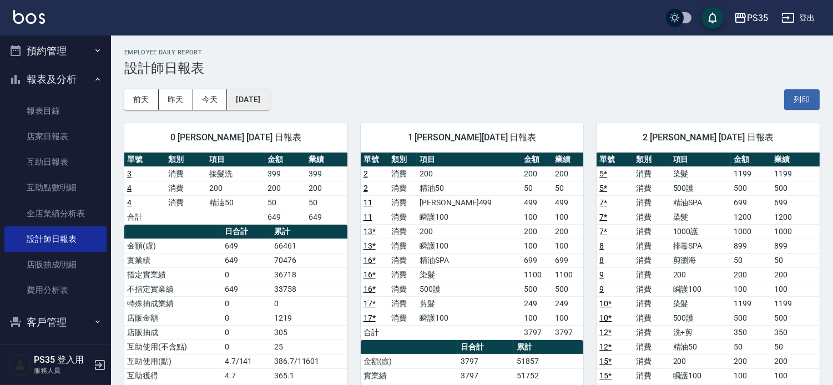
click at [259, 99] on button "[DATE]" at bounding box center [248, 99] width 42 height 21
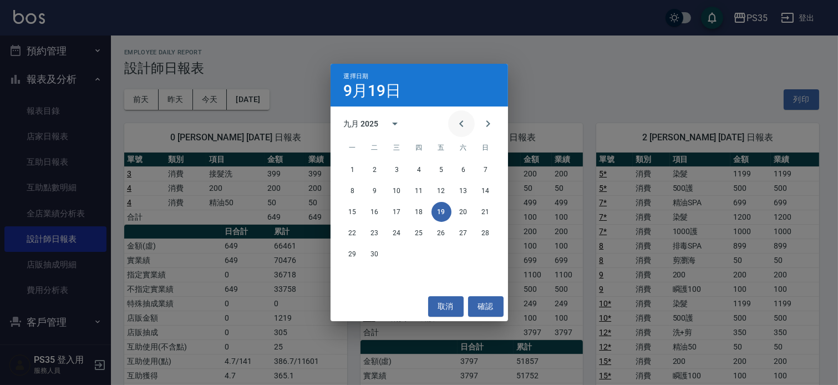
click at [459, 125] on icon "Previous month" at bounding box center [461, 123] width 4 height 7
click at [376, 235] on button "19" at bounding box center [375, 233] width 20 height 20
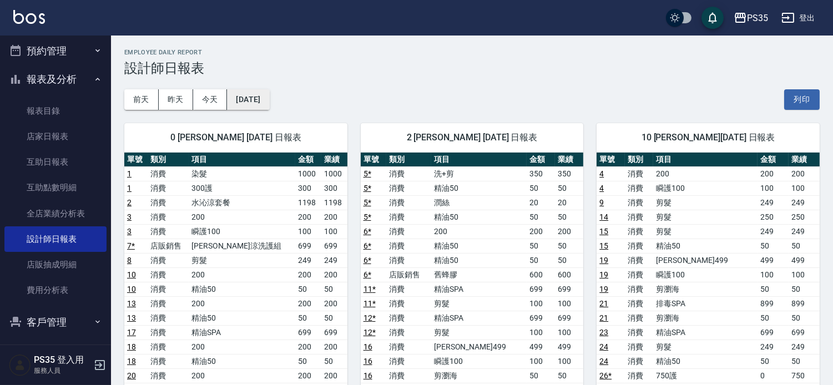
click at [258, 98] on button "[DATE]" at bounding box center [248, 99] width 42 height 21
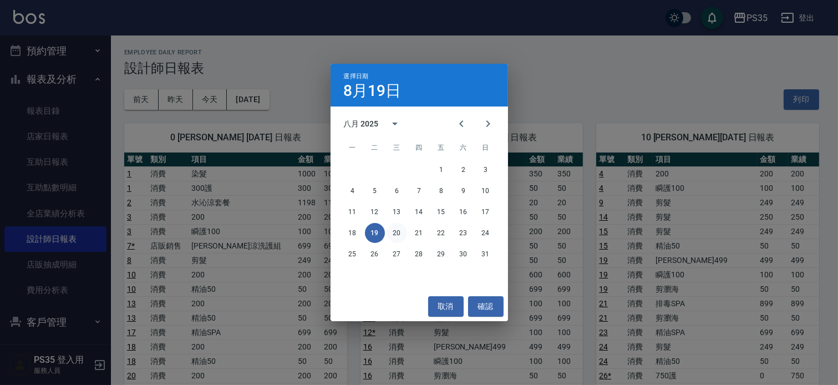
click at [400, 237] on button "20" at bounding box center [397, 233] width 20 height 20
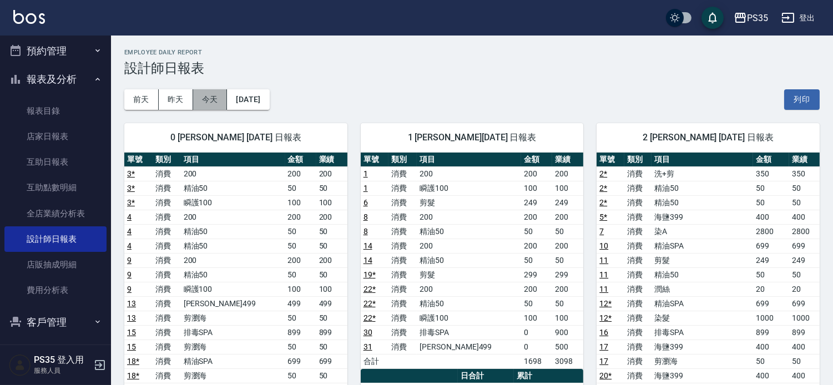
click at [199, 99] on button "今天" at bounding box center [210, 99] width 34 height 21
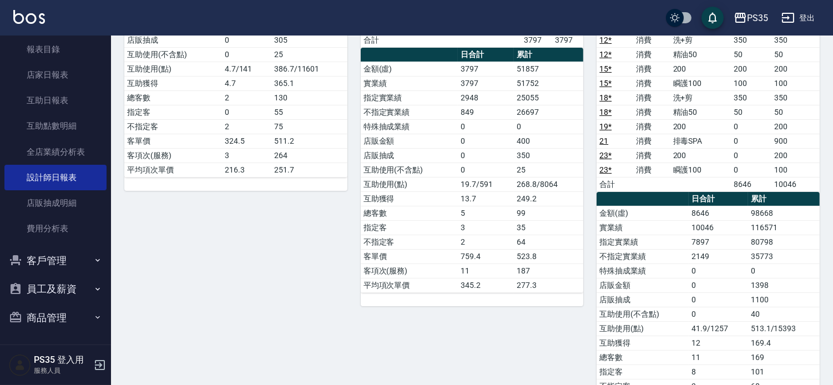
scroll to position [185, 0]
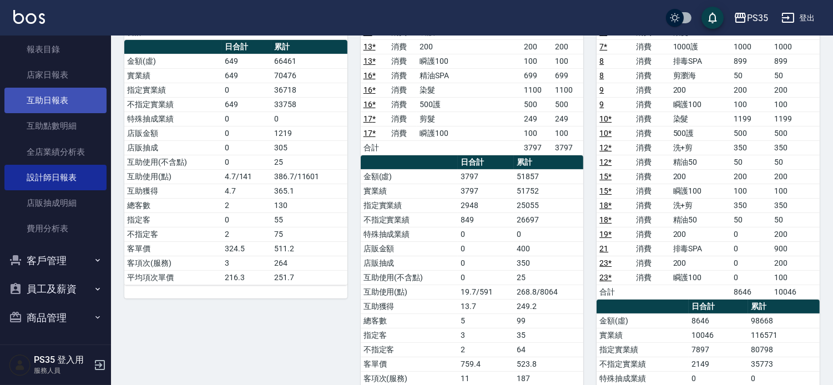
click at [58, 94] on link "互助日報表" at bounding box center [55, 101] width 102 height 26
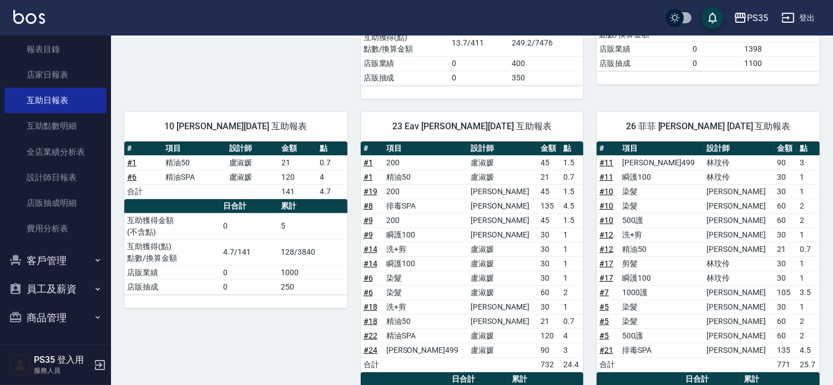
scroll to position [370, 0]
